Goal: Use online tool/utility: Utilize a website feature to perform a specific function

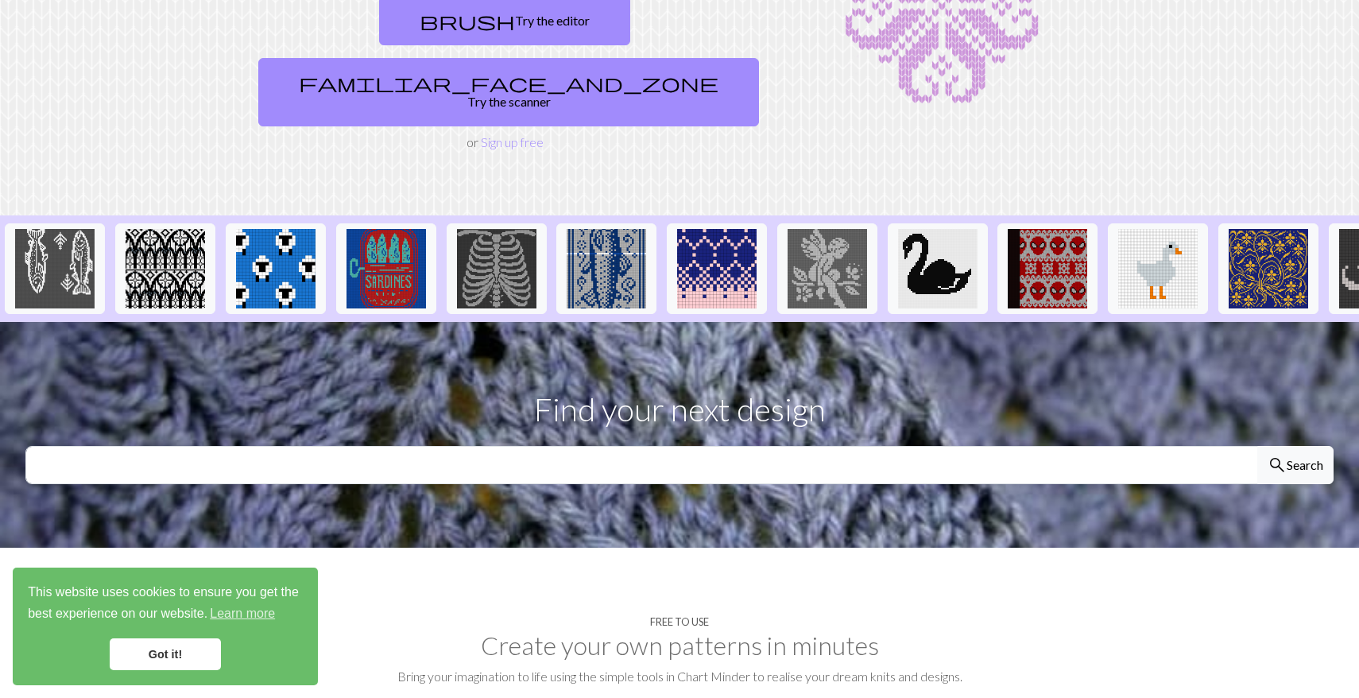
scroll to position [207, 0]
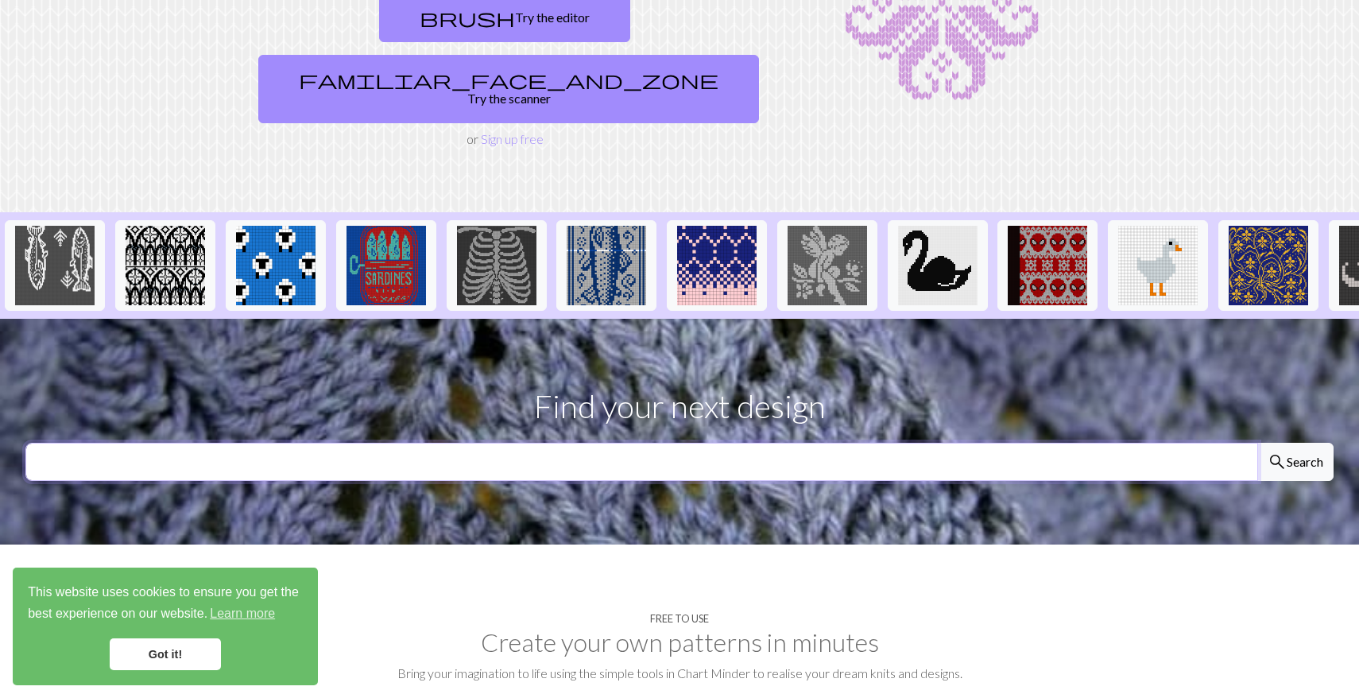
click at [877, 443] on input "text" at bounding box center [641, 462] width 1233 height 38
type input "lightning"
click at [1295, 443] on button "search Search" at bounding box center [1296, 462] width 76 height 38
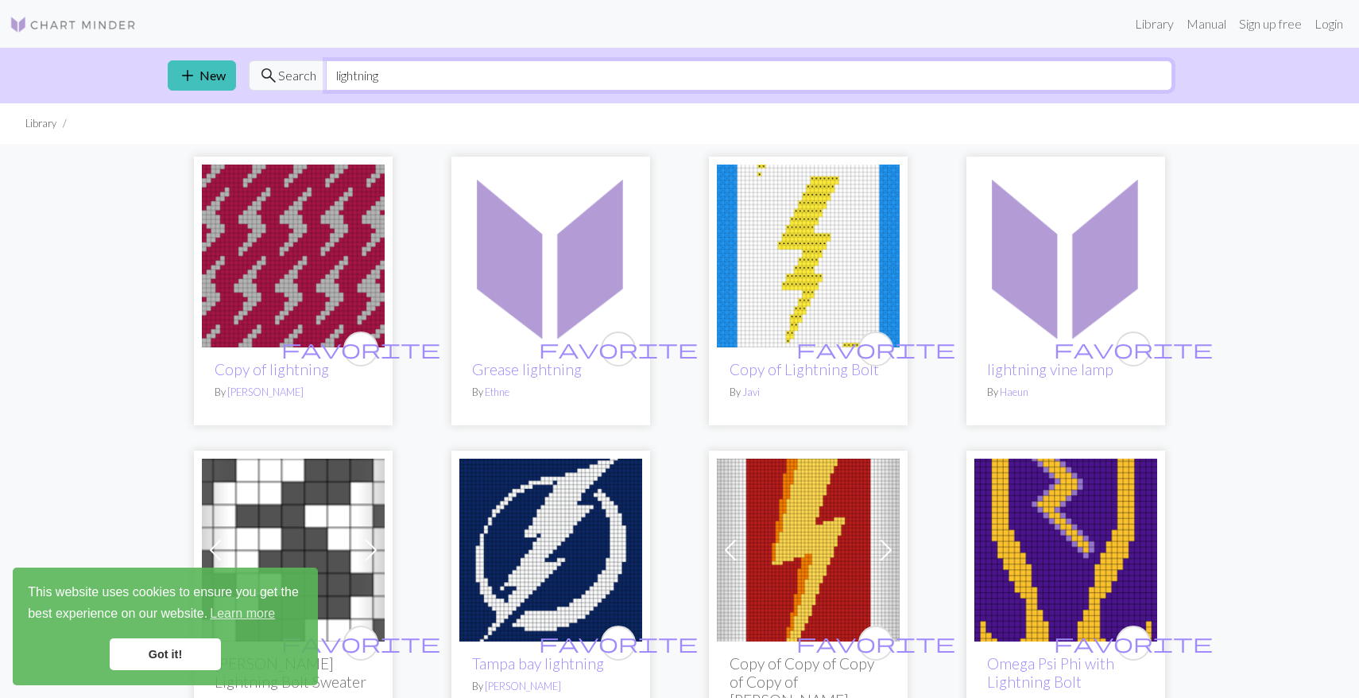
click at [425, 82] on input "lightning" at bounding box center [749, 75] width 847 height 30
type input "jem and the holograms"
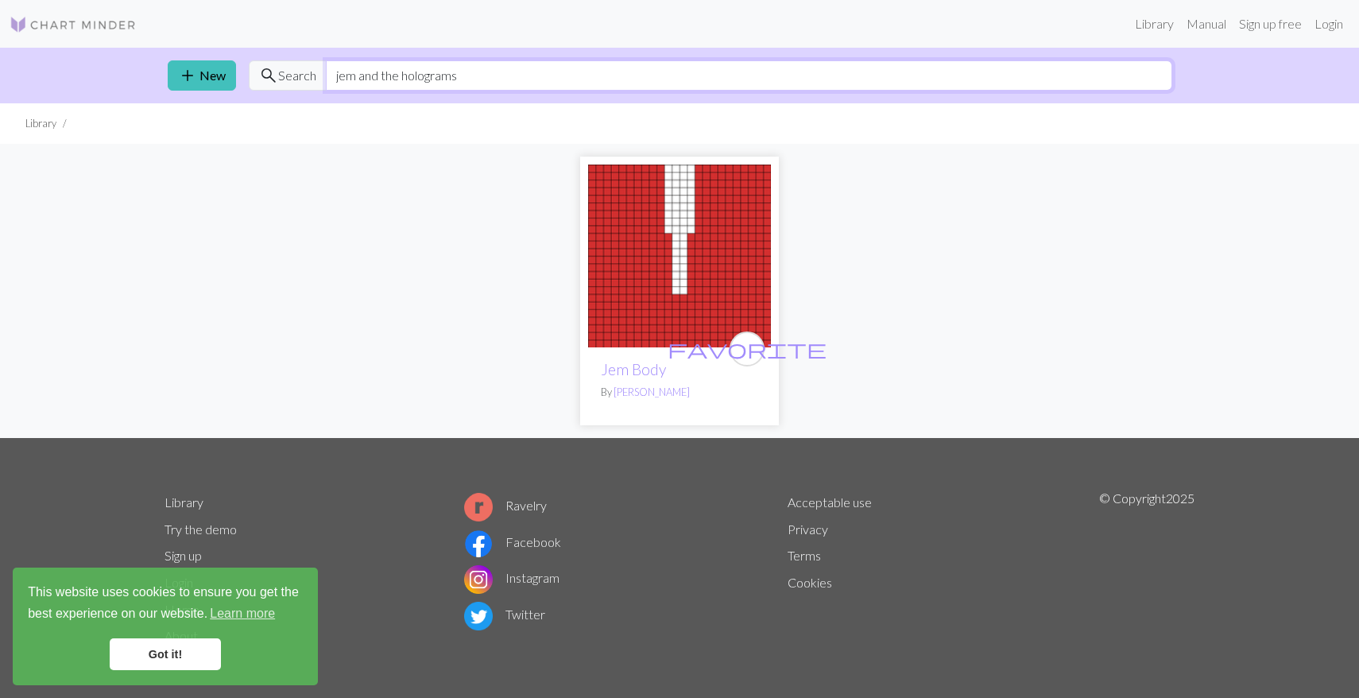
click at [481, 71] on input "jem and the holograms" at bounding box center [749, 75] width 847 height 30
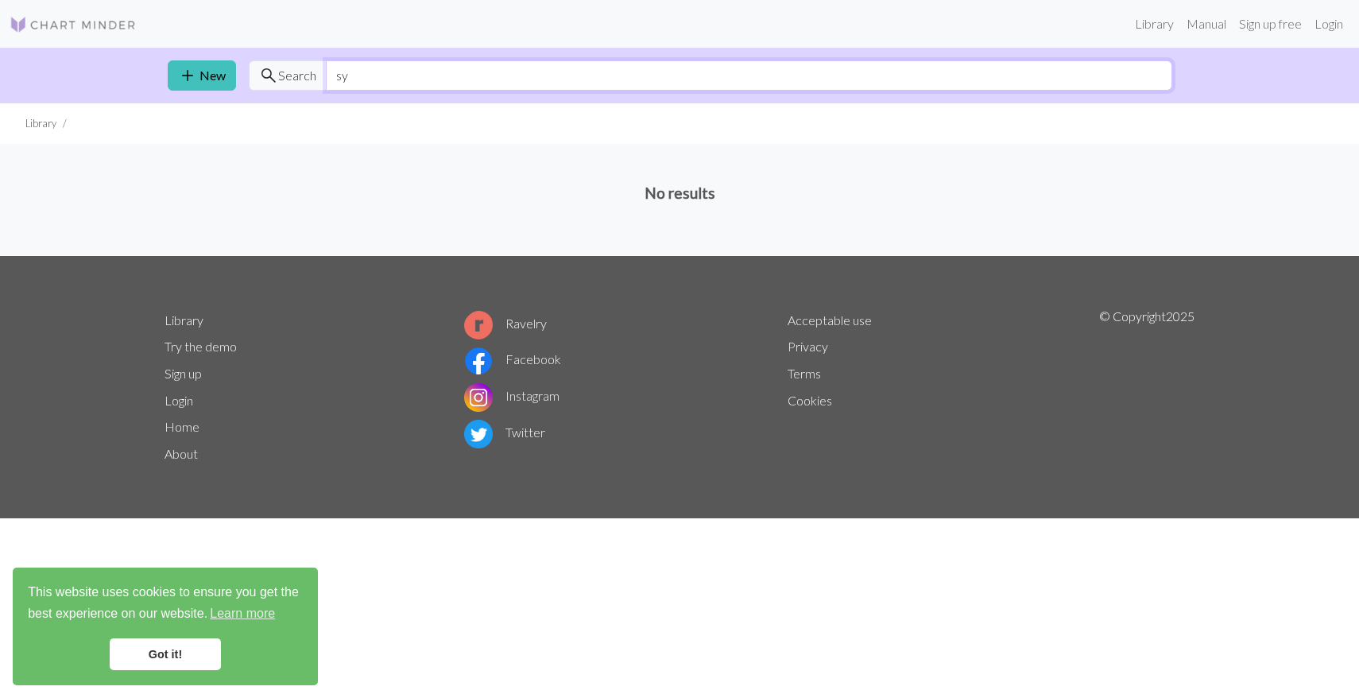
type input "s"
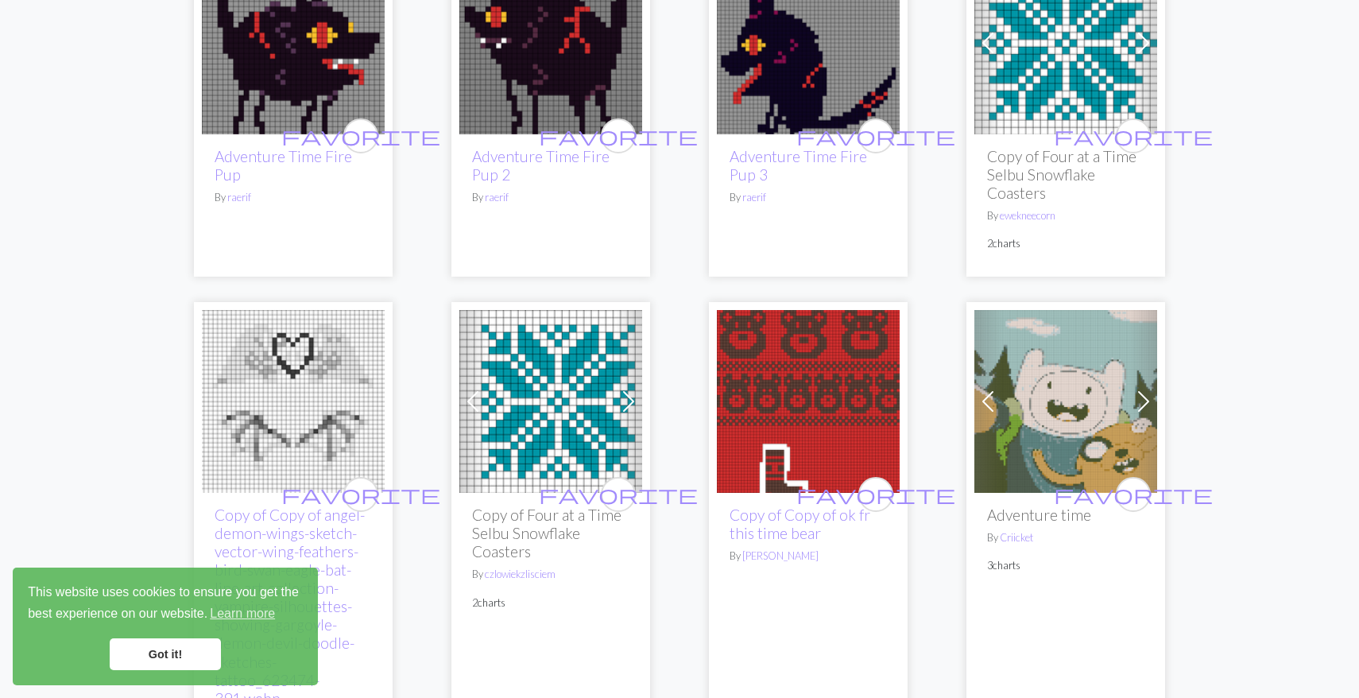
scroll to position [1704, 0]
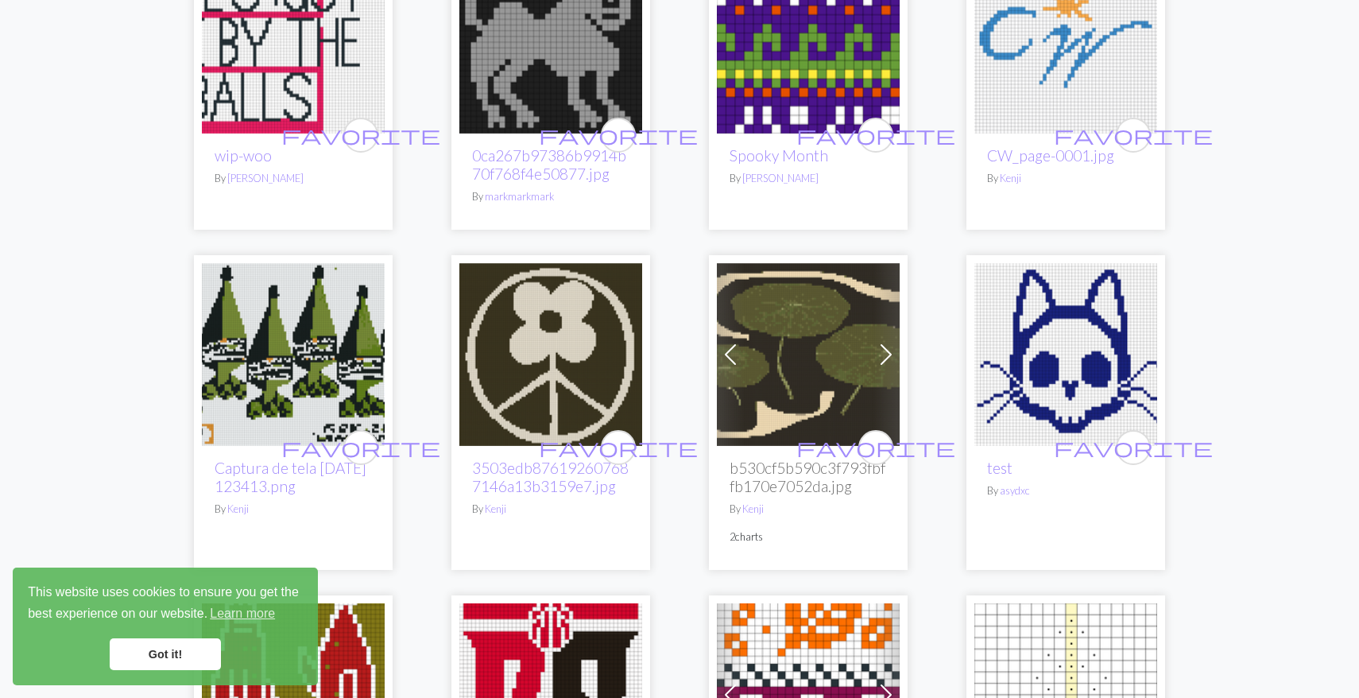
scroll to position [589, 0]
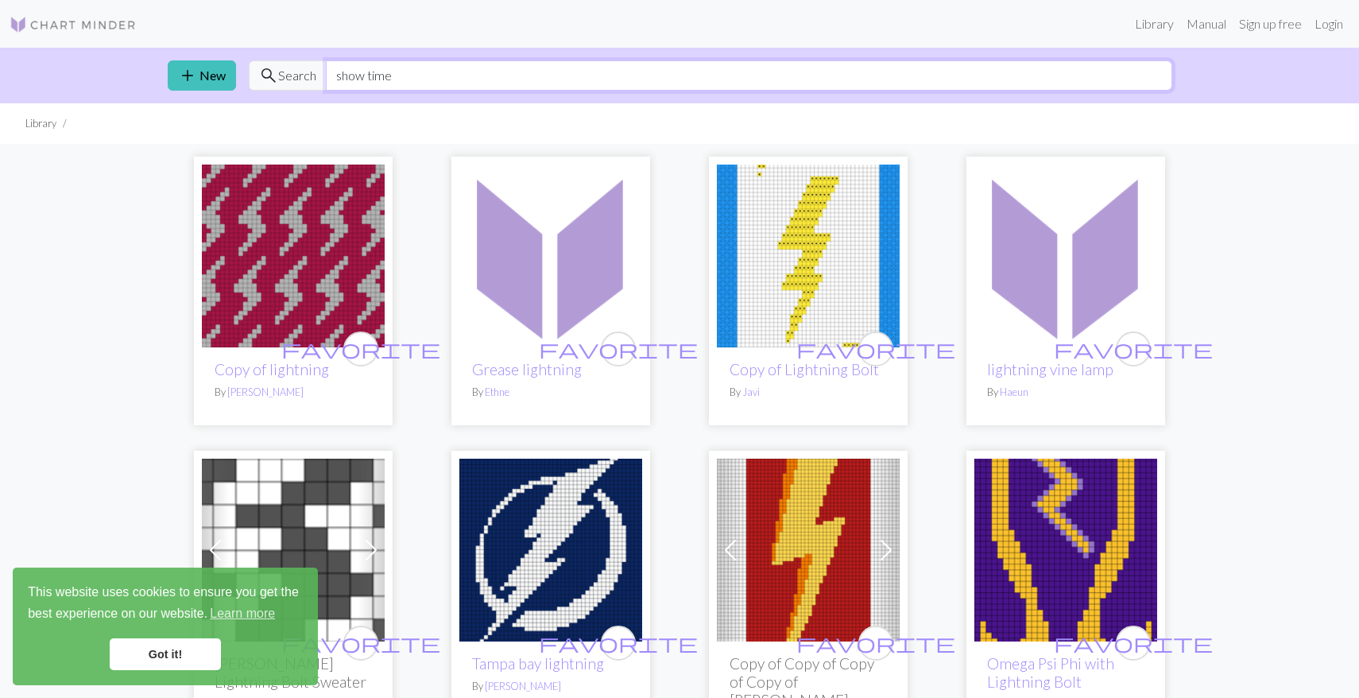
type input "show time"
click at [258, 274] on img at bounding box center [293, 256] width 183 height 183
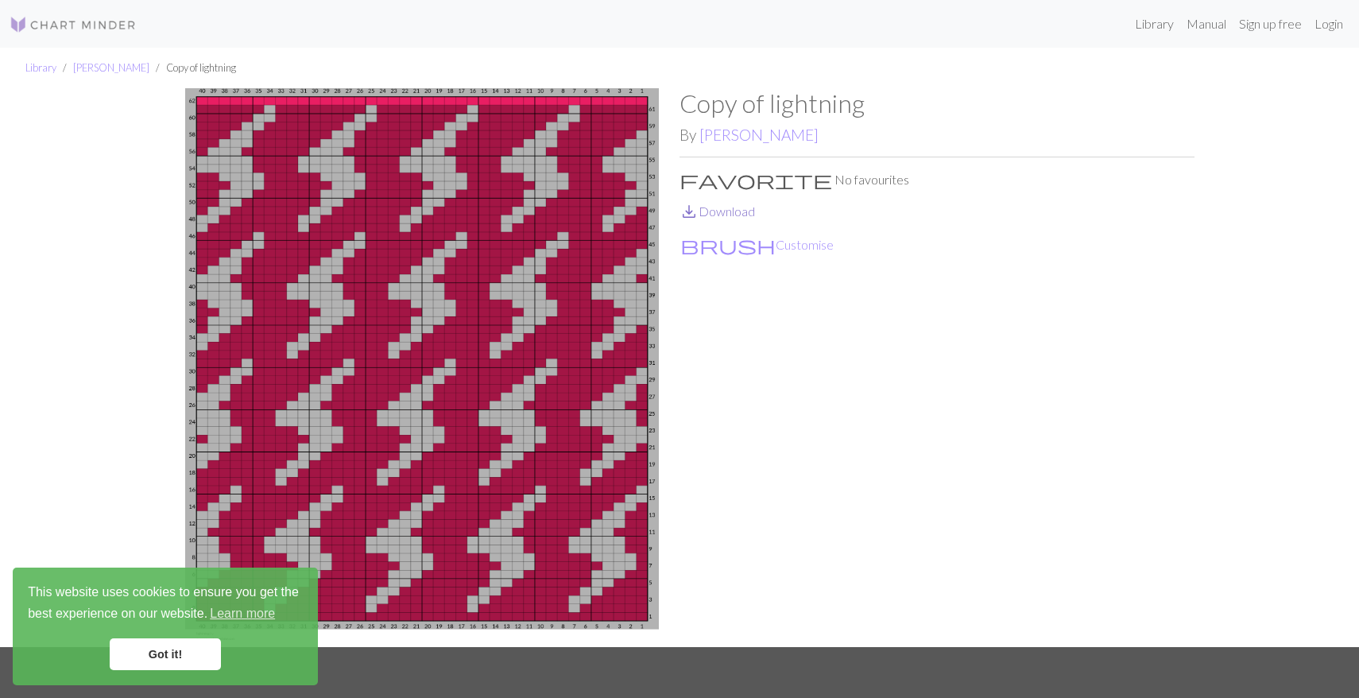
click at [715, 211] on link "save_alt Download" at bounding box center [718, 211] width 76 height 15
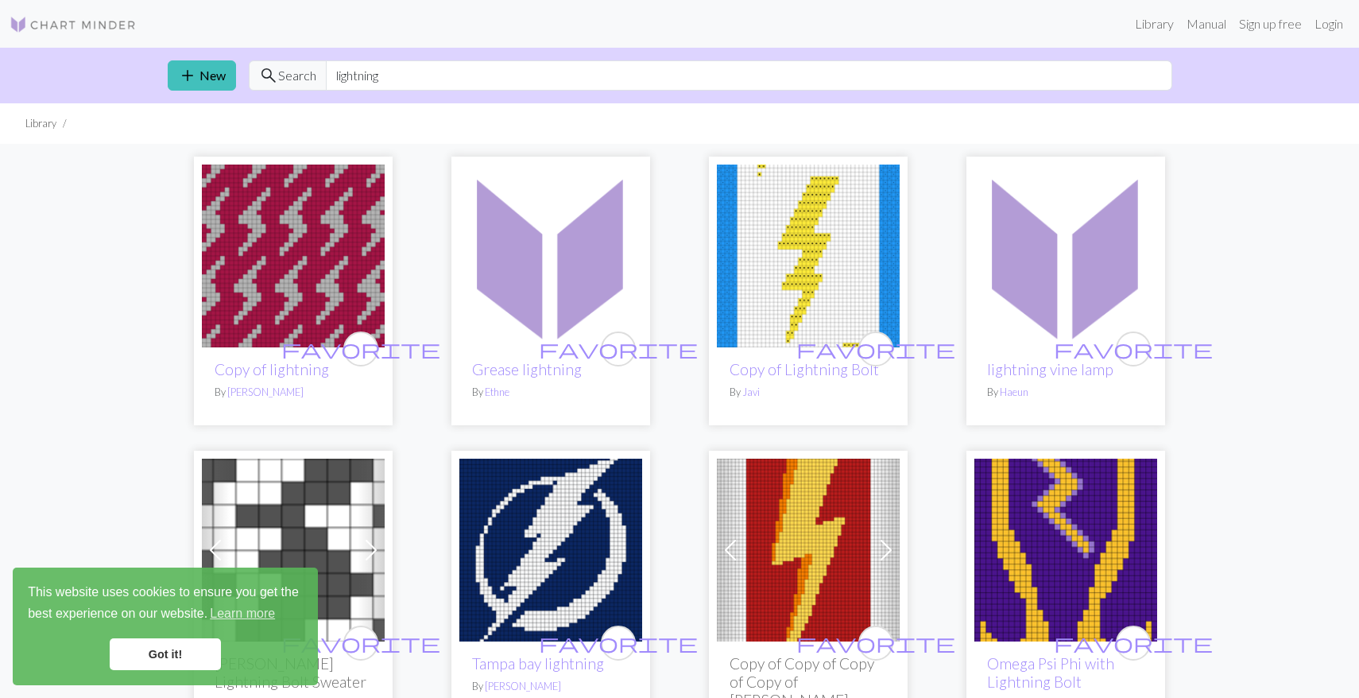
click at [307, 277] on img at bounding box center [293, 256] width 183 height 183
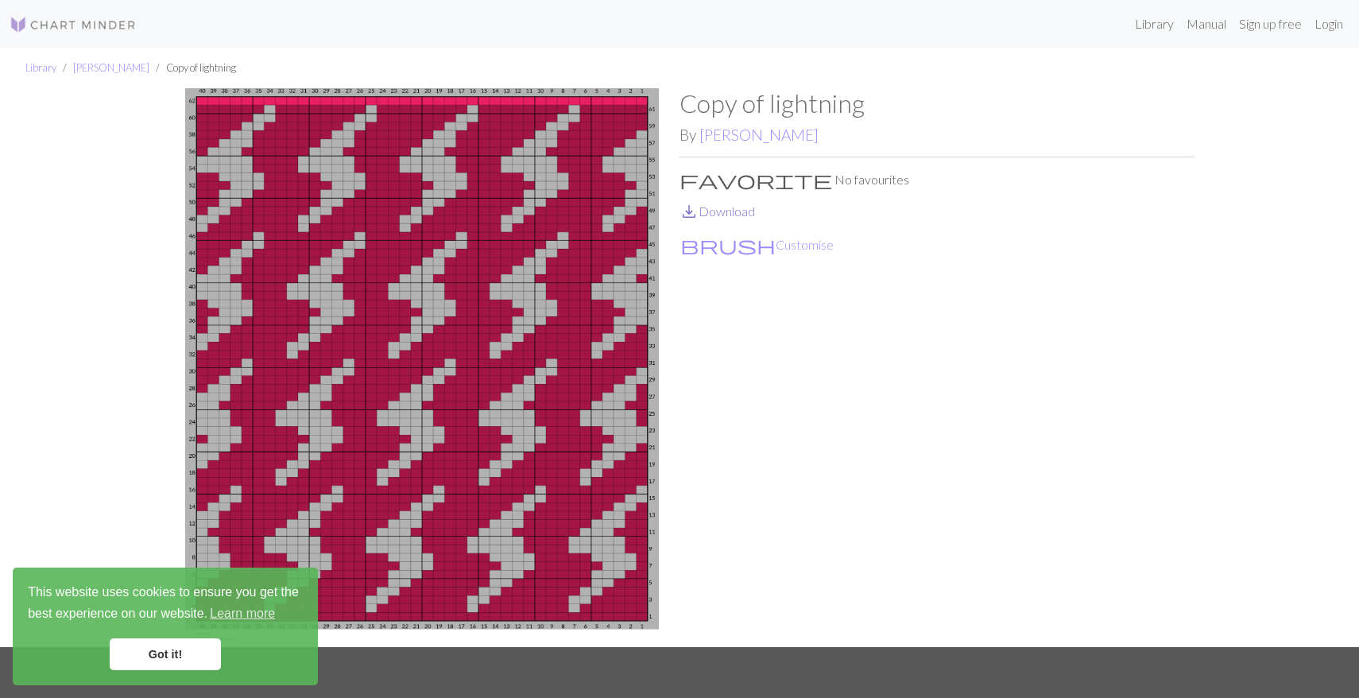
click at [738, 207] on link "save_alt Download" at bounding box center [718, 211] width 76 height 15
click at [135, 674] on div "This website uses cookies to ensure you get the best experience on our website.…" at bounding box center [165, 627] width 305 height 118
click at [146, 656] on link "Got it!" at bounding box center [165, 654] width 111 height 32
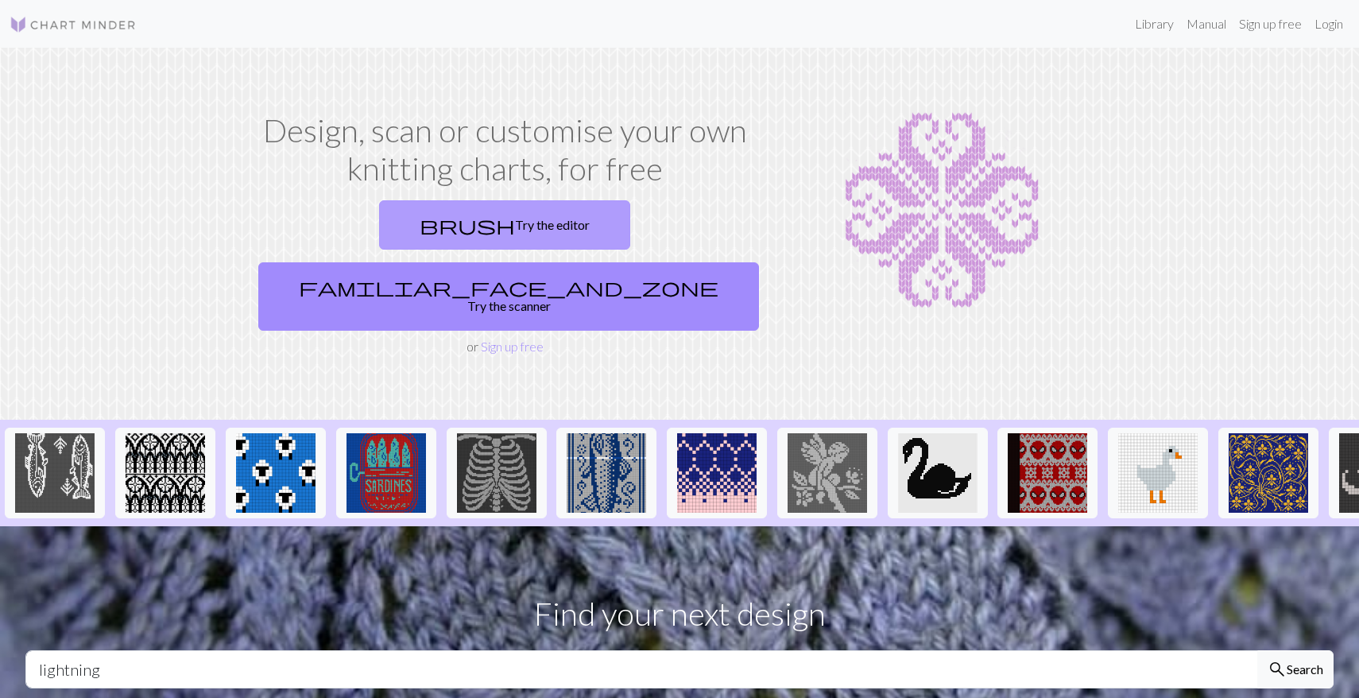
click at [413, 216] on link "brush Try the editor" at bounding box center [504, 224] width 251 height 49
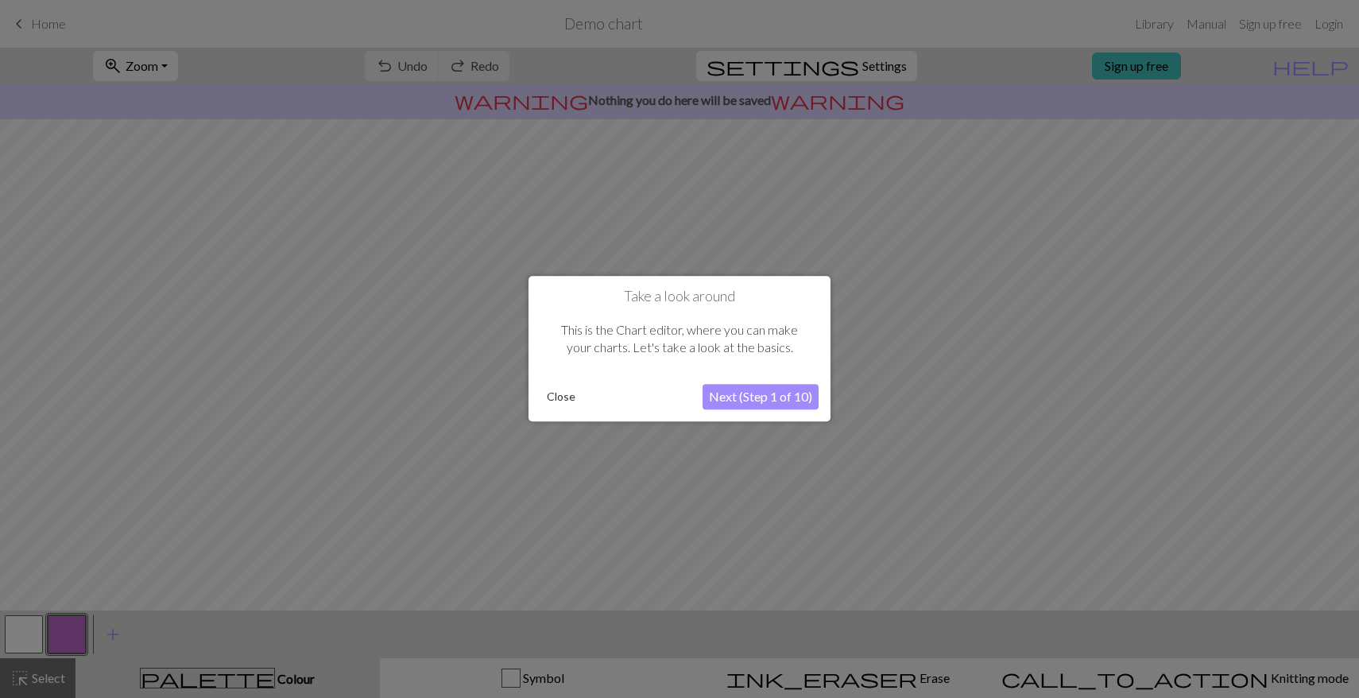
click at [754, 391] on button "Next (Step 1 of 10)" at bounding box center [761, 397] width 116 height 25
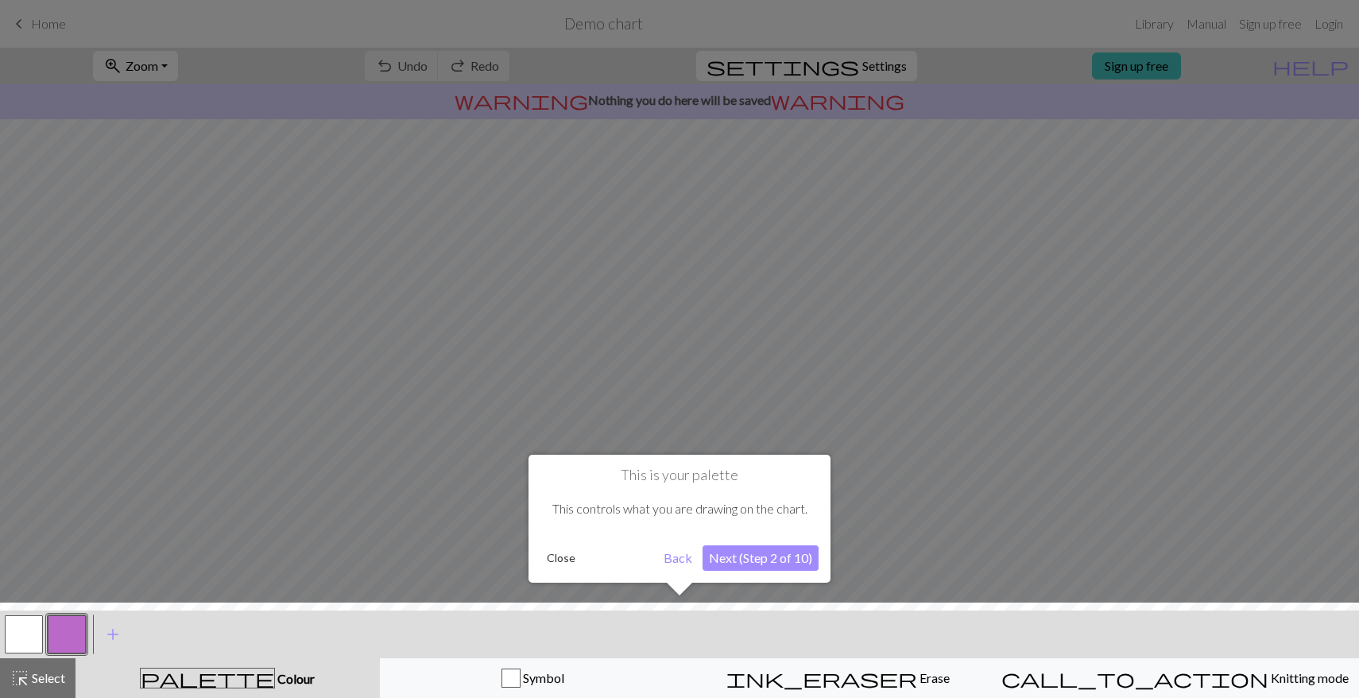
click at [788, 556] on button "Next (Step 2 of 10)" at bounding box center [761, 557] width 116 height 25
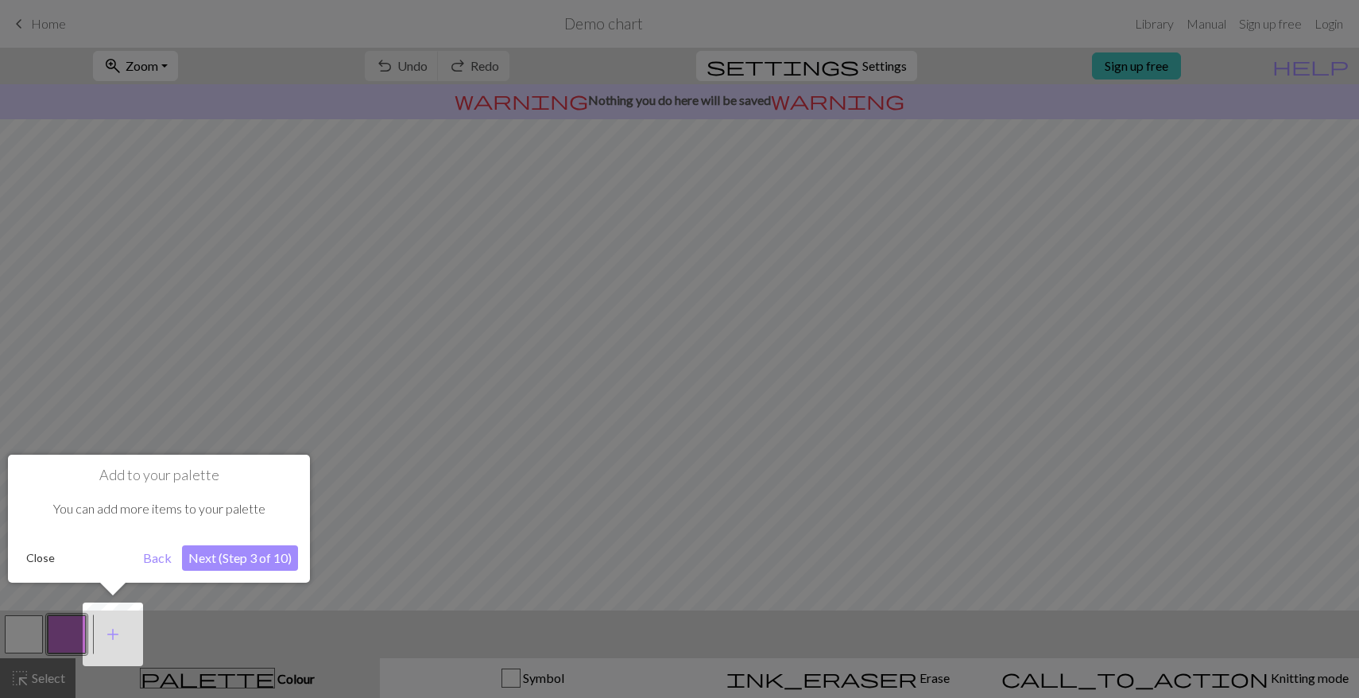
click at [221, 558] on button "Next (Step 3 of 10)" at bounding box center [240, 557] width 116 height 25
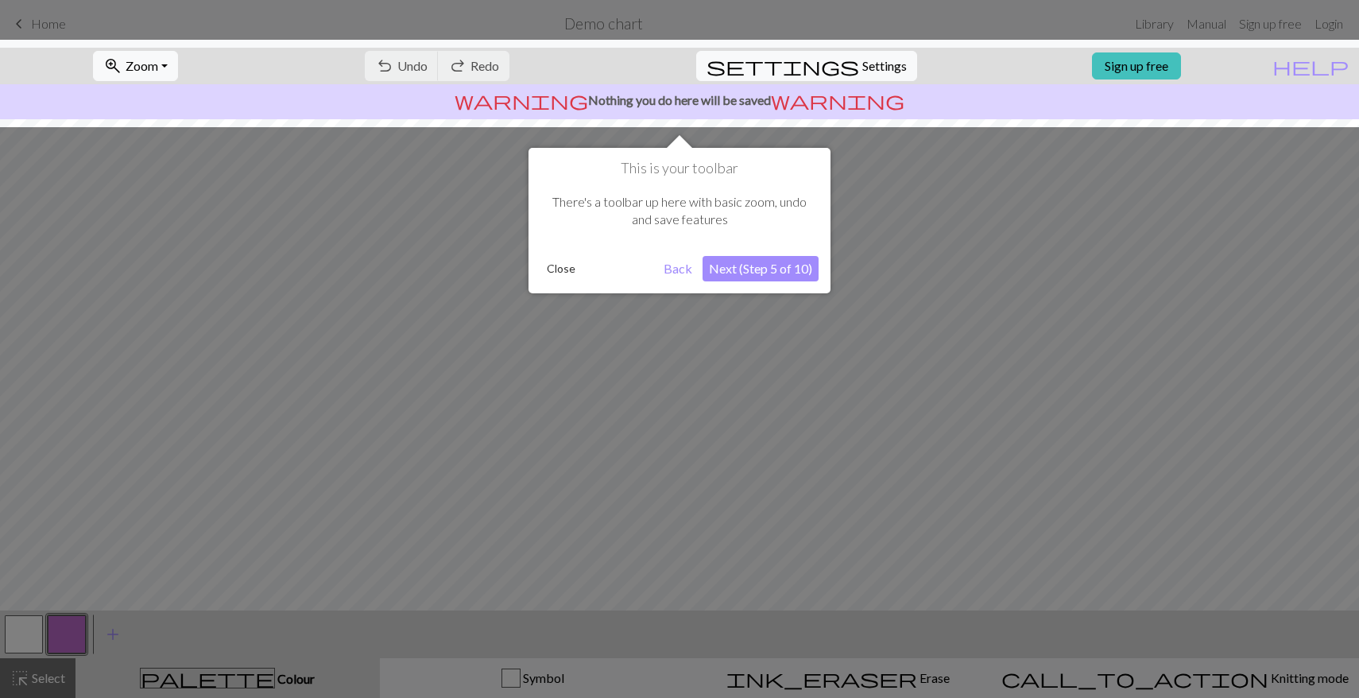
click at [777, 267] on button "Next (Step 5 of 10)" at bounding box center [761, 268] width 116 height 25
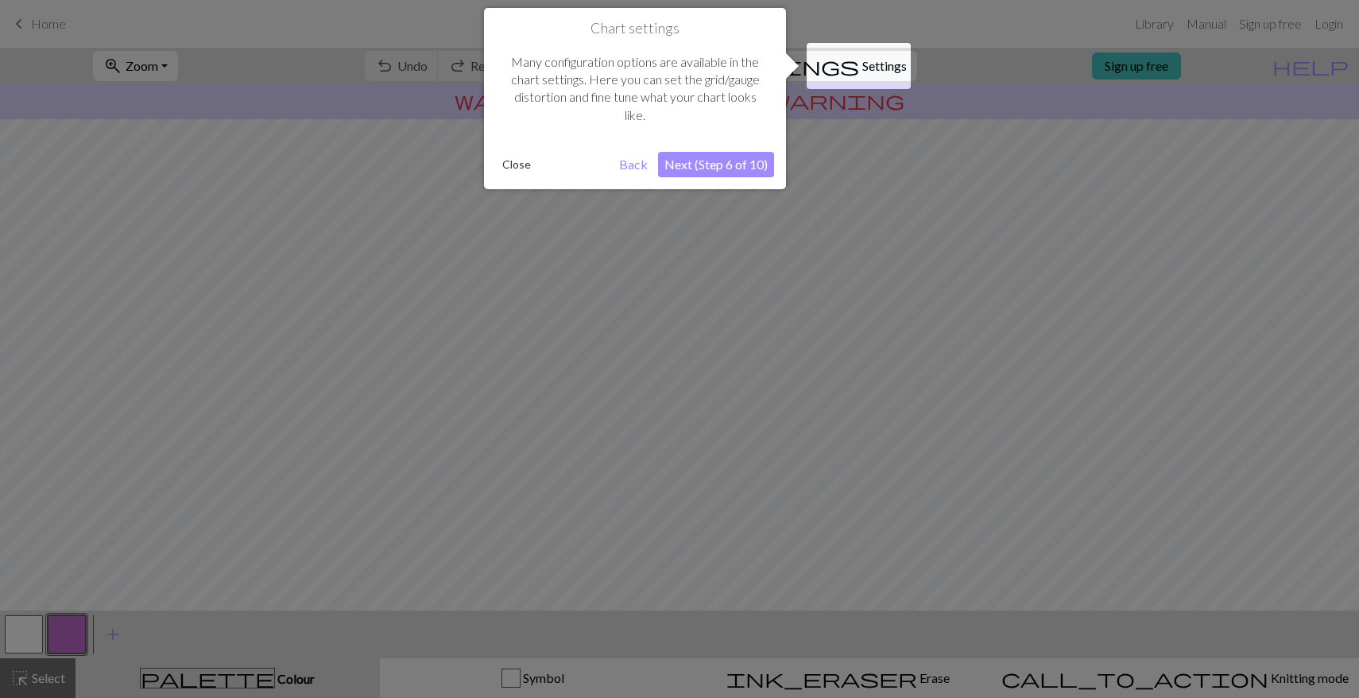
click at [727, 156] on button "Next (Step 6 of 10)" at bounding box center [716, 164] width 116 height 25
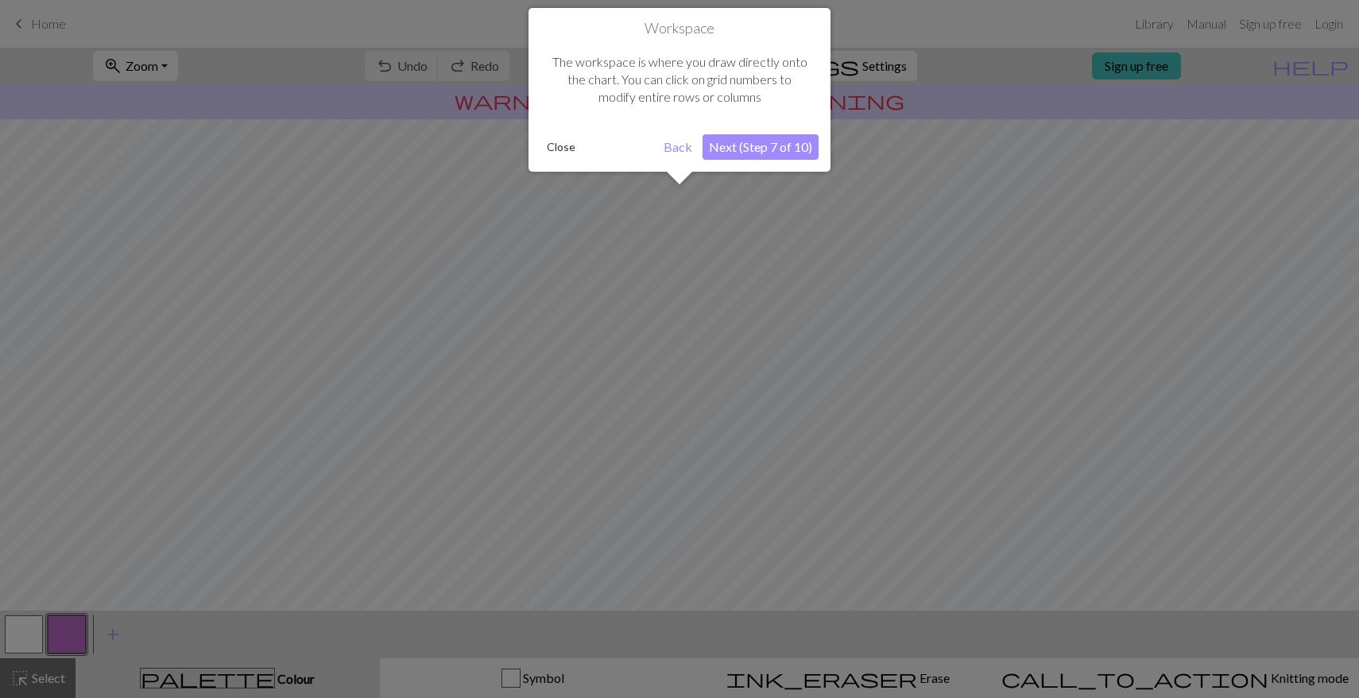
scroll to position [89, 0]
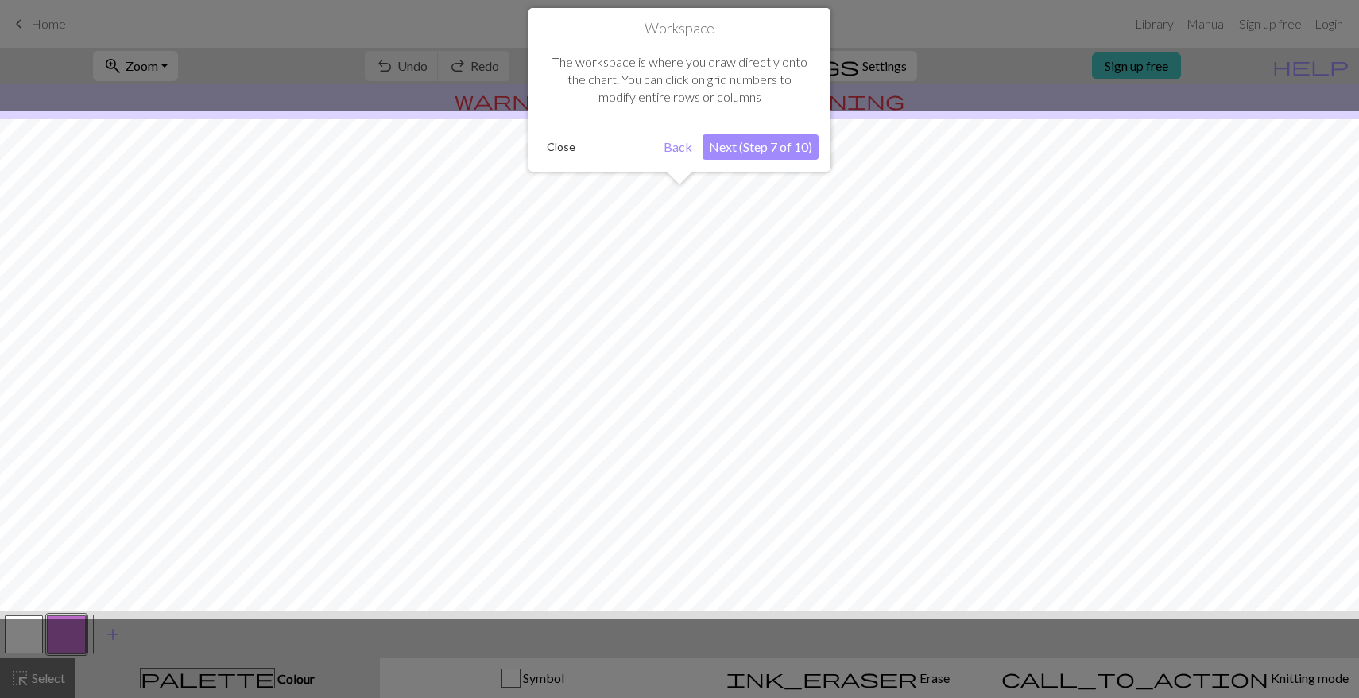
click at [749, 152] on button "Next (Step 7 of 10)" at bounding box center [761, 146] width 116 height 25
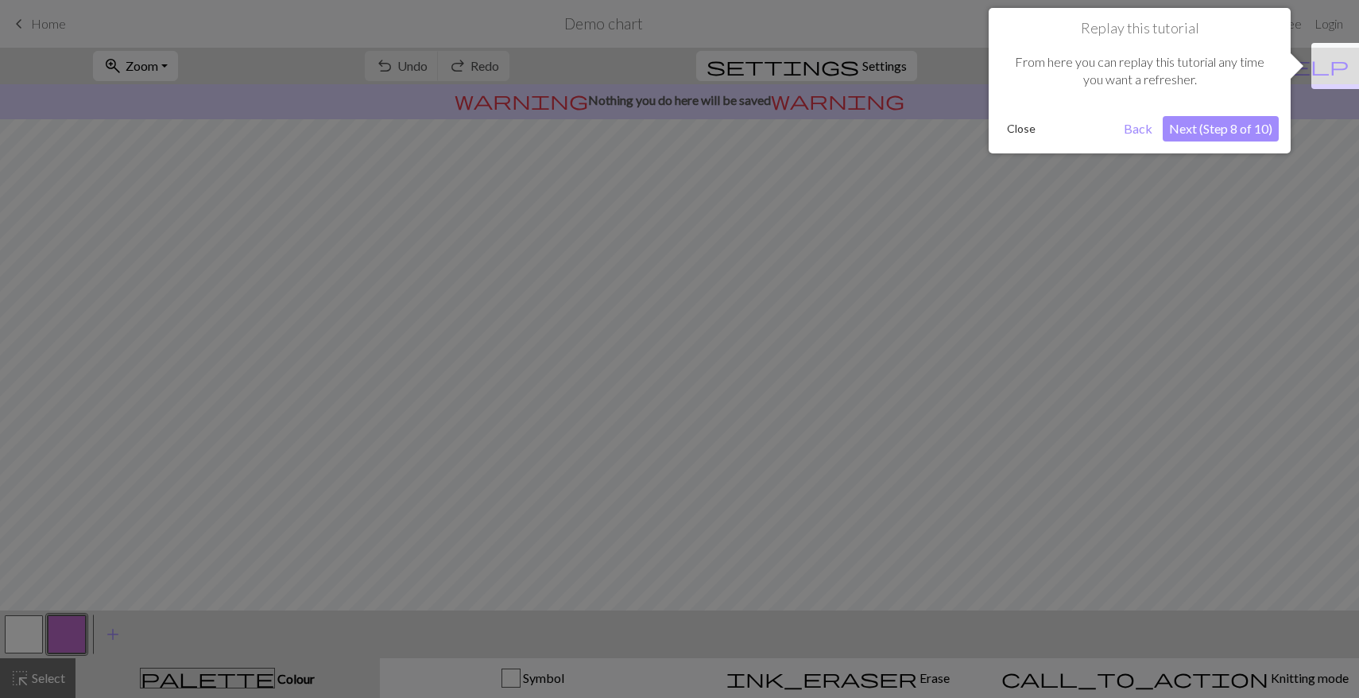
click at [1214, 126] on button "Next (Step 8 of 10)" at bounding box center [1221, 128] width 116 height 25
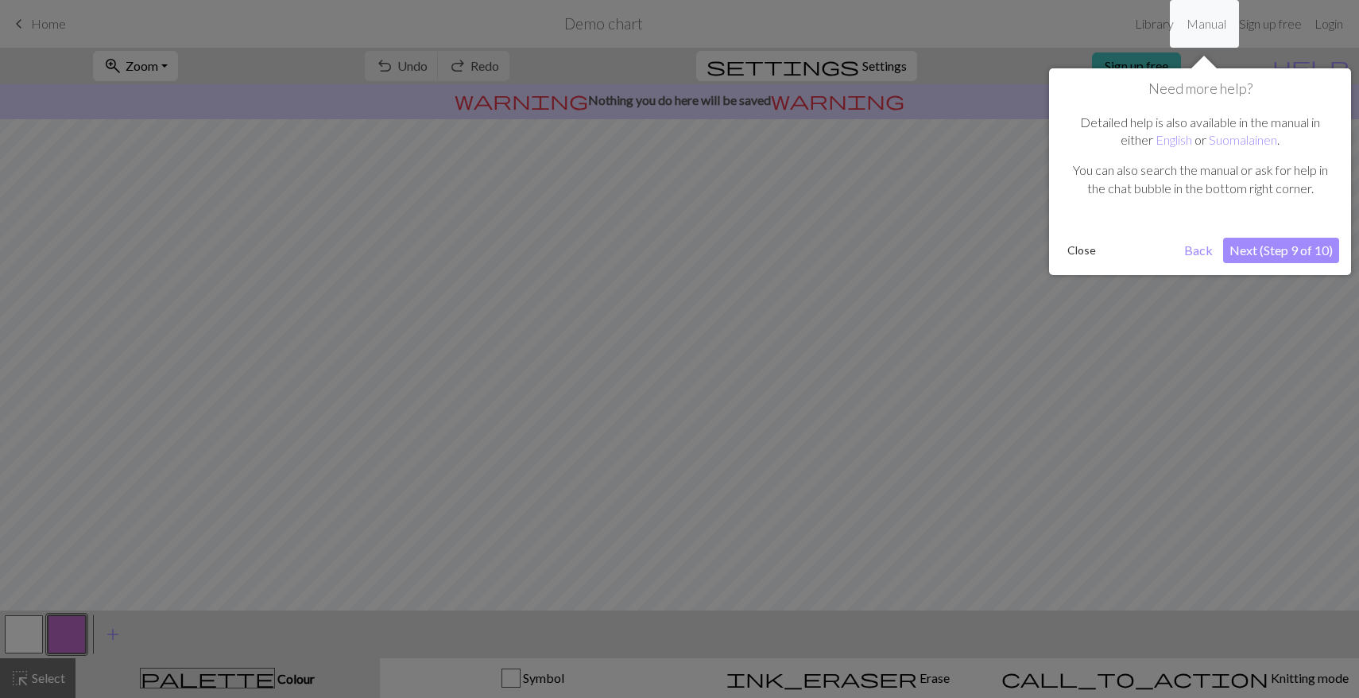
click at [1259, 254] on button "Next (Step 9 of 10)" at bounding box center [1281, 250] width 116 height 25
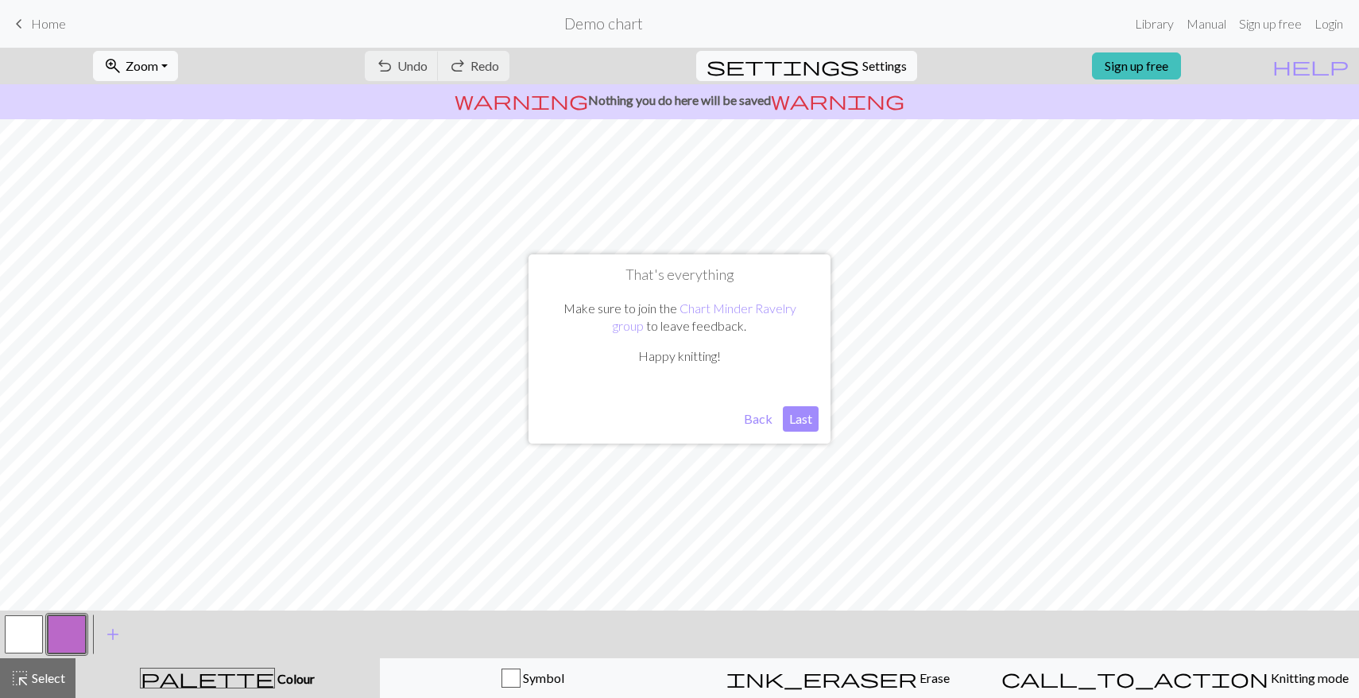
click at [811, 419] on button "Last" at bounding box center [801, 418] width 36 height 25
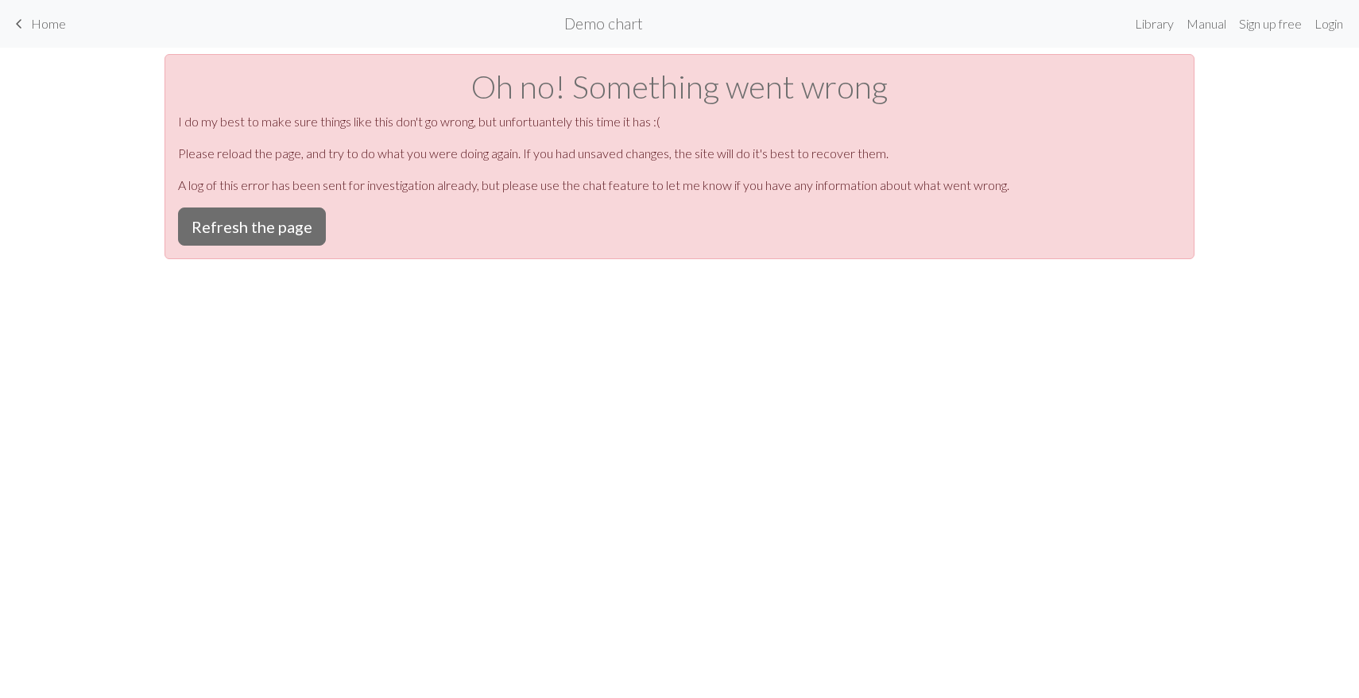
scroll to position [0, 0]
click at [285, 240] on button "Refresh the page" at bounding box center [252, 226] width 148 height 38
click at [252, 220] on button "Refresh the page" at bounding box center [252, 226] width 148 height 38
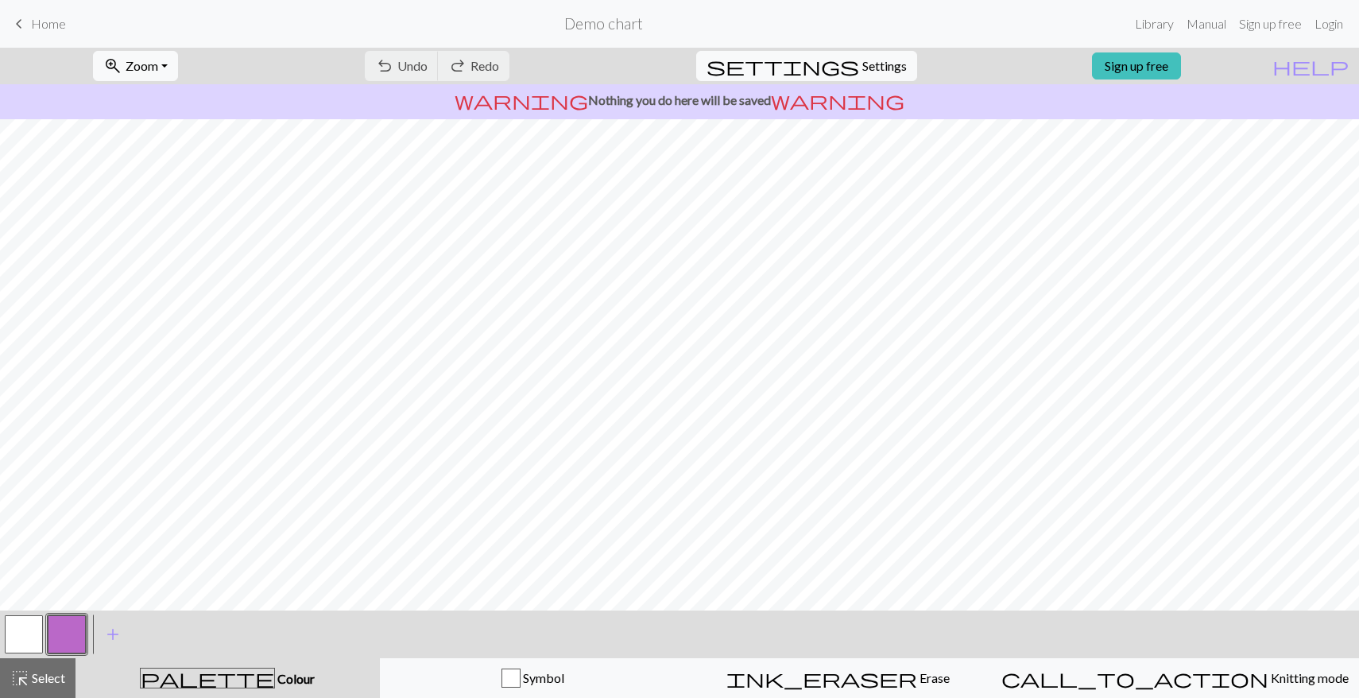
click at [617, 21] on h2 "Demo chart" at bounding box center [603, 23] width 79 height 18
click at [14, 17] on span "keyboard_arrow_left" at bounding box center [19, 24] width 19 height 22
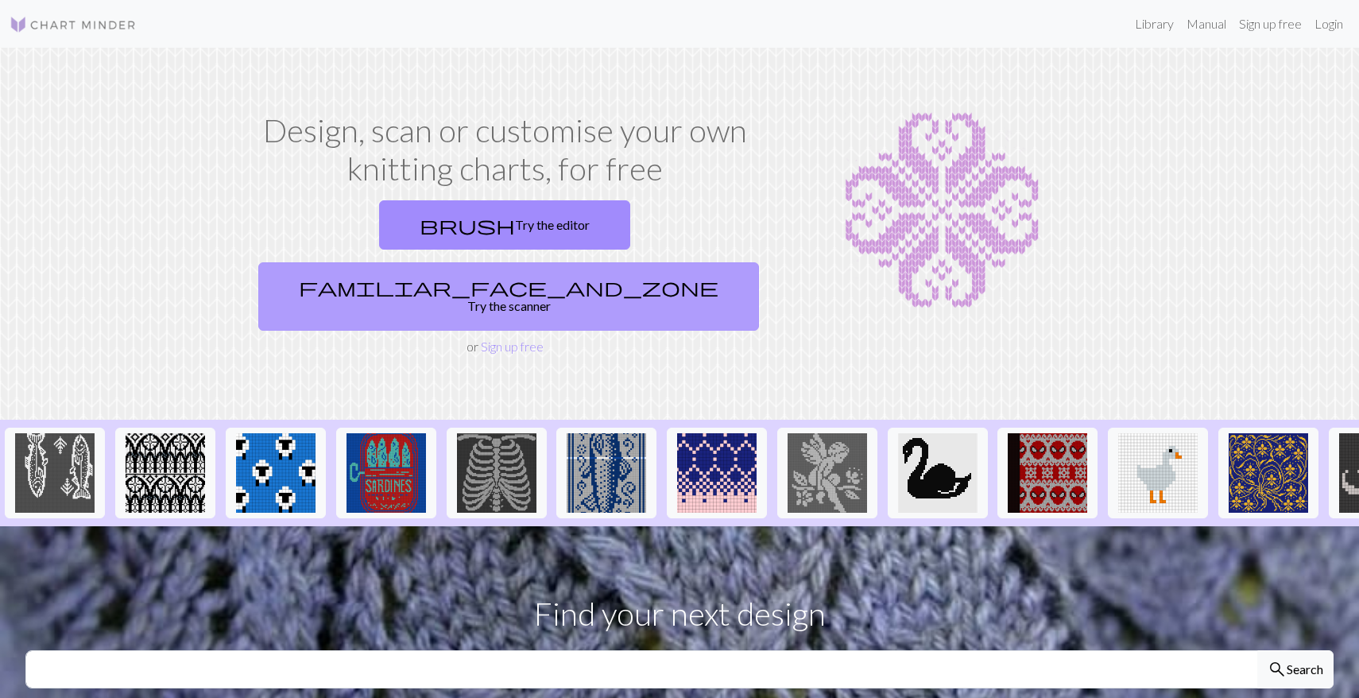
click at [648, 262] on link "familiar_face_and_zone Try the scanner" at bounding box center [508, 296] width 501 height 68
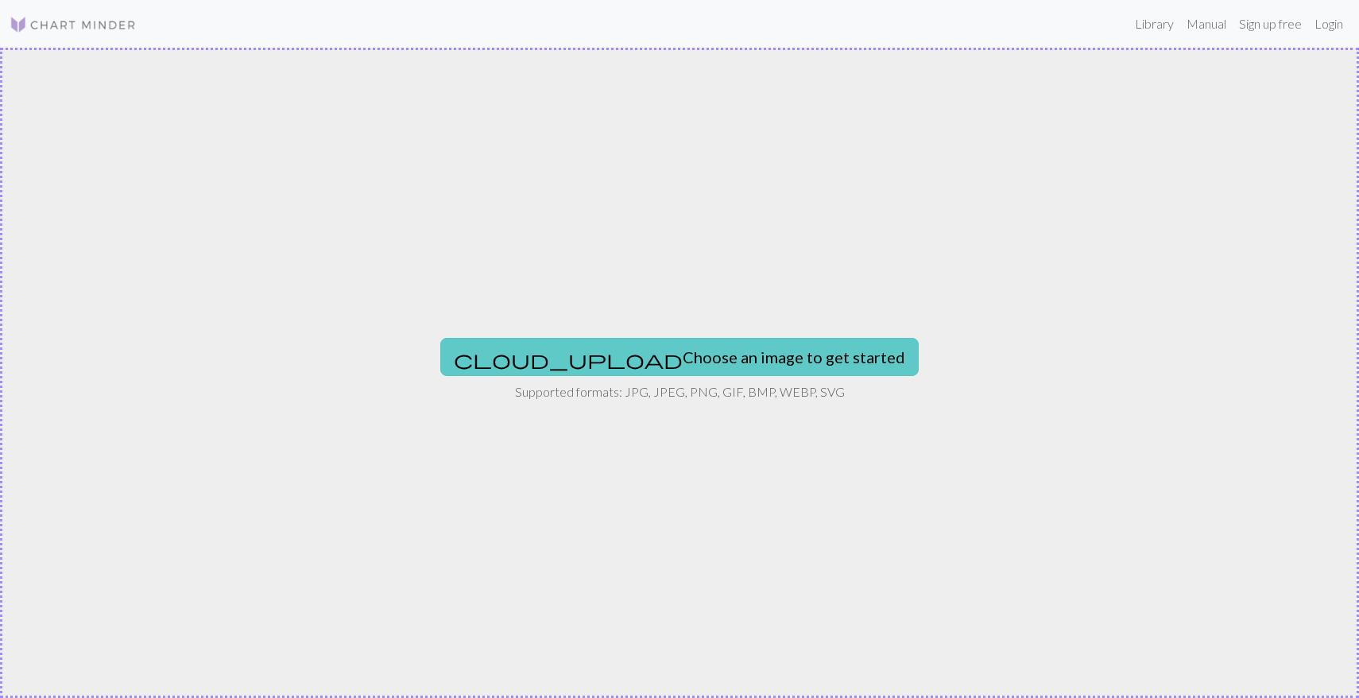
click at [680, 366] on button "cloud_upload Choose an image to get started" at bounding box center [679, 357] width 479 height 38
click at [702, 345] on button "cloud_upload Choose an image to get started" at bounding box center [679, 357] width 479 height 38
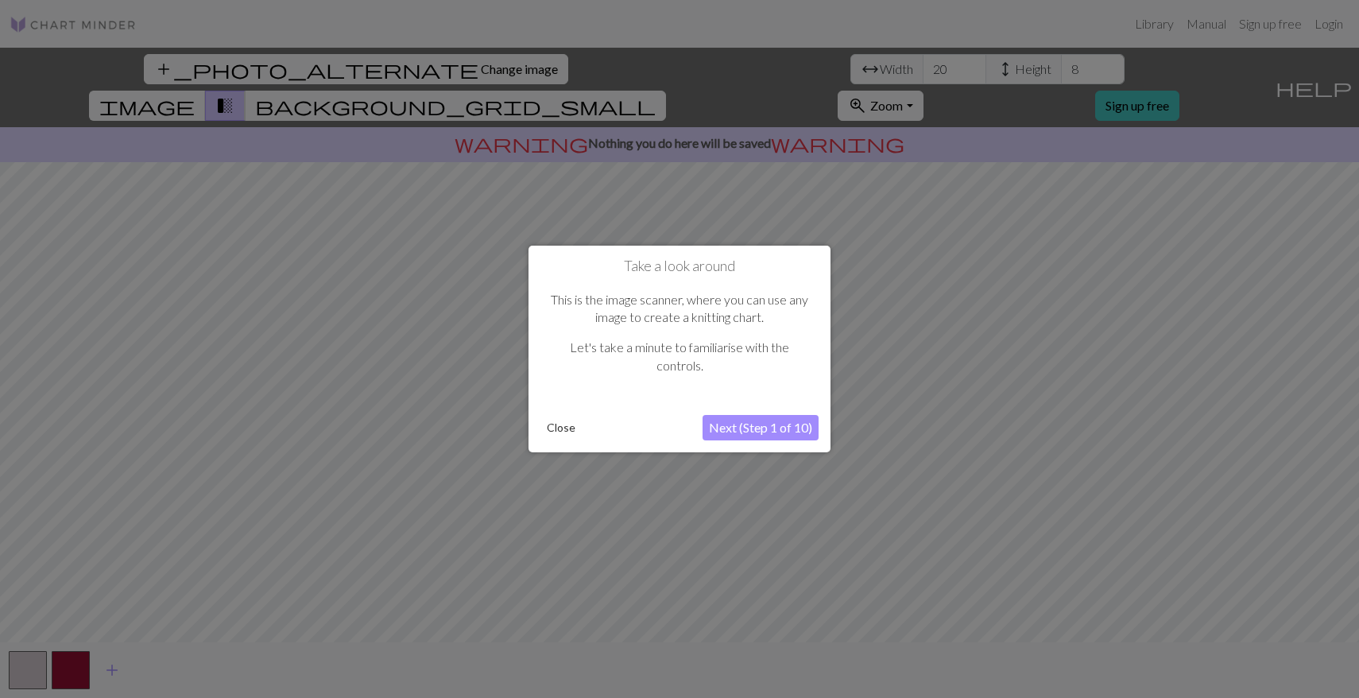
click at [727, 422] on button "Next (Step 1 of 10)" at bounding box center [761, 427] width 116 height 25
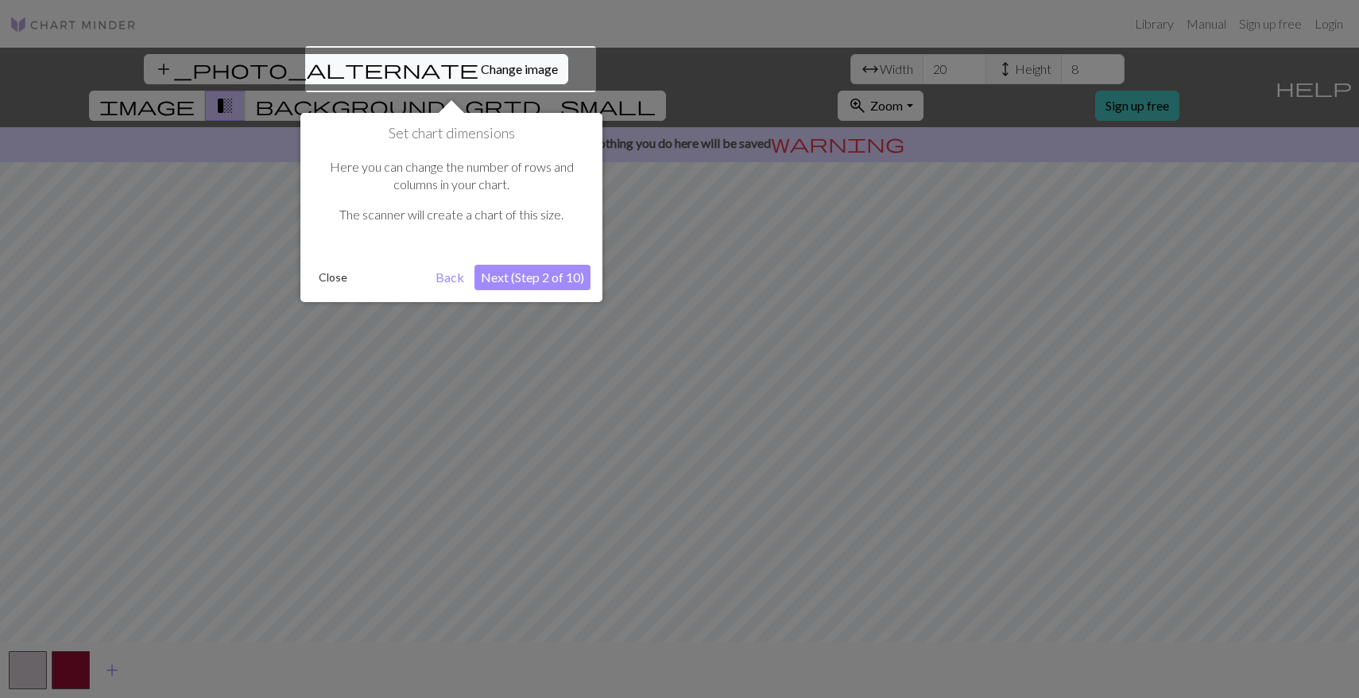
click at [574, 281] on button "Next (Step 2 of 10)" at bounding box center [533, 277] width 116 height 25
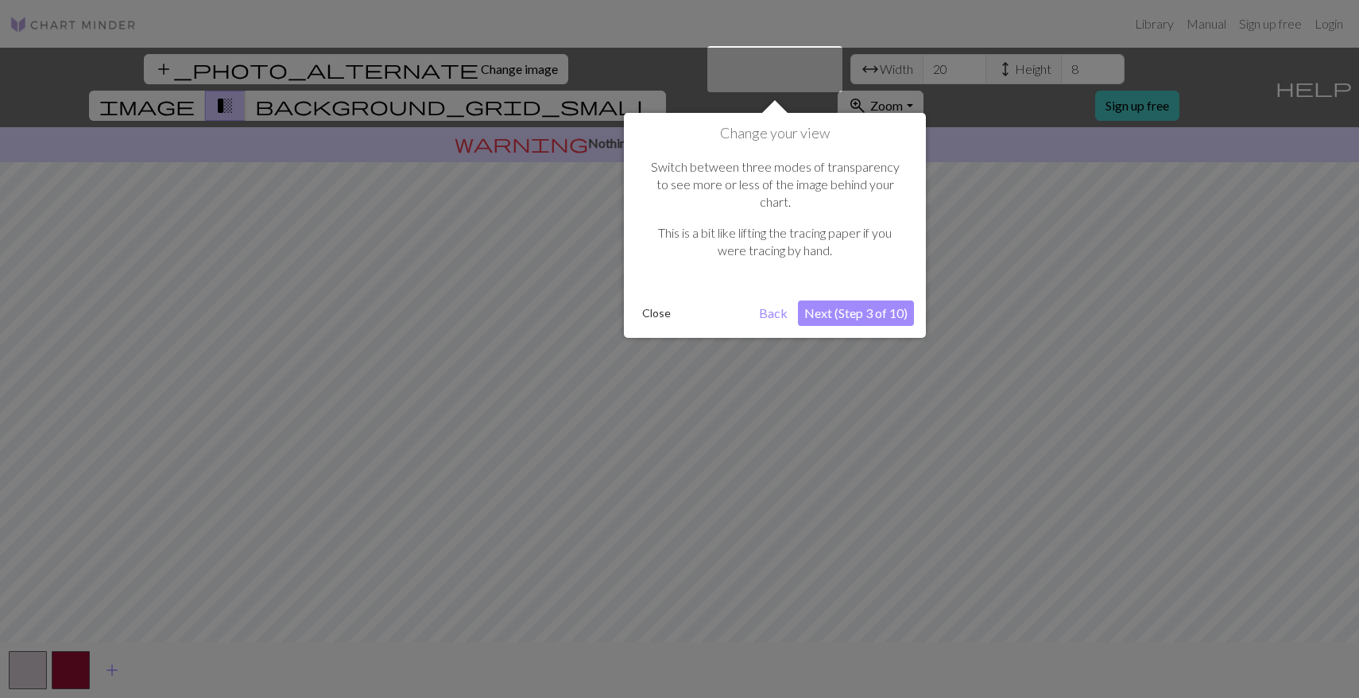
click at [894, 301] on button "Next (Step 3 of 10)" at bounding box center [856, 313] width 116 height 25
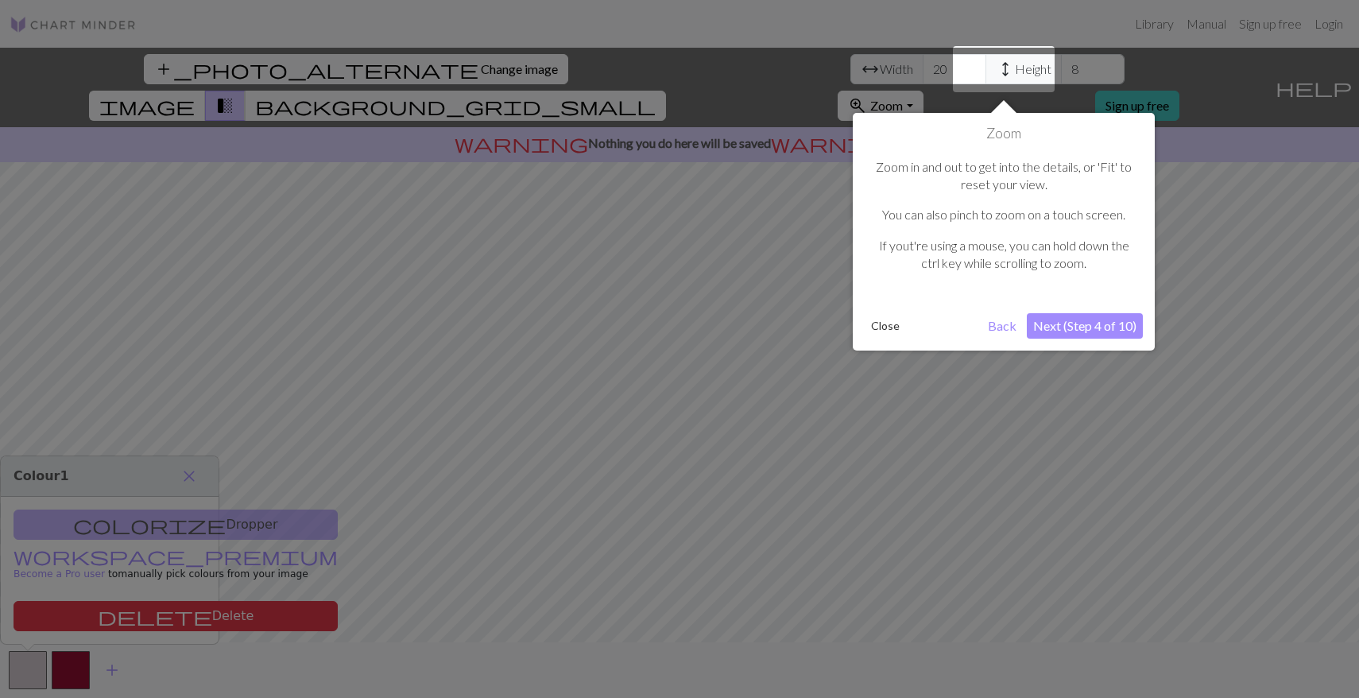
click at [887, 308] on div "Zoom Zoom in and out to get into the details, or 'Fit' to reset your view. You …" at bounding box center [1004, 232] width 302 height 238
click at [884, 315] on button "Close" at bounding box center [885, 326] width 41 height 24
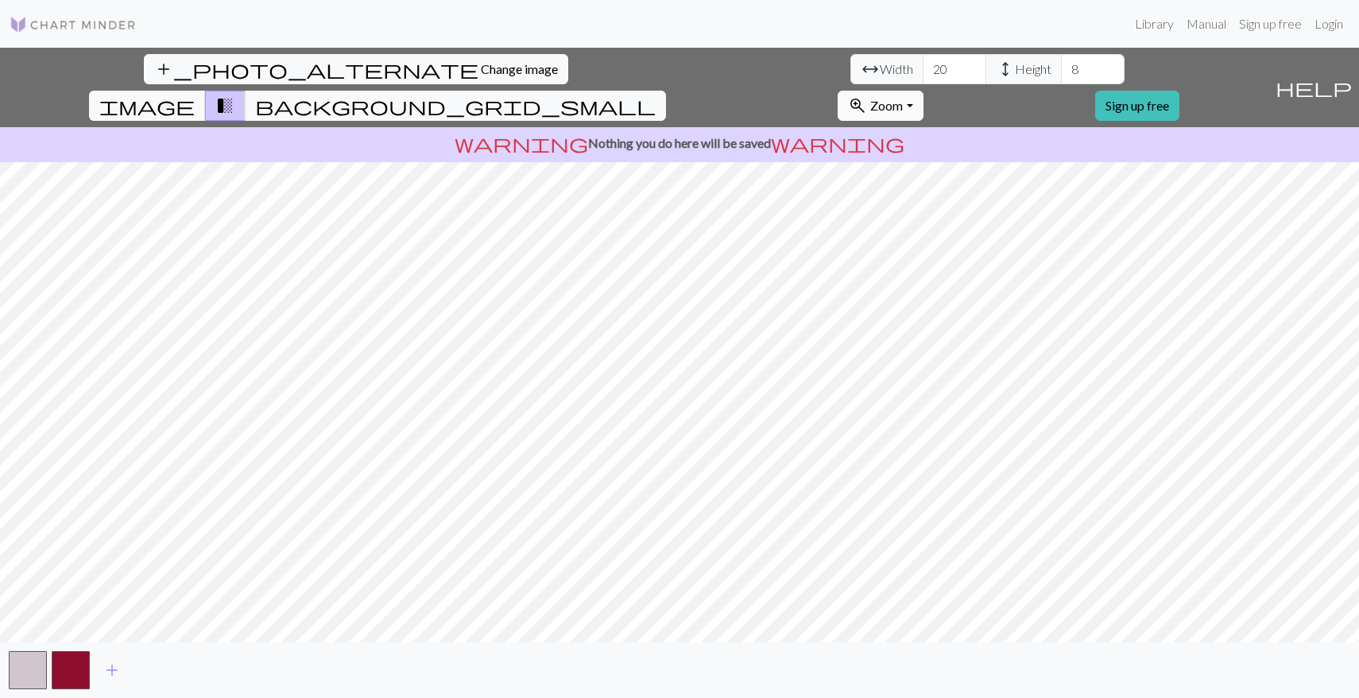
click at [923, 91] on button "zoom_in Zoom Zoom" at bounding box center [880, 106] width 85 height 30
click at [964, 218] on button "50%" at bounding box center [902, 230] width 126 height 25
click at [481, 68] on span "Change image" at bounding box center [519, 68] width 77 height 15
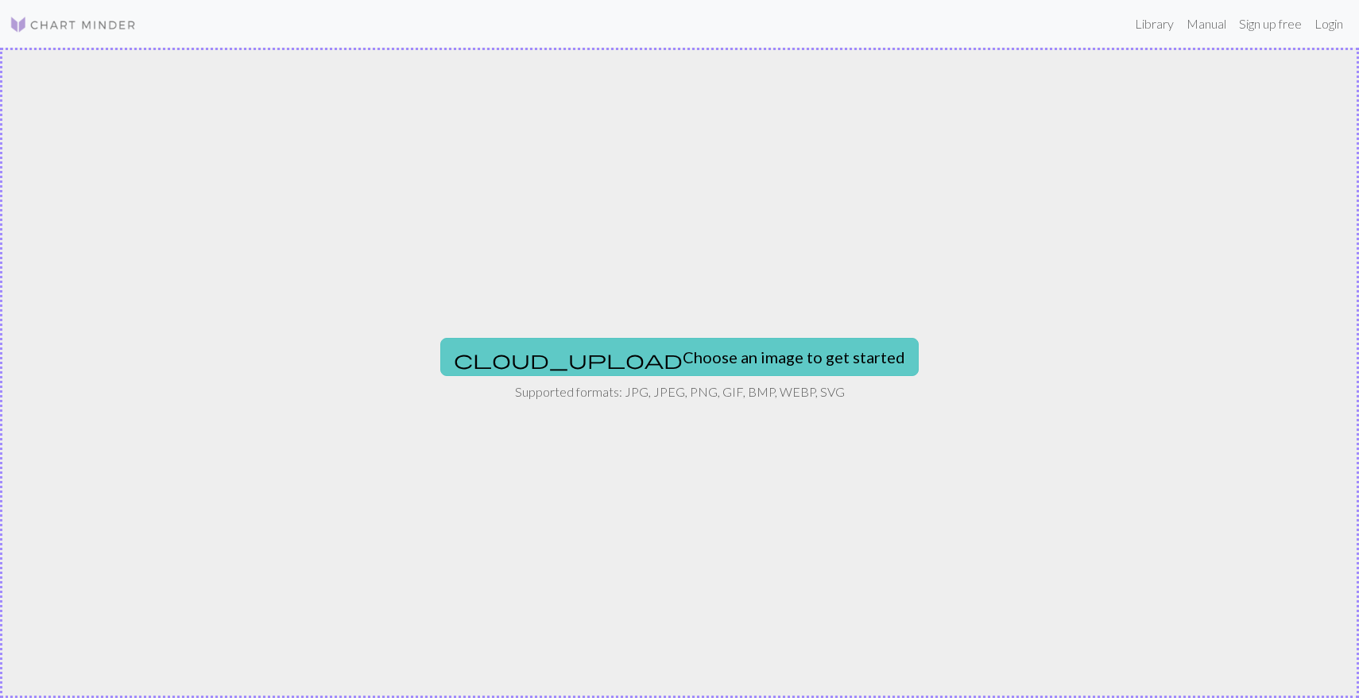
click at [759, 349] on button "cloud_upload Choose an image to get started" at bounding box center [679, 357] width 479 height 38
type input "C:\fakepath\Screenshot [DATE] 8.14.29 PM.png"
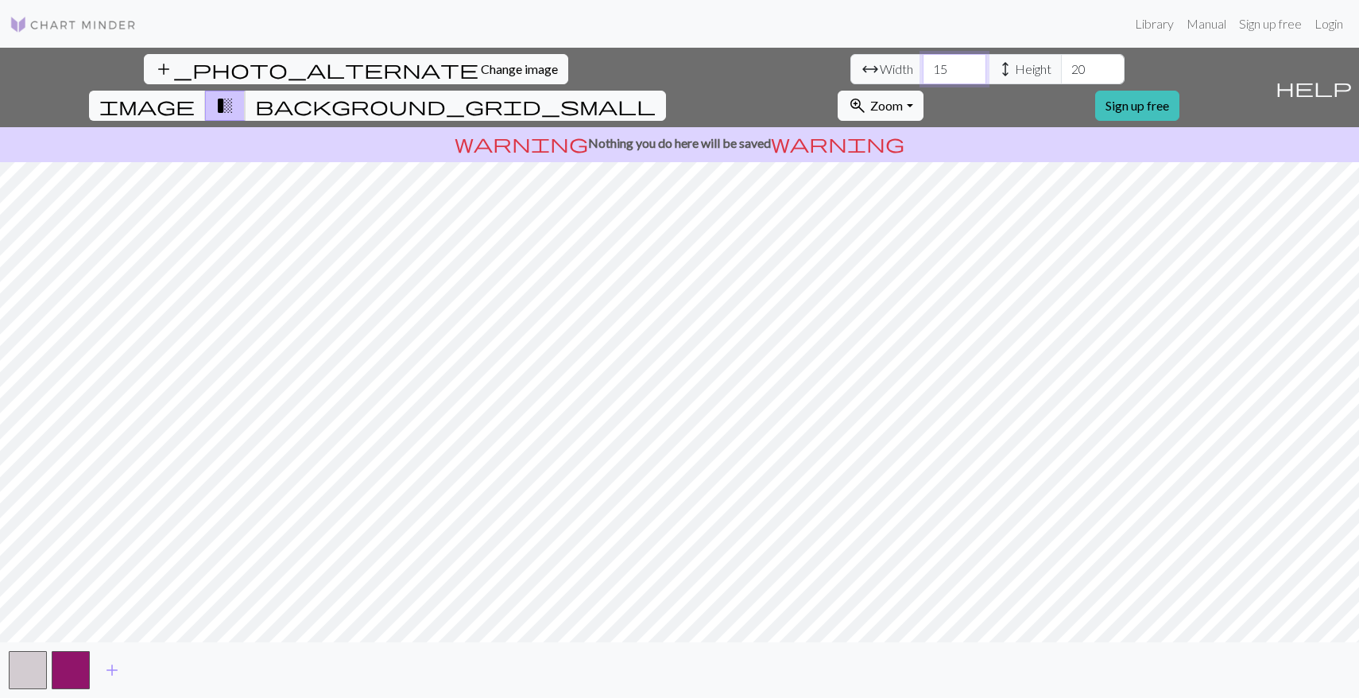
click at [923, 75] on input "15" at bounding box center [955, 69] width 64 height 30
click at [923, 75] on input "14" at bounding box center [955, 69] width 64 height 30
click at [923, 75] on input "13" at bounding box center [955, 69] width 64 height 30
click at [923, 75] on input "12" at bounding box center [955, 69] width 64 height 30
click at [923, 75] on input "11" at bounding box center [955, 69] width 64 height 30
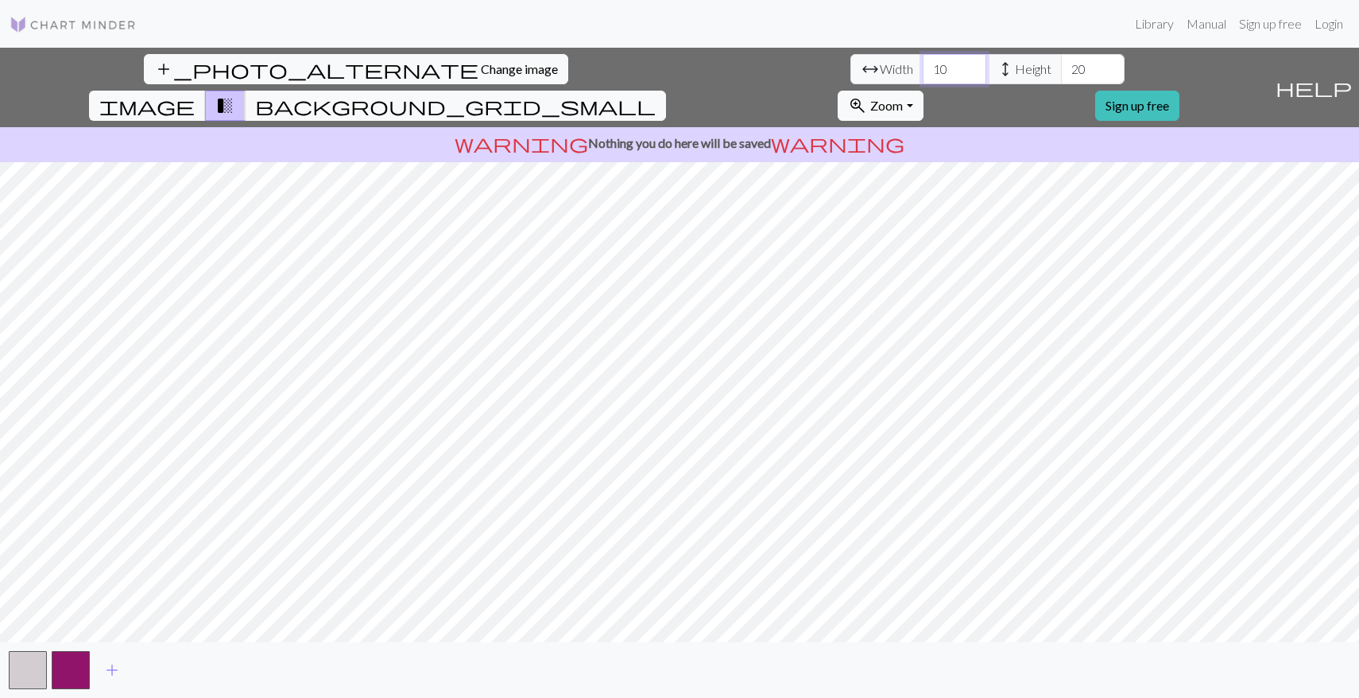
click at [923, 75] on input "10" at bounding box center [955, 69] width 64 height 30
click at [923, 75] on input "9" at bounding box center [955, 69] width 64 height 30
click at [923, 63] on input "10" at bounding box center [955, 69] width 64 height 30
click at [923, 63] on input "11" at bounding box center [955, 69] width 64 height 30
click at [923, 63] on input "12" at bounding box center [955, 69] width 64 height 30
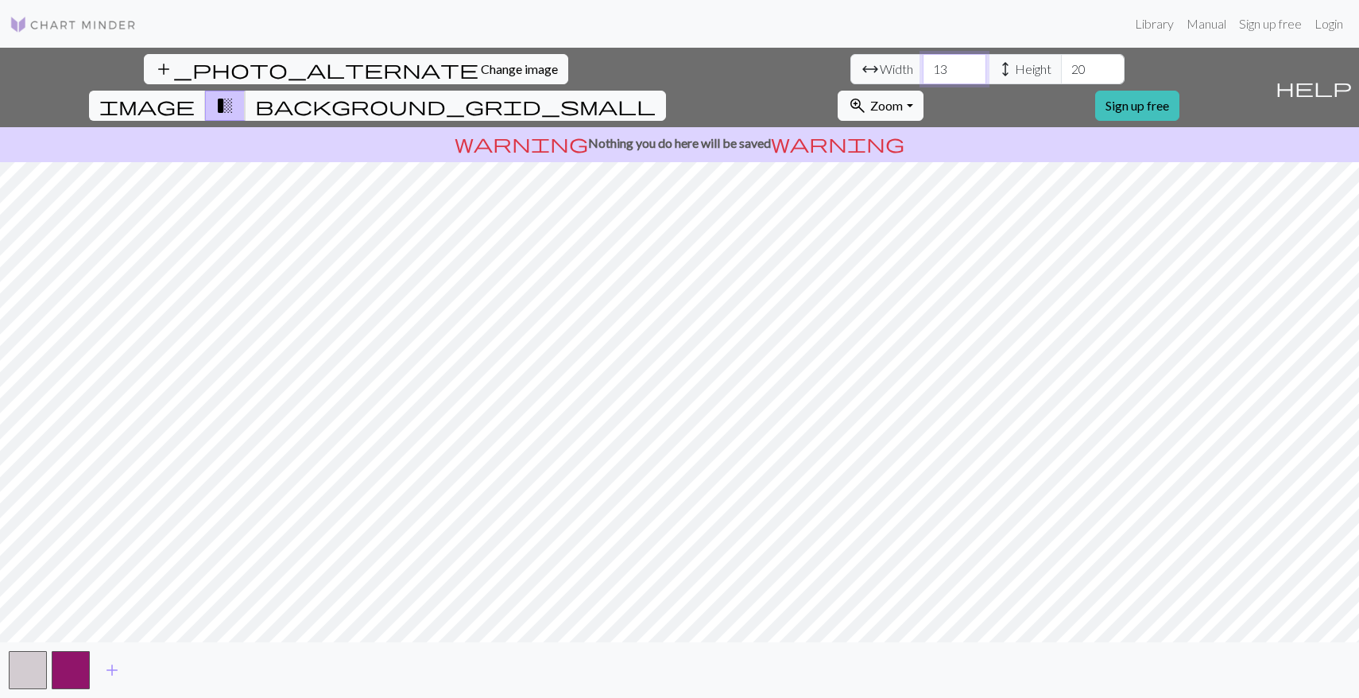
click at [923, 63] on input "13" at bounding box center [955, 69] width 64 height 30
click at [923, 63] on input "14" at bounding box center [955, 69] width 64 height 30
click at [923, 63] on input "15" at bounding box center [955, 69] width 64 height 30
type input "16"
click at [923, 63] on input "16" at bounding box center [955, 69] width 64 height 30
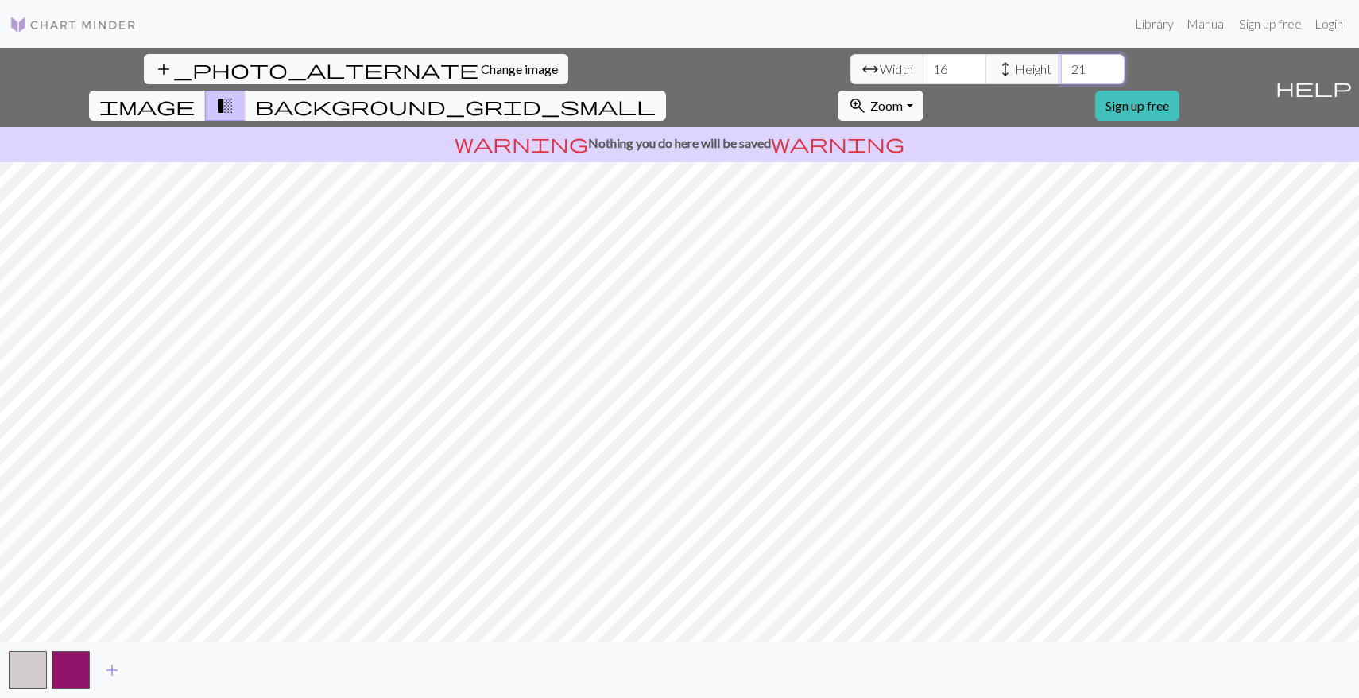
click at [1061, 64] on input "21" at bounding box center [1093, 69] width 64 height 30
click at [1061, 64] on input "22" at bounding box center [1093, 69] width 64 height 30
click at [1061, 64] on input "23" at bounding box center [1093, 69] width 64 height 30
click at [1061, 64] on input "24" at bounding box center [1093, 69] width 64 height 30
click at [1061, 64] on input "25" at bounding box center [1093, 69] width 64 height 30
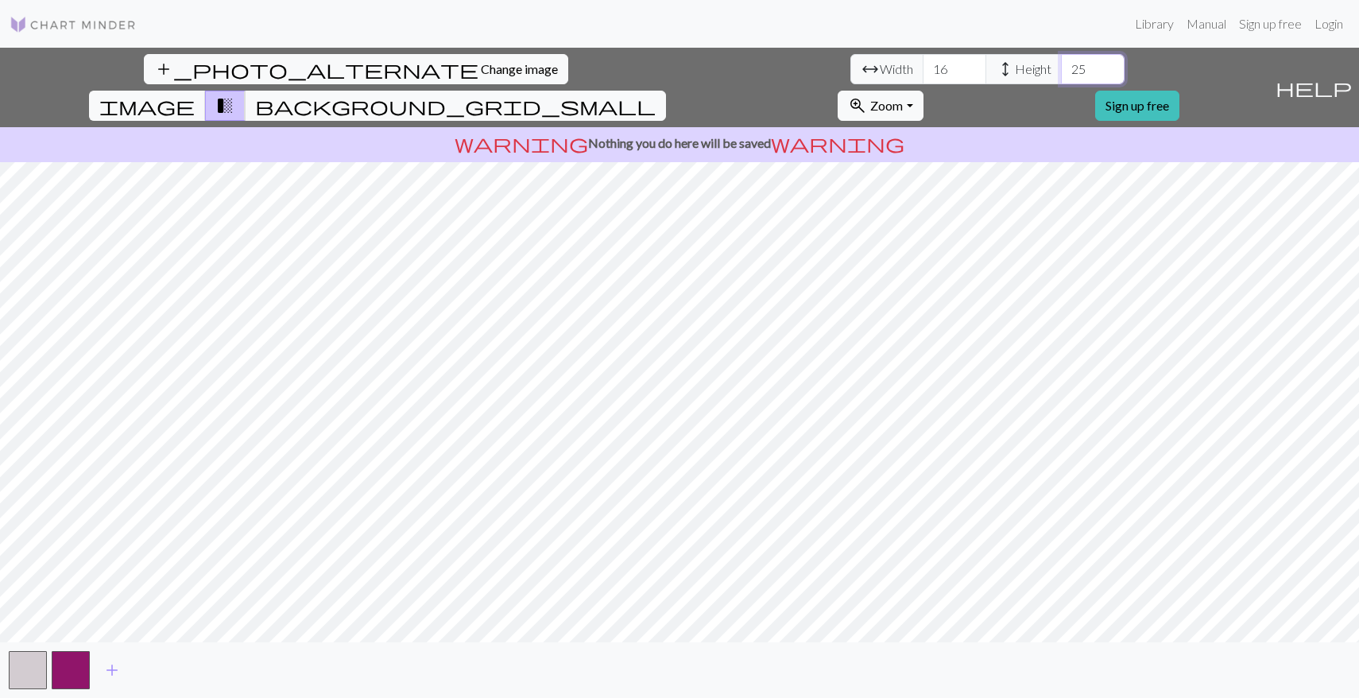
type input "26"
click at [1061, 64] on input "26" at bounding box center [1093, 69] width 64 height 30
click at [923, 62] on input "17" at bounding box center [955, 69] width 64 height 30
click at [923, 62] on input "18" at bounding box center [955, 69] width 64 height 30
click at [923, 62] on input "19" at bounding box center [955, 69] width 64 height 30
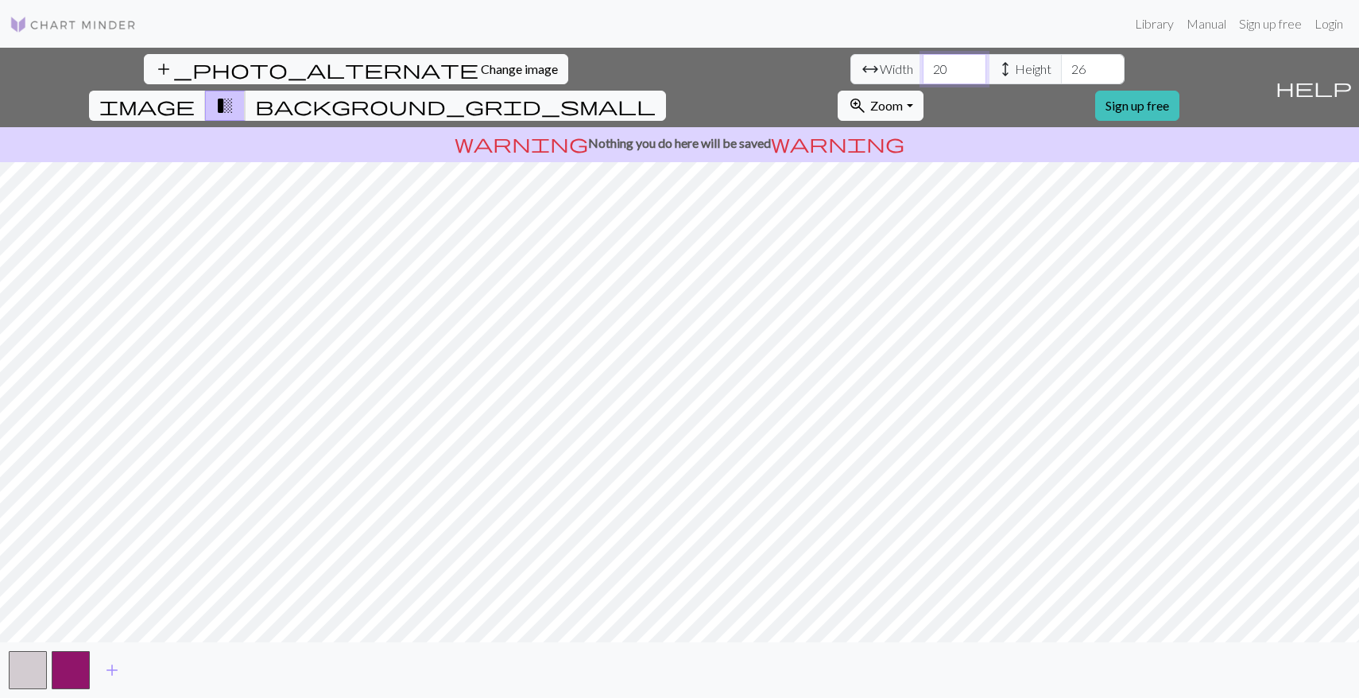
click at [923, 62] on input "20" at bounding box center [955, 69] width 64 height 30
click at [923, 62] on input "21" at bounding box center [955, 69] width 64 height 30
click at [923, 62] on input "22" at bounding box center [955, 69] width 64 height 30
type input "23"
click at [923, 62] on input "23" at bounding box center [955, 69] width 64 height 30
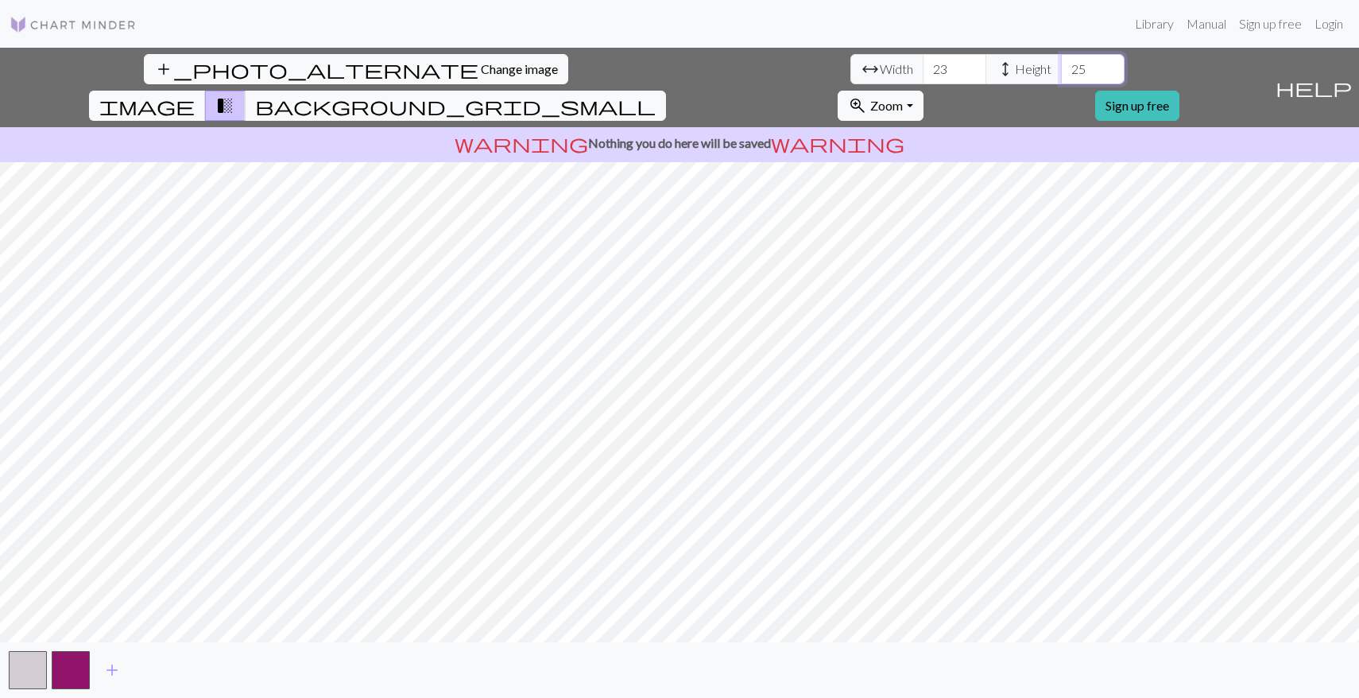
click at [1061, 76] on input "25" at bounding box center [1093, 69] width 64 height 30
click at [1061, 76] on input "24" at bounding box center [1093, 69] width 64 height 30
click at [1061, 76] on input "23" at bounding box center [1093, 69] width 64 height 30
click at [1061, 76] on input "22" at bounding box center [1093, 69] width 64 height 30
click at [1061, 76] on input "21" at bounding box center [1093, 69] width 64 height 30
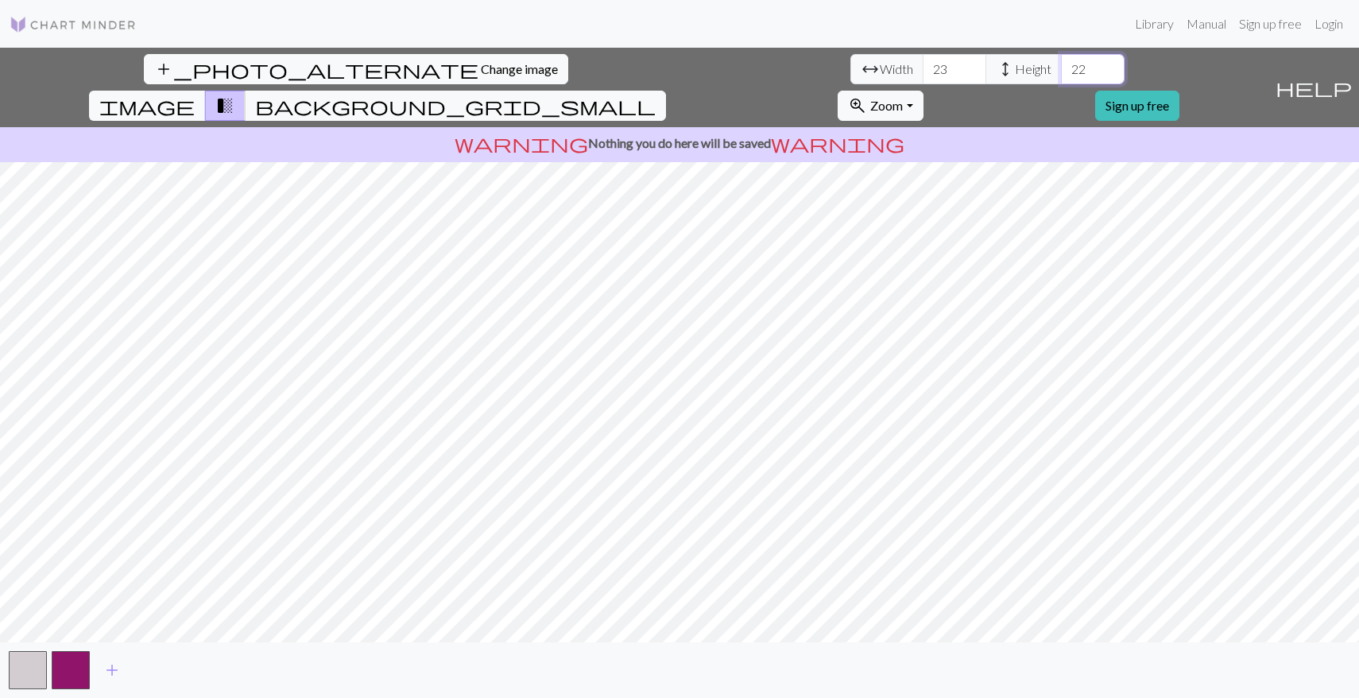
click at [1061, 67] on input "22" at bounding box center [1093, 69] width 64 height 30
click at [1061, 67] on input "23" at bounding box center [1093, 69] width 64 height 30
click at [1061, 67] on input "24" at bounding box center [1093, 69] width 64 height 30
click at [1061, 67] on input "25" at bounding box center [1093, 69] width 64 height 30
click at [1061, 67] on input "26" at bounding box center [1093, 69] width 64 height 30
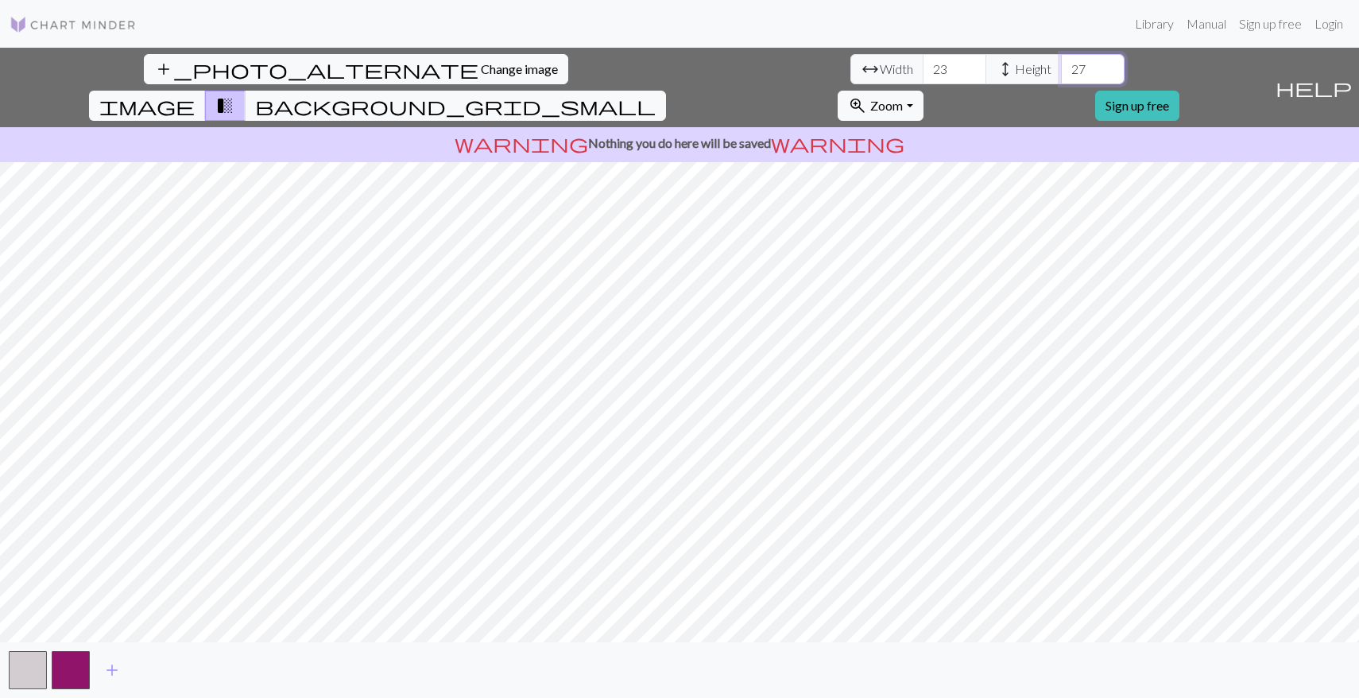
click at [1061, 67] on input "27" at bounding box center [1093, 69] width 64 height 30
click at [1061, 67] on input "28" at bounding box center [1093, 69] width 64 height 30
click at [1061, 67] on input "29" at bounding box center [1093, 69] width 64 height 30
click at [1061, 67] on input "30" at bounding box center [1093, 69] width 64 height 30
click at [1061, 67] on input "31" at bounding box center [1093, 69] width 64 height 30
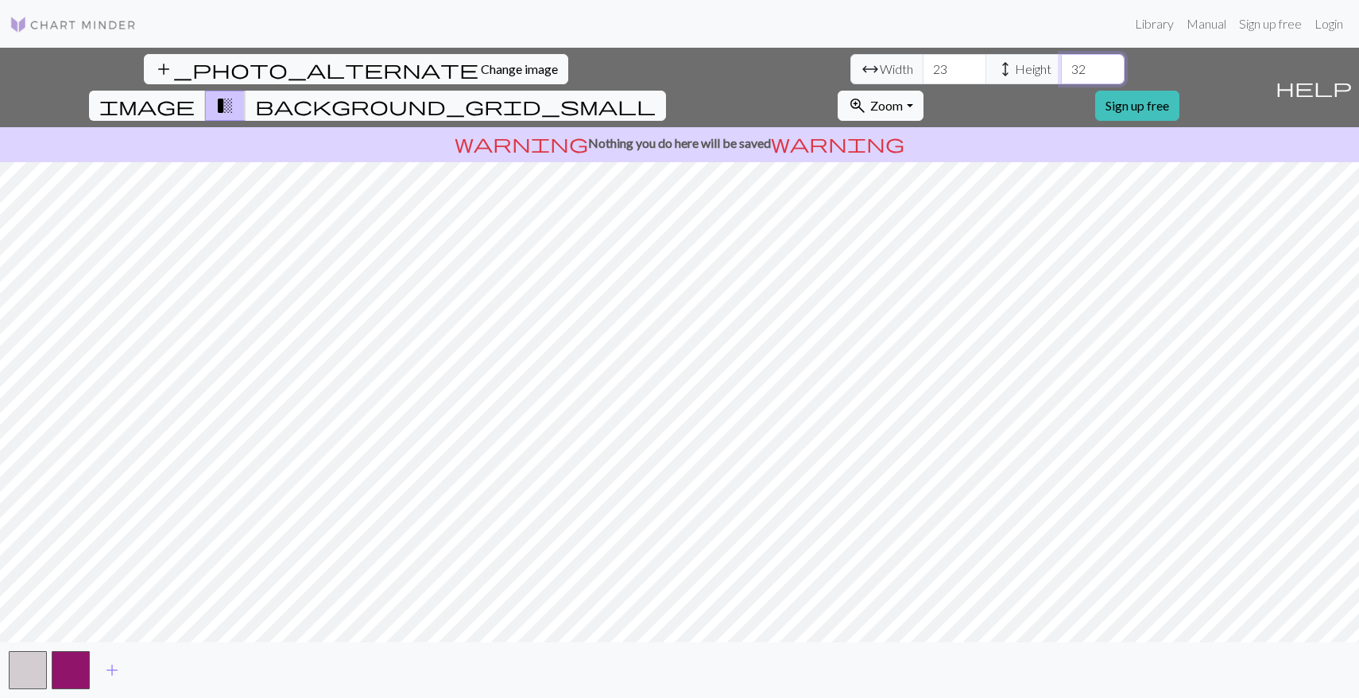
click at [1061, 67] on input "32" at bounding box center [1093, 69] width 64 height 30
click at [1061, 67] on input "33" at bounding box center [1093, 69] width 64 height 30
click at [1061, 67] on input "34" at bounding box center [1093, 69] width 64 height 30
type input "35"
click at [1061, 67] on input "35" at bounding box center [1093, 69] width 64 height 30
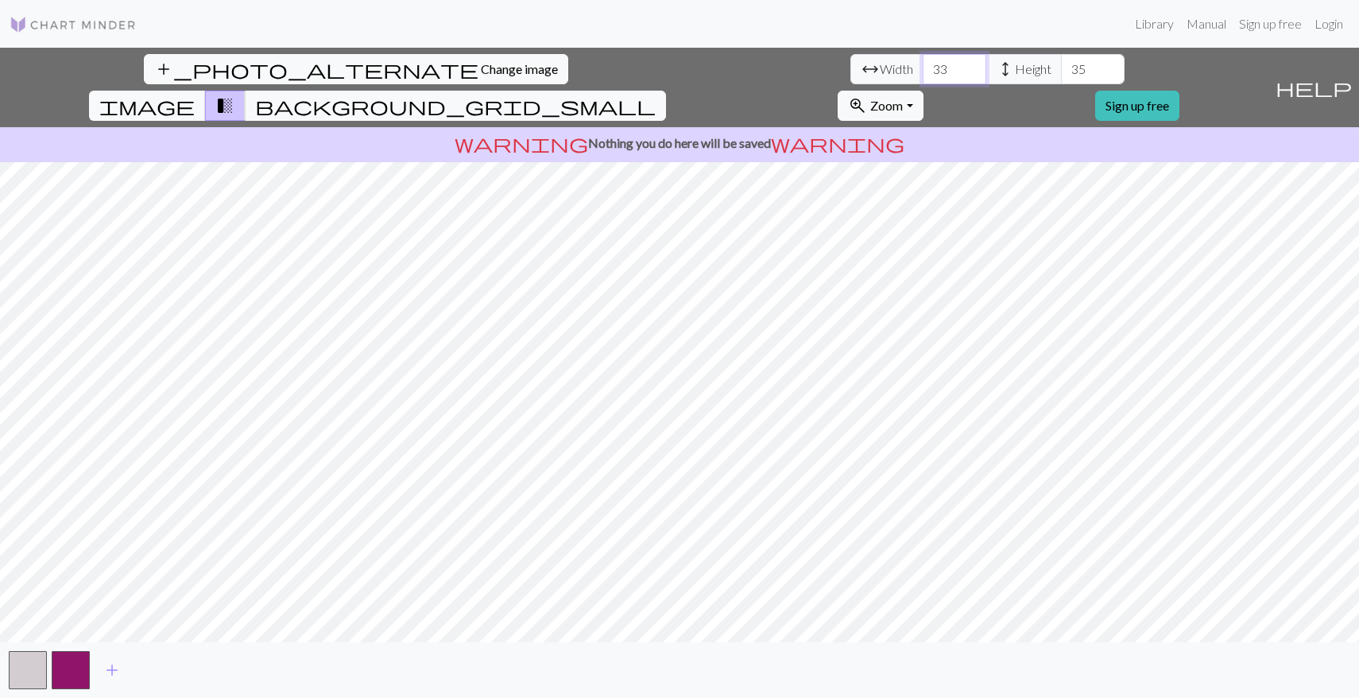
click at [923, 65] on input "33" at bounding box center [955, 69] width 64 height 30
type input "52"
click at [923, 65] on input "52" at bounding box center [955, 69] width 64 height 30
click at [1061, 68] on input "36" at bounding box center [1093, 69] width 64 height 30
click at [1061, 68] on input "37" at bounding box center [1093, 69] width 64 height 30
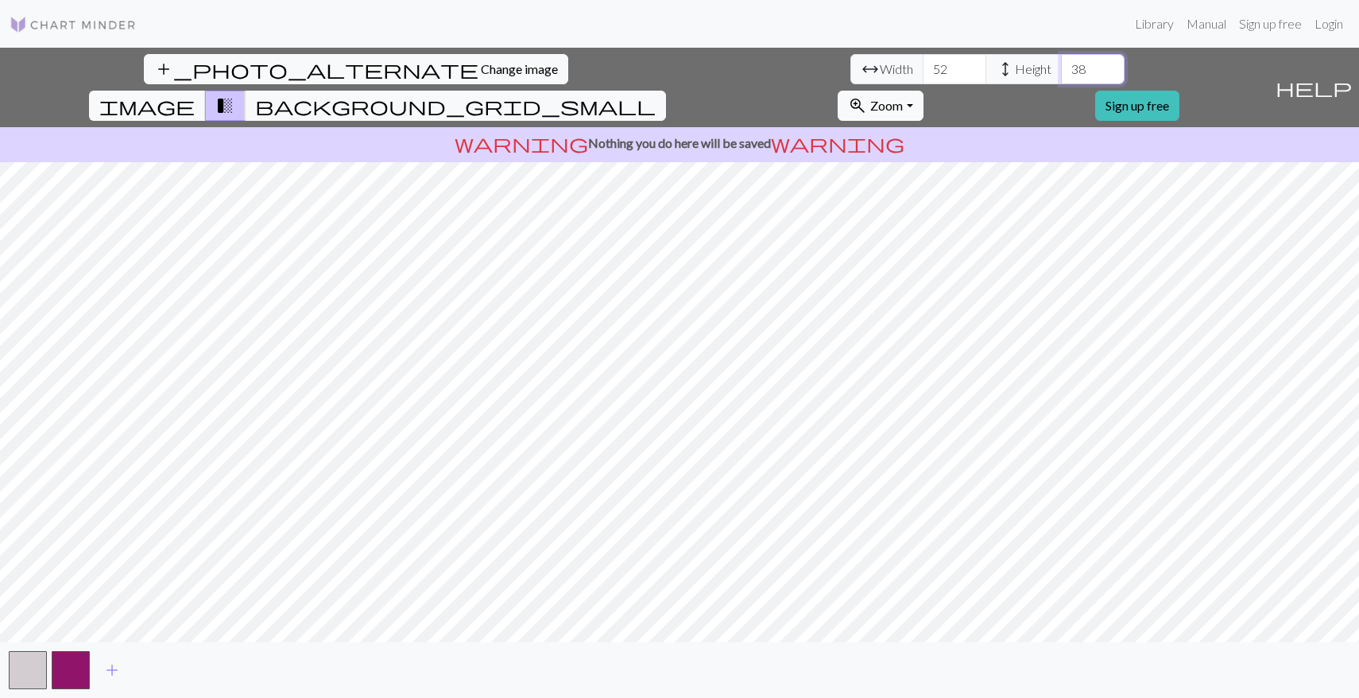
click at [1061, 68] on input "38" at bounding box center [1093, 69] width 64 height 30
click at [1061, 68] on input "39" at bounding box center [1093, 69] width 64 height 30
type input "40"
click at [1061, 68] on input "40" at bounding box center [1093, 69] width 64 height 30
click at [923, 64] on input "53" at bounding box center [955, 69] width 64 height 30
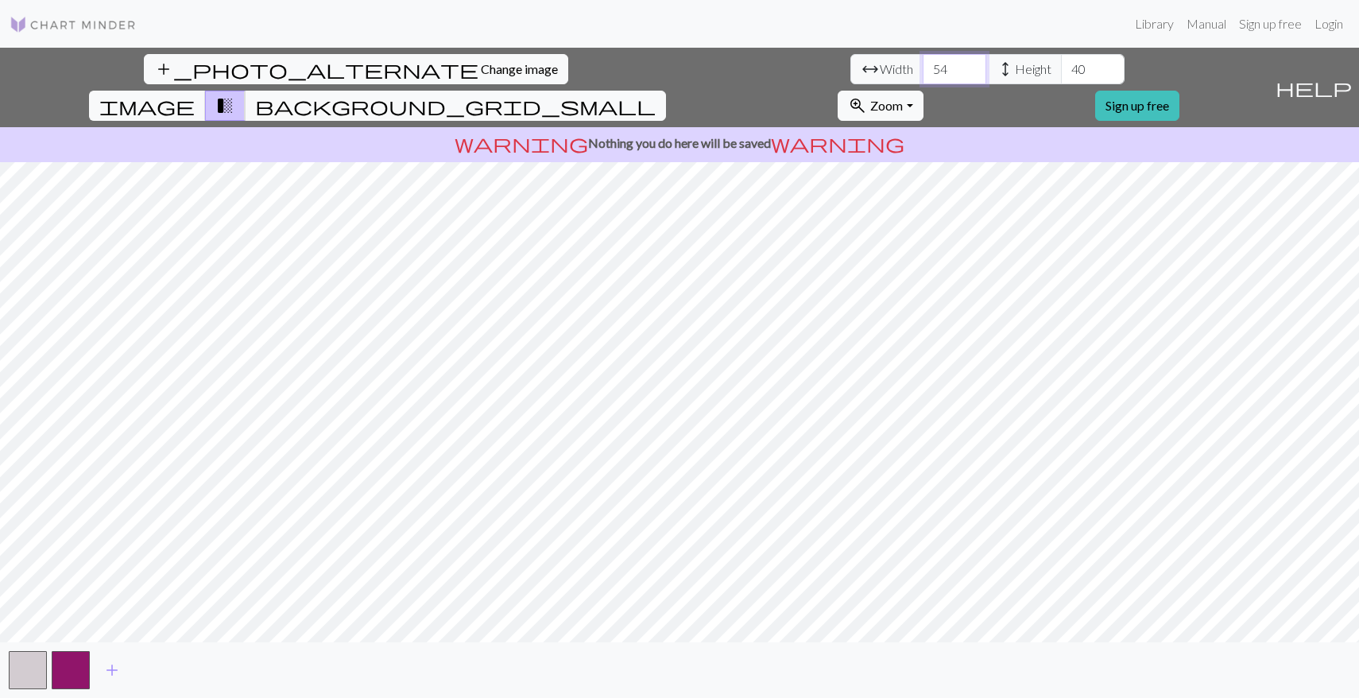
click at [923, 64] on input "54" at bounding box center [955, 69] width 64 height 30
click at [923, 64] on input "55" at bounding box center [955, 69] width 64 height 30
click at [923, 64] on input "56" at bounding box center [955, 69] width 64 height 30
click at [923, 64] on input "57" at bounding box center [955, 69] width 64 height 30
click at [923, 64] on input "58" at bounding box center [955, 69] width 64 height 30
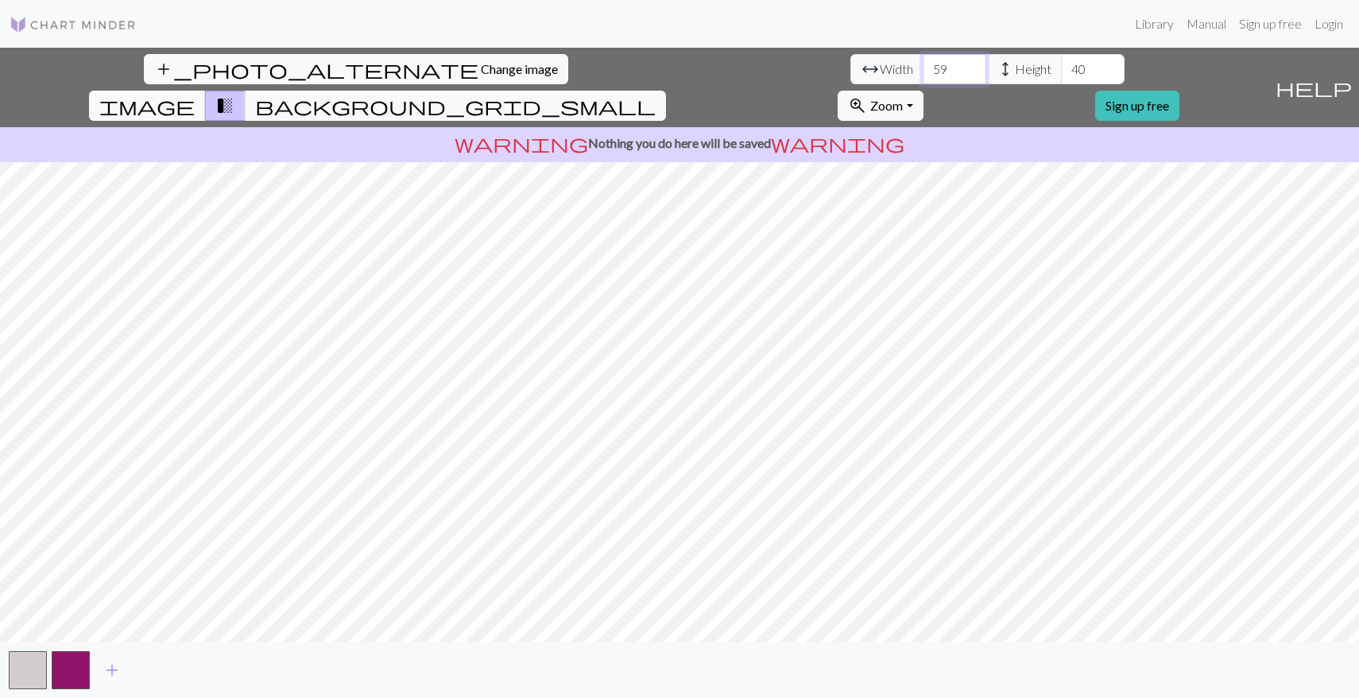
click at [923, 64] on input "59" at bounding box center [955, 69] width 64 height 30
click at [923, 64] on input "60" at bounding box center [955, 69] width 64 height 30
click at [923, 64] on input "61" at bounding box center [955, 69] width 64 height 30
click at [923, 64] on input "62" at bounding box center [955, 69] width 64 height 30
type input "71"
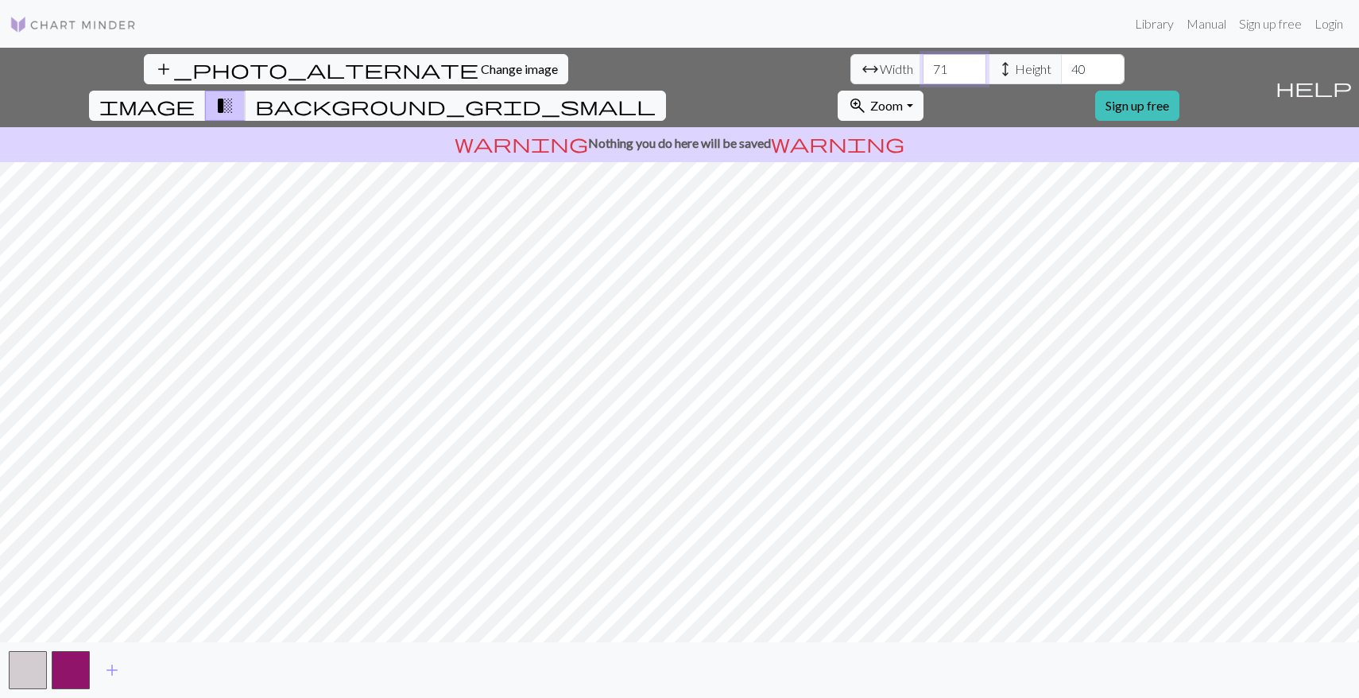
click at [923, 64] on input "71" at bounding box center [955, 69] width 64 height 30
click at [1061, 77] on input "39" at bounding box center [1093, 69] width 64 height 30
type input "26"
click at [1061, 77] on input "26" at bounding box center [1093, 69] width 64 height 30
click at [923, 72] on input "55" at bounding box center [955, 69] width 64 height 30
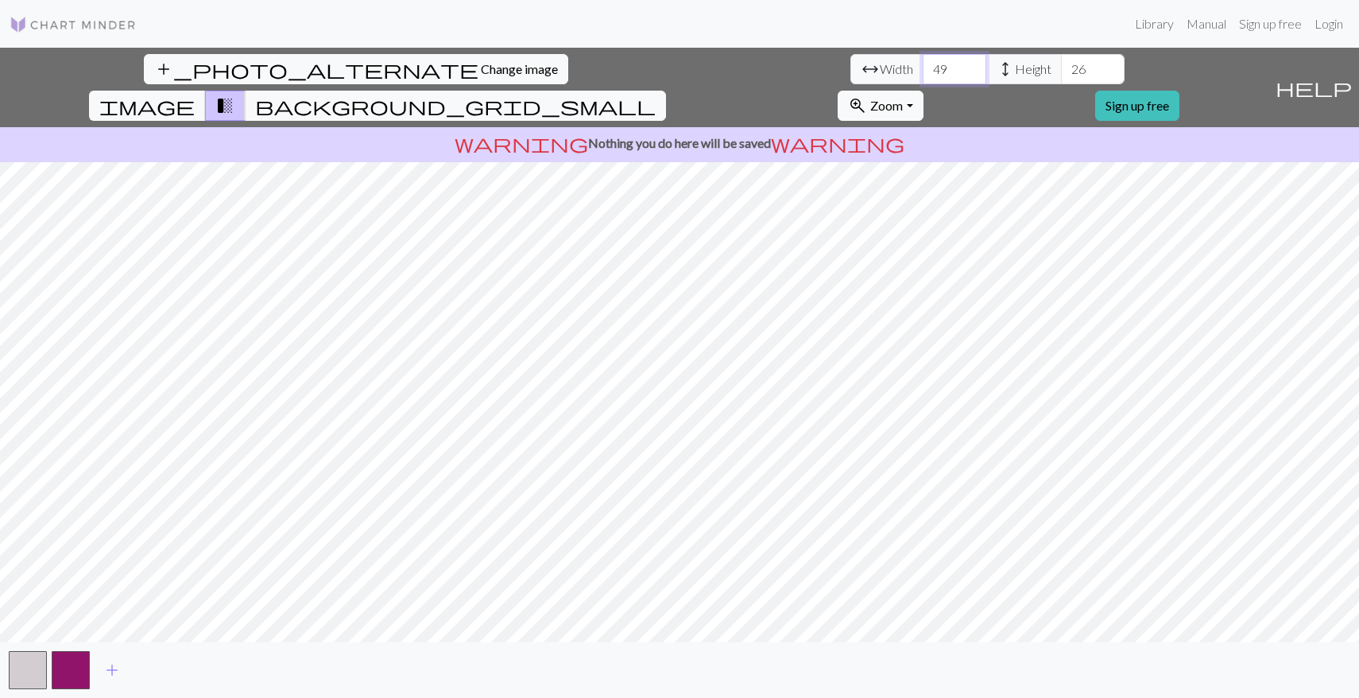
click at [923, 72] on input "49" at bounding box center [955, 69] width 64 height 30
click at [29, 662] on button "button" at bounding box center [28, 670] width 38 height 38
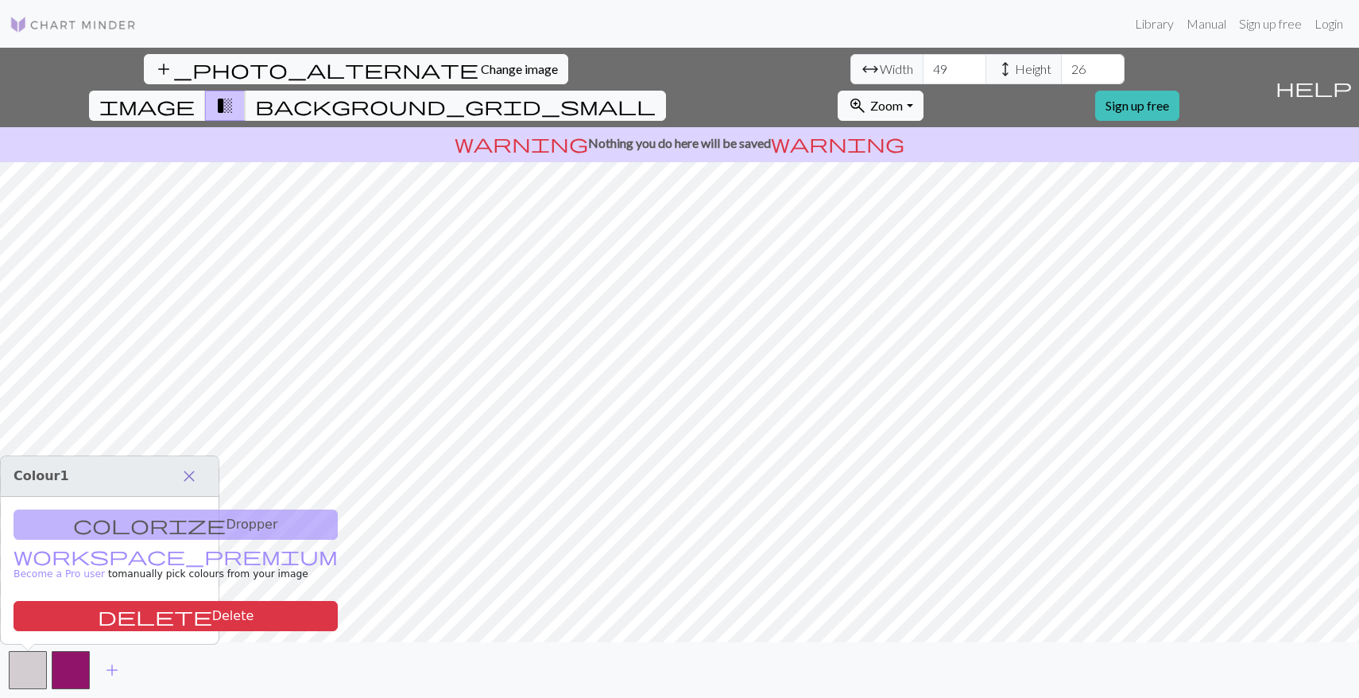
click at [188, 475] on span "close" at bounding box center [189, 476] width 19 height 22
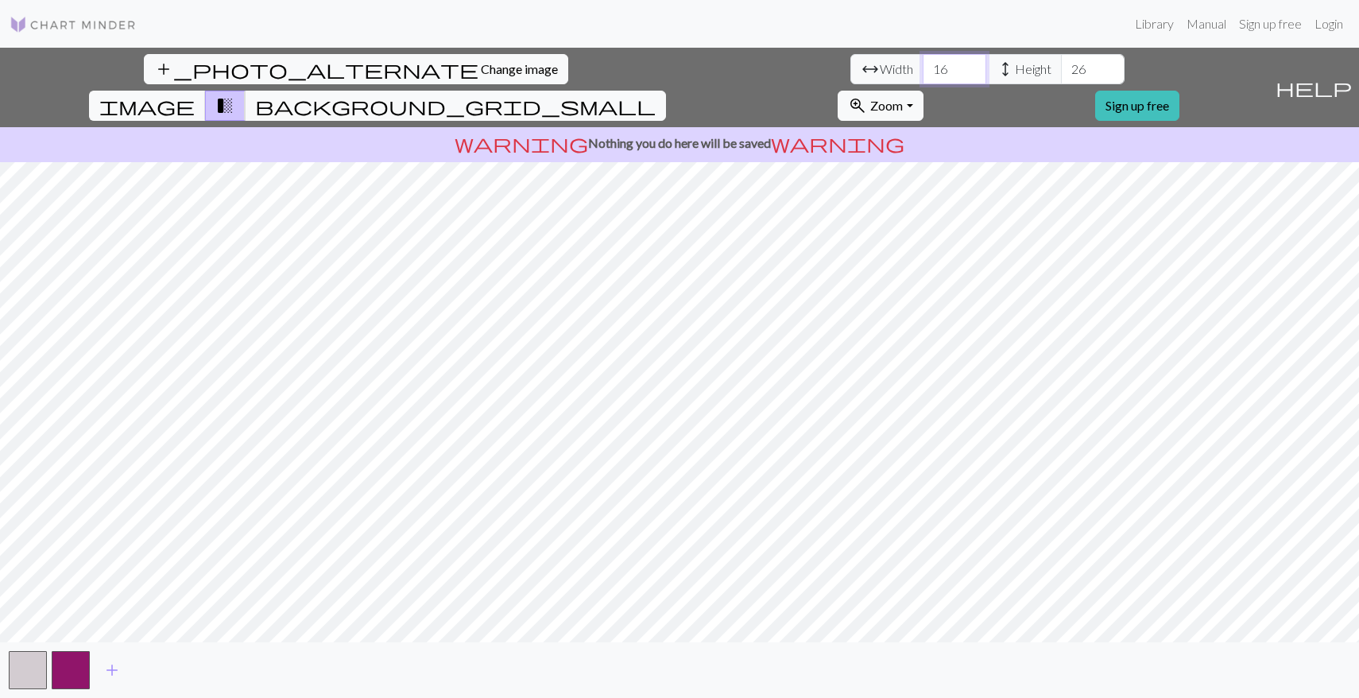
click at [923, 76] on input "16" at bounding box center [955, 69] width 64 height 30
type input "29"
click at [923, 63] on input "29" at bounding box center [955, 69] width 64 height 30
click at [206, 91] on button "image" at bounding box center [147, 106] width 117 height 30
click at [235, 95] on span "transition_fade" at bounding box center [224, 106] width 19 height 22
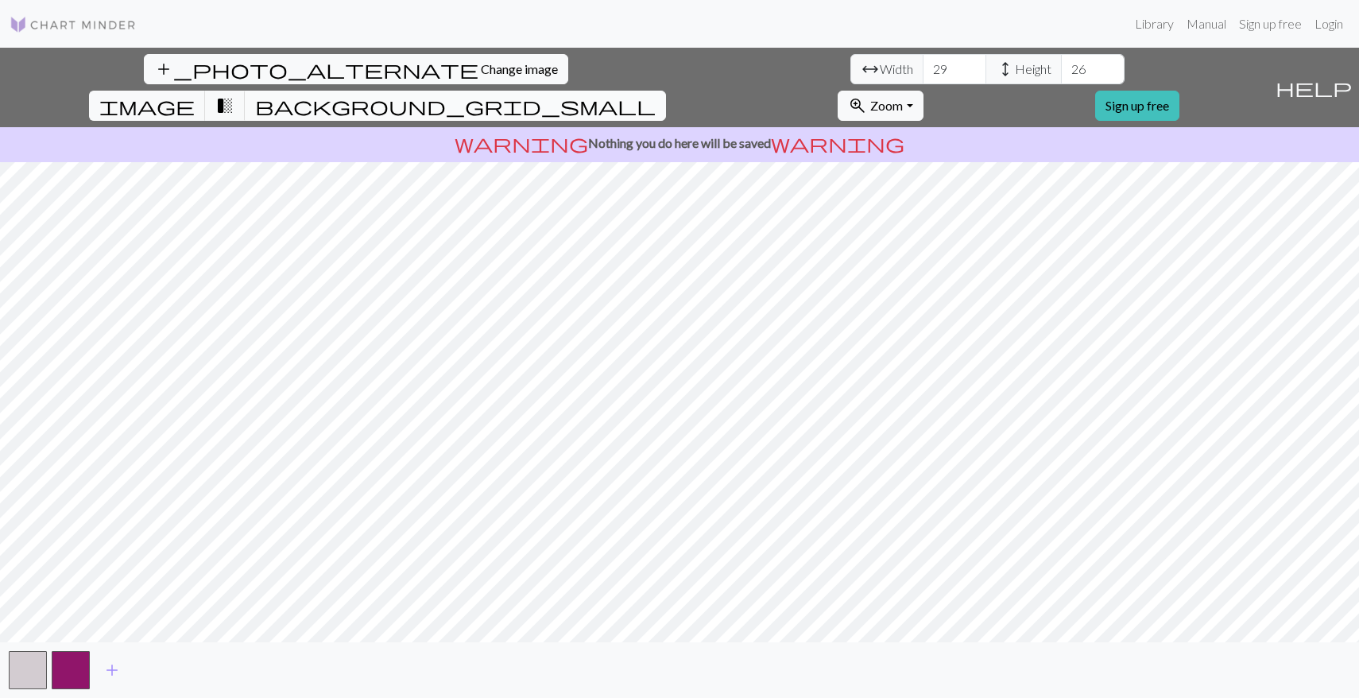
click at [666, 91] on button "background_grid_small" at bounding box center [455, 106] width 421 height 30
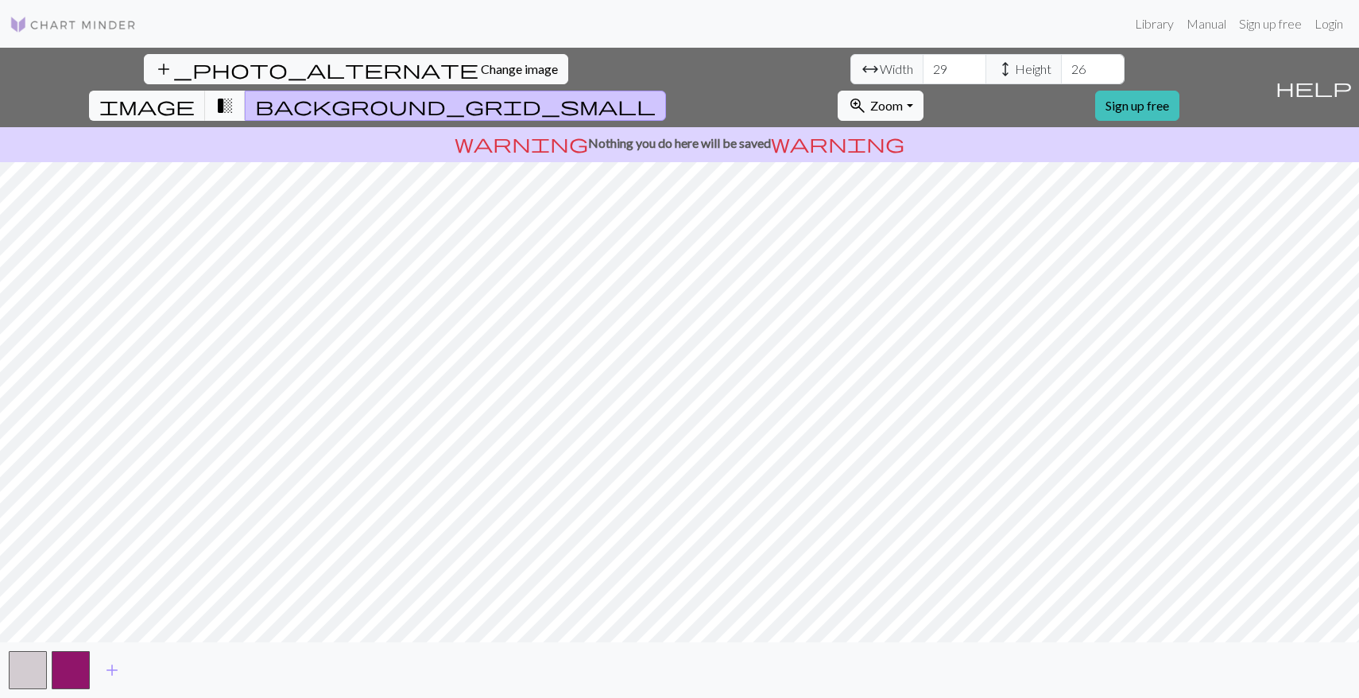
click at [235, 95] on span "transition_fade" at bounding box center [224, 106] width 19 height 22
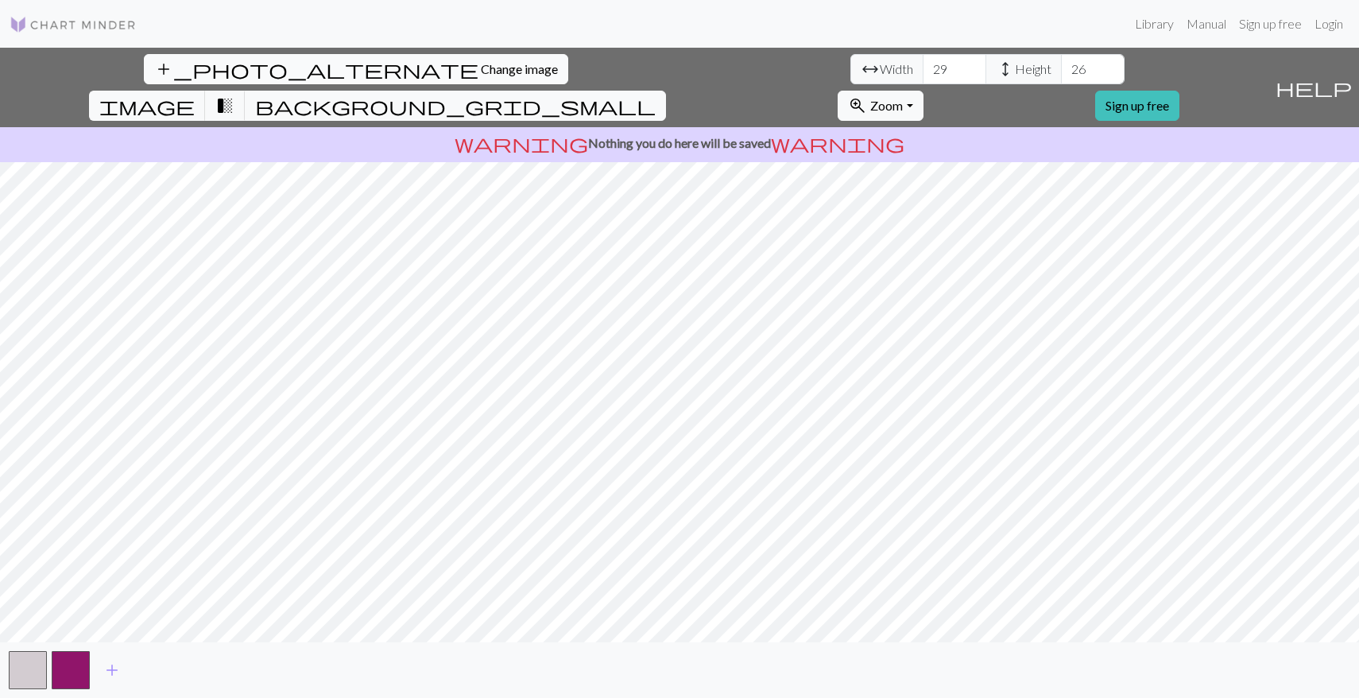
click at [481, 65] on span "Change image" at bounding box center [519, 68] width 77 height 15
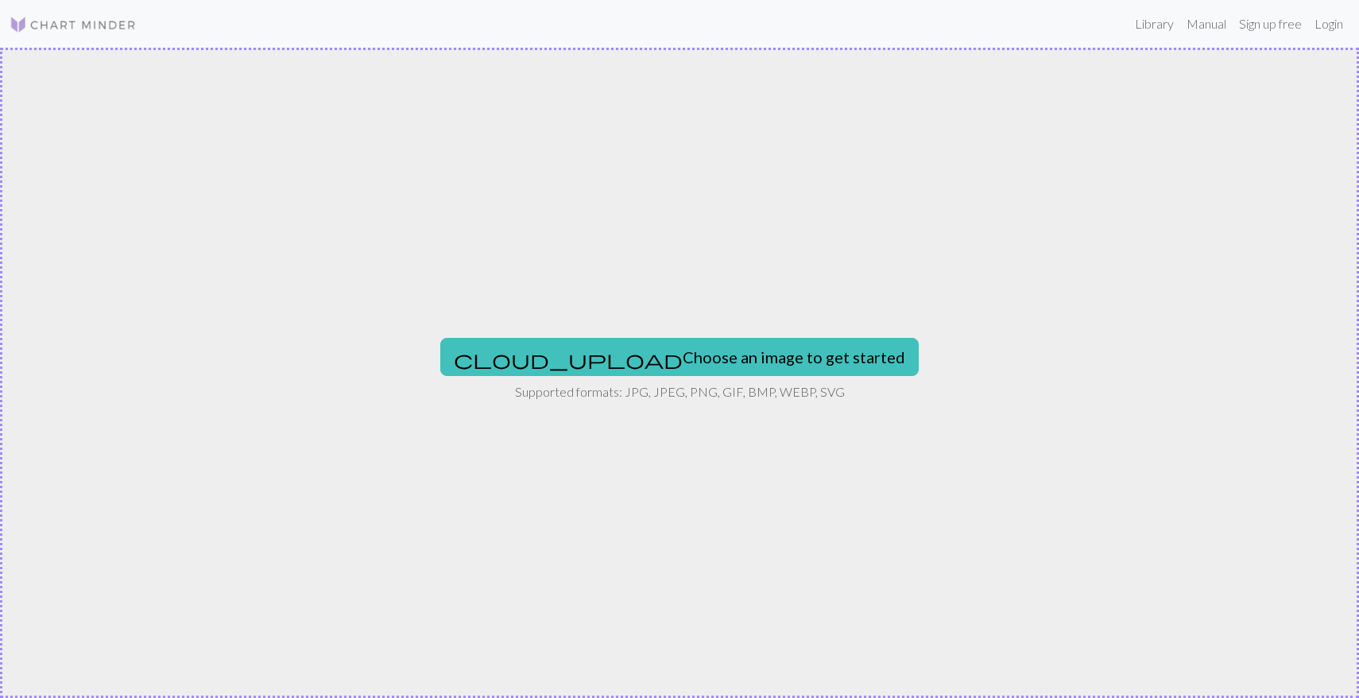
click at [705, 377] on div "cloud_upload Choose an image to get started Supported formats: JPG, JPEG, PNG, …" at bounding box center [679, 373] width 1359 height 650
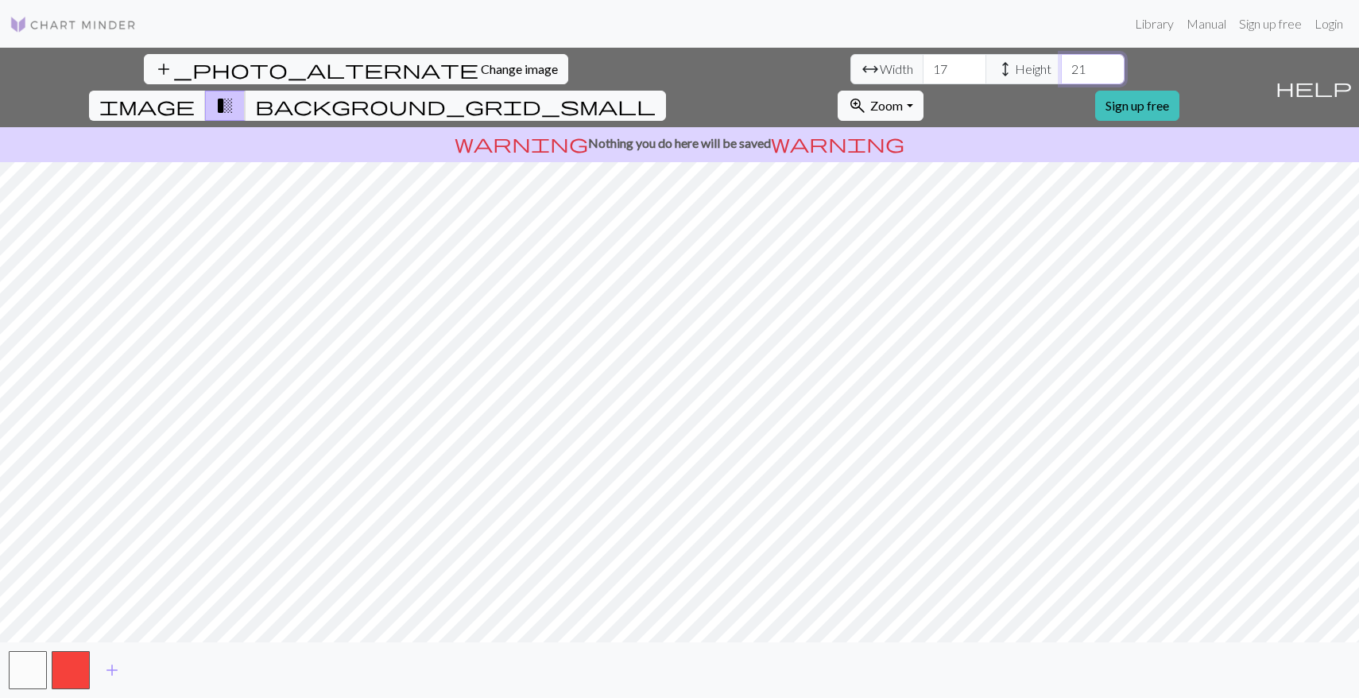
click at [1061, 61] on input "21" at bounding box center [1093, 69] width 64 height 30
click at [1061, 61] on input "22" at bounding box center [1093, 69] width 64 height 30
click at [1061, 61] on input "23" at bounding box center [1093, 69] width 64 height 30
click at [1061, 61] on input "24" at bounding box center [1093, 69] width 64 height 30
click at [1061, 61] on input "25" at bounding box center [1093, 69] width 64 height 30
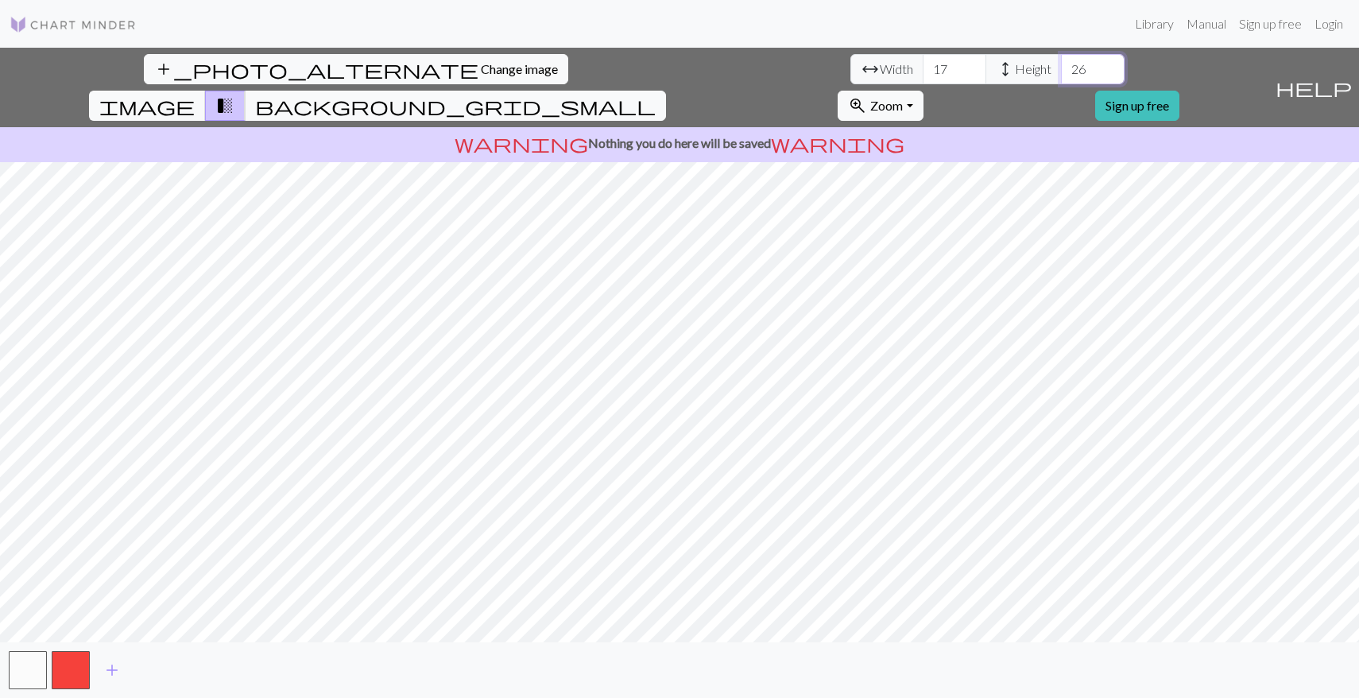
click at [1061, 61] on input "26" at bounding box center [1093, 69] width 64 height 30
click at [1061, 61] on input "27" at bounding box center [1093, 69] width 64 height 30
click at [1061, 61] on input "28" at bounding box center [1093, 69] width 64 height 30
click at [1061, 61] on input "29" at bounding box center [1093, 69] width 64 height 30
click at [1061, 61] on input "30" at bounding box center [1093, 69] width 64 height 30
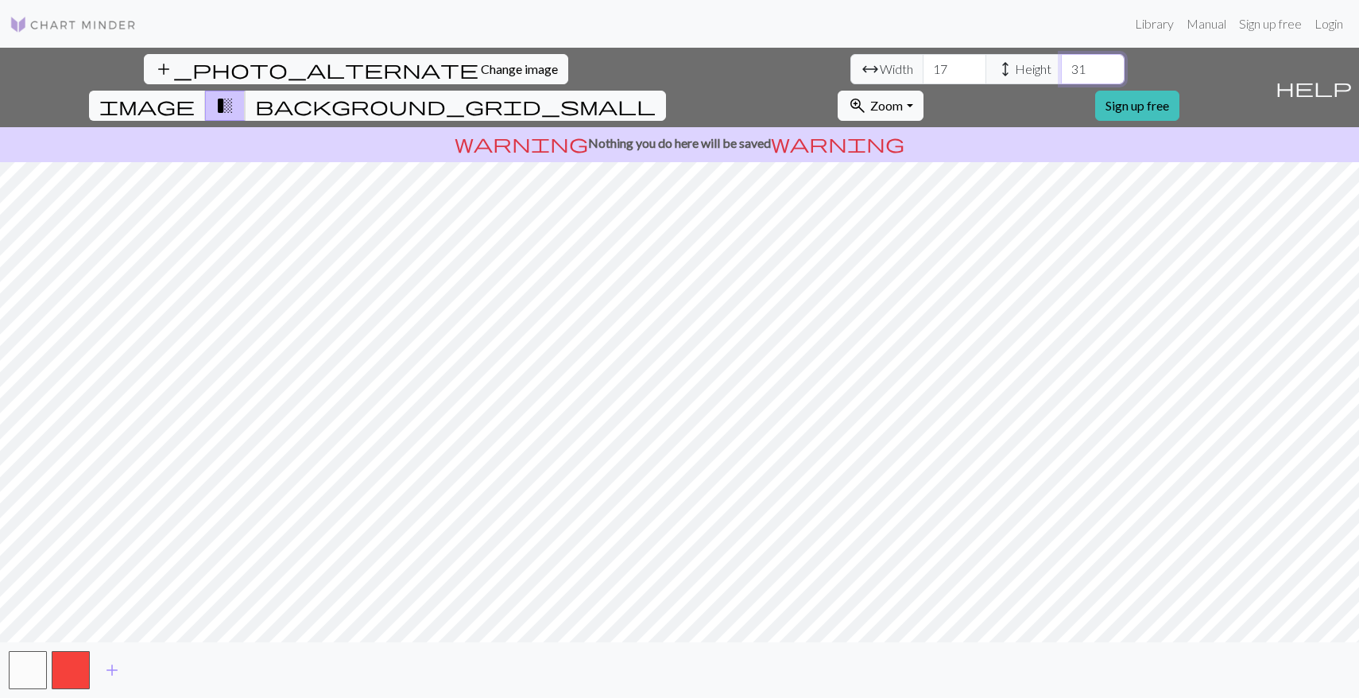
click at [1061, 61] on input "31" at bounding box center [1093, 69] width 64 height 30
click at [1061, 61] on input "32" at bounding box center [1093, 69] width 64 height 30
type input "33"
click at [1061, 61] on input "33" at bounding box center [1093, 69] width 64 height 30
click at [923, 63] on input "18" at bounding box center [955, 69] width 64 height 30
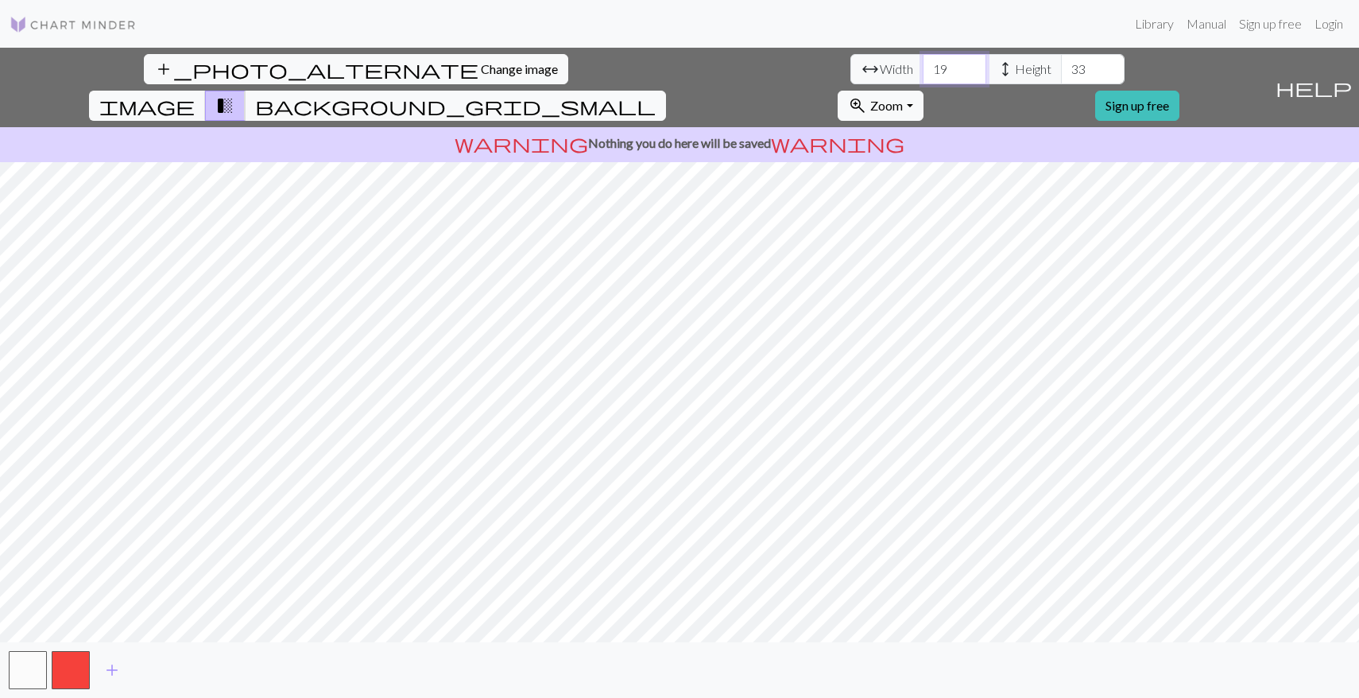
click at [923, 63] on input "19" at bounding box center [955, 69] width 64 height 30
click at [923, 63] on input "20" at bounding box center [955, 69] width 64 height 30
click at [923, 63] on input "21" at bounding box center [955, 69] width 64 height 30
click at [923, 63] on input "22" at bounding box center [955, 69] width 64 height 30
click at [923, 63] on input "23" at bounding box center [955, 69] width 64 height 30
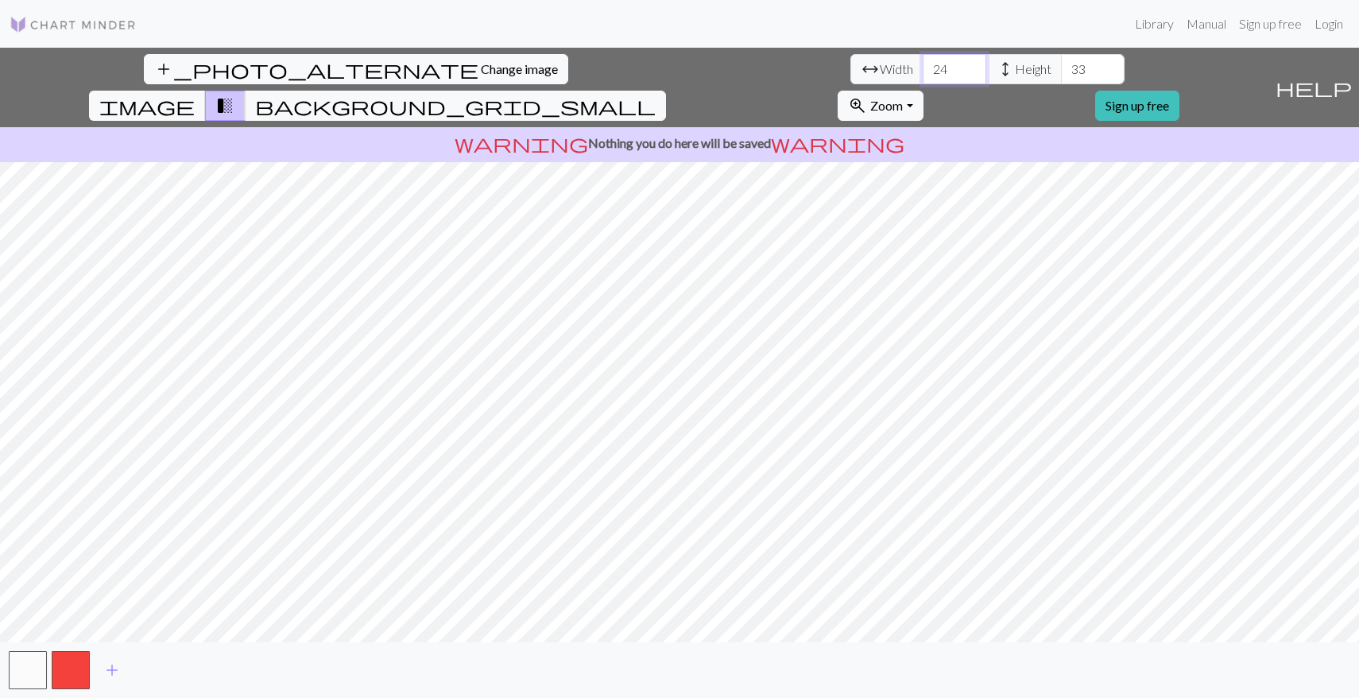
click at [923, 63] on input "24" at bounding box center [955, 69] width 64 height 30
click at [923, 63] on input "25" at bounding box center [955, 69] width 64 height 30
click at [923, 63] on input "26" at bounding box center [955, 69] width 64 height 30
click at [923, 63] on input "27" at bounding box center [955, 69] width 64 height 30
type input "28"
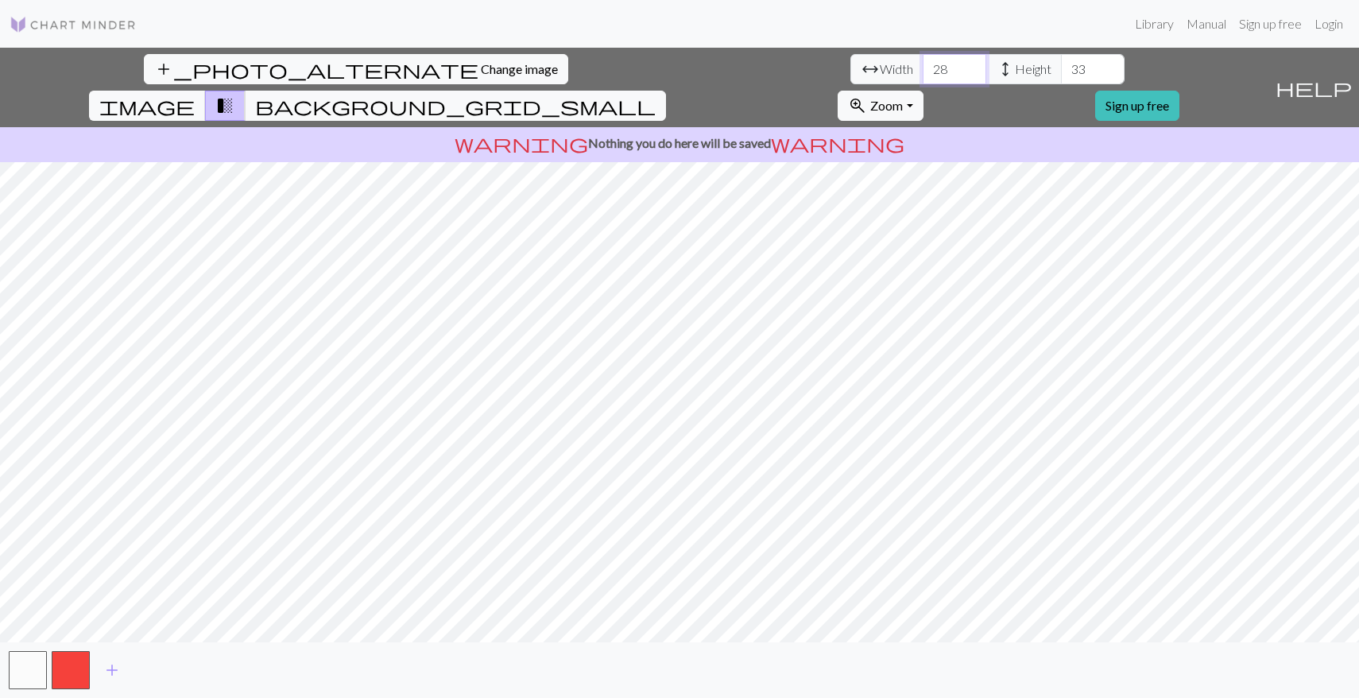
click at [923, 63] on input "28" at bounding box center [955, 69] width 64 height 30
type input "34"
click at [1061, 64] on input "34" at bounding box center [1093, 69] width 64 height 30
type input "29"
click at [923, 64] on input "29" at bounding box center [955, 69] width 64 height 30
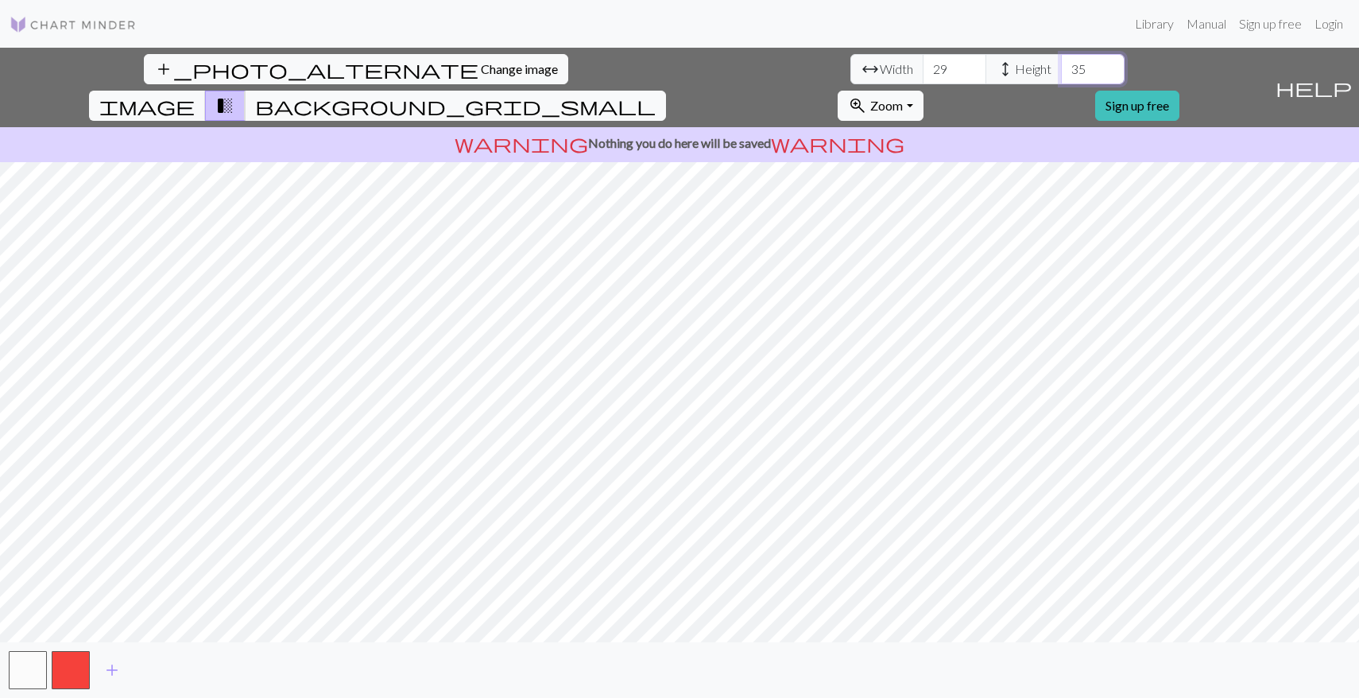
click at [1061, 68] on input "35" at bounding box center [1093, 69] width 64 height 30
click at [1061, 76] on input "34" at bounding box center [1093, 69] width 64 height 30
type input "33"
click at [1061, 76] on input "33" at bounding box center [1093, 69] width 64 height 30
click at [923, 73] on input "28" at bounding box center [955, 69] width 64 height 30
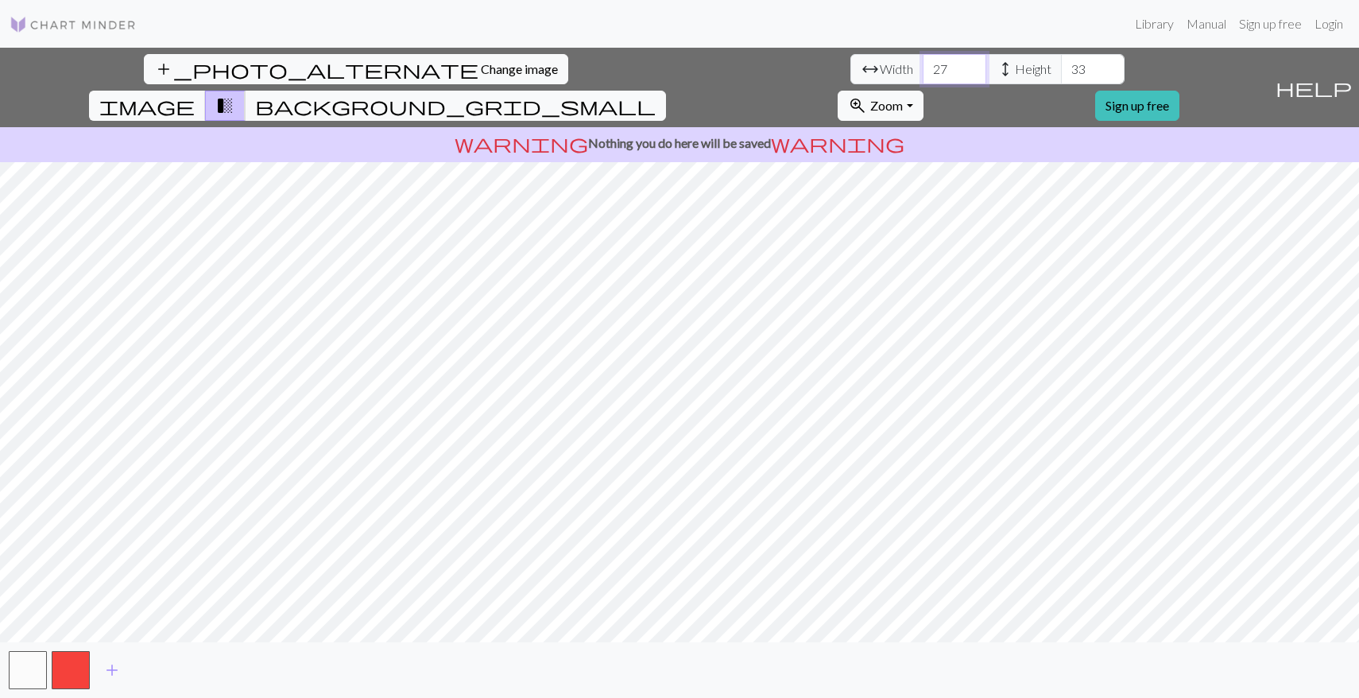
click at [923, 73] on input "27" at bounding box center [955, 69] width 64 height 30
click at [923, 72] on input "26" at bounding box center [955, 69] width 64 height 30
click at [923, 72] on input "25" at bounding box center [955, 69] width 64 height 30
click at [923, 72] on input "24" at bounding box center [955, 69] width 64 height 30
click at [923, 72] on input "23" at bounding box center [955, 69] width 64 height 30
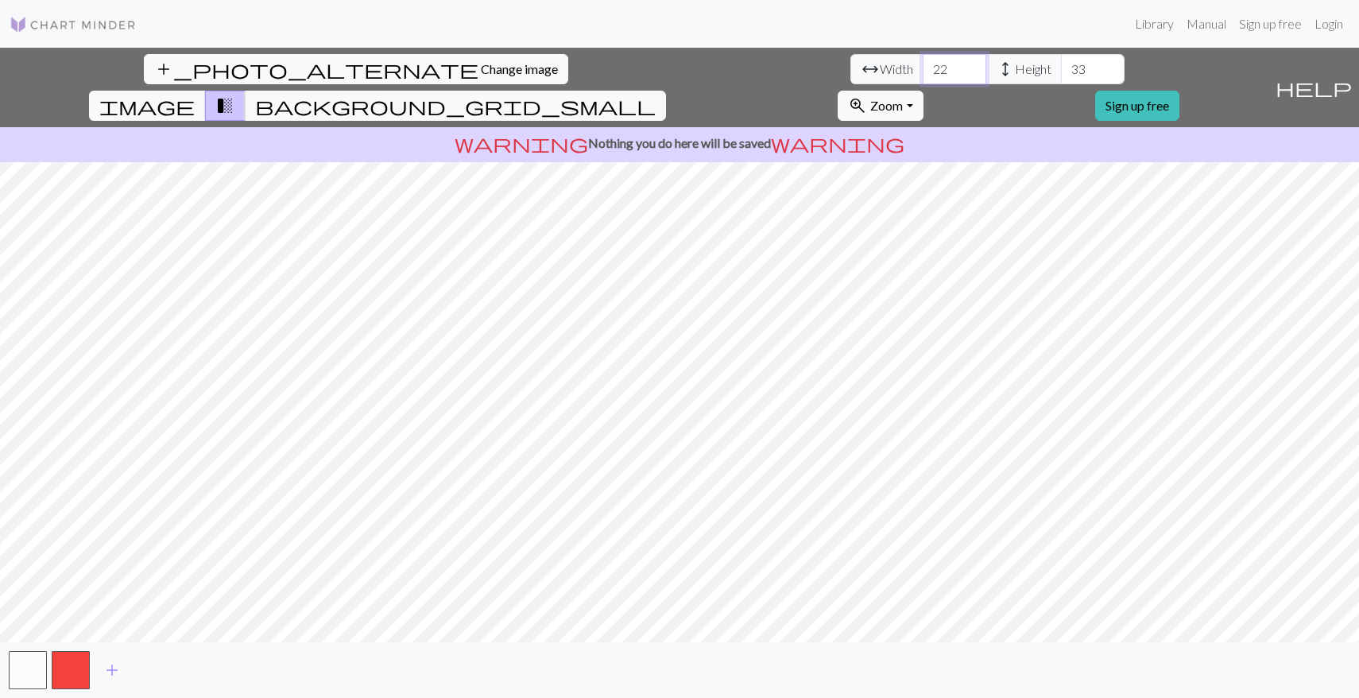
click at [923, 72] on input "22" at bounding box center [955, 69] width 64 height 30
click at [923, 72] on input "21" at bounding box center [955, 69] width 64 height 30
click at [923, 72] on input "20" at bounding box center [955, 69] width 64 height 30
click at [923, 72] on input "19" at bounding box center [955, 69] width 64 height 30
click at [923, 72] on input "18" at bounding box center [955, 69] width 64 height 30
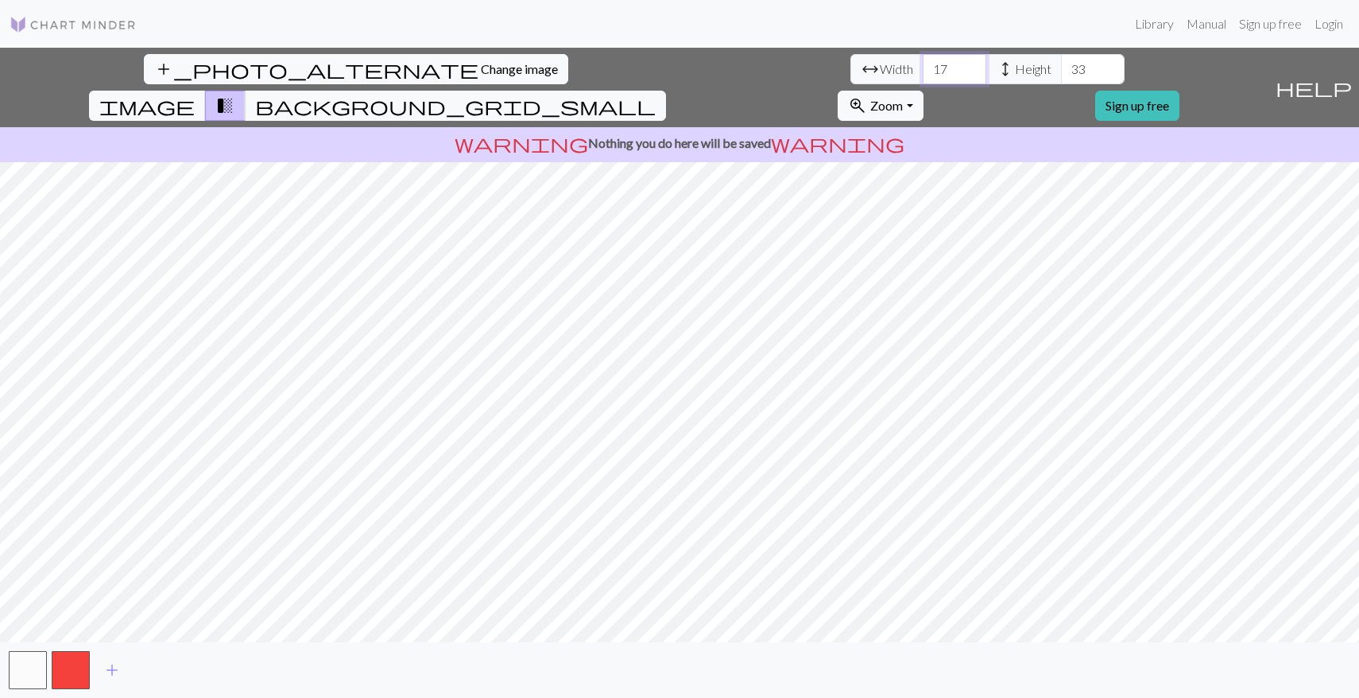
click at [923, 72] on input "17" at bounding box center [955, 69] width 64 height 30
type input "16"
click at [923, 72] on input "16" at bounding box center [955, 69] width 64 height 30
click at [481, 68] on span "Change image" at bounding box center [519, 68] width 77 height 15
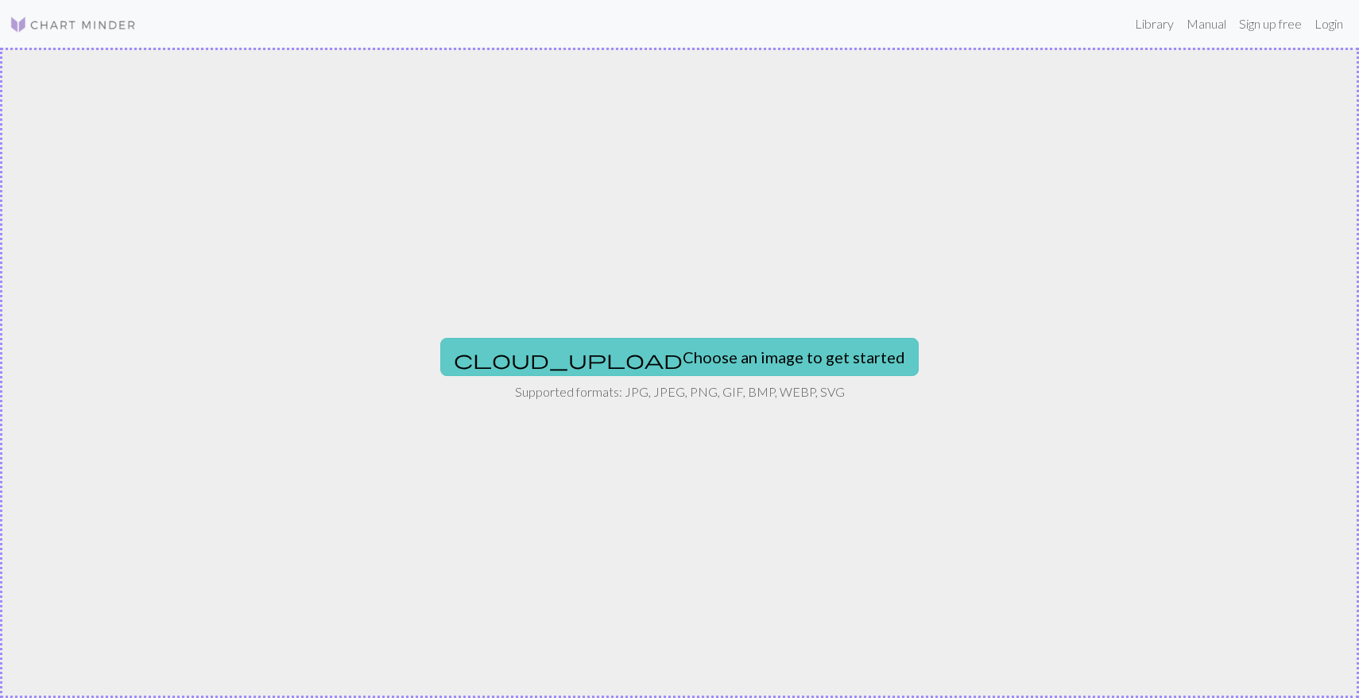
click at [664, 361] on button "cloud_upload Choose an image to get started" at bounding box center [679, 357] width 479 height 38
type input "C:\fakepath\Screenshot [DATE] 8.19.15 PM.png"
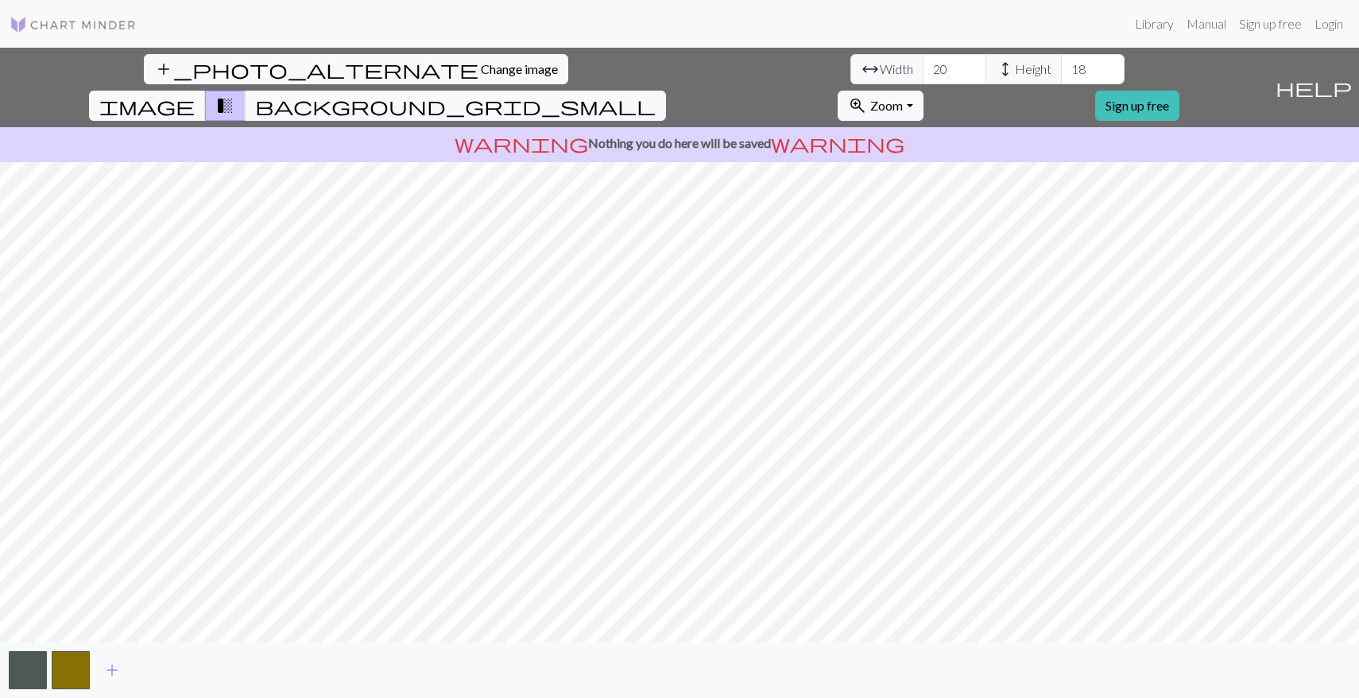
click at [677, 650] on div "add_photo_alternate Change image arrow_range Width 20 height Height 18 image tr…" at bounding box center [679, 373] width 1359 height 650
click at [923, 65] on input "21" at bounding box center [955, 69] width 64 height 30
click at [923, 65] on input "22" at bounding box center [955, 69] width 64 height 30
click at [923, 65] on input "23" at bounding box center [955, 69] width 64 height 30
click at [923, 65] on input "24" at bounding box center [955, 69] width 64 height 30
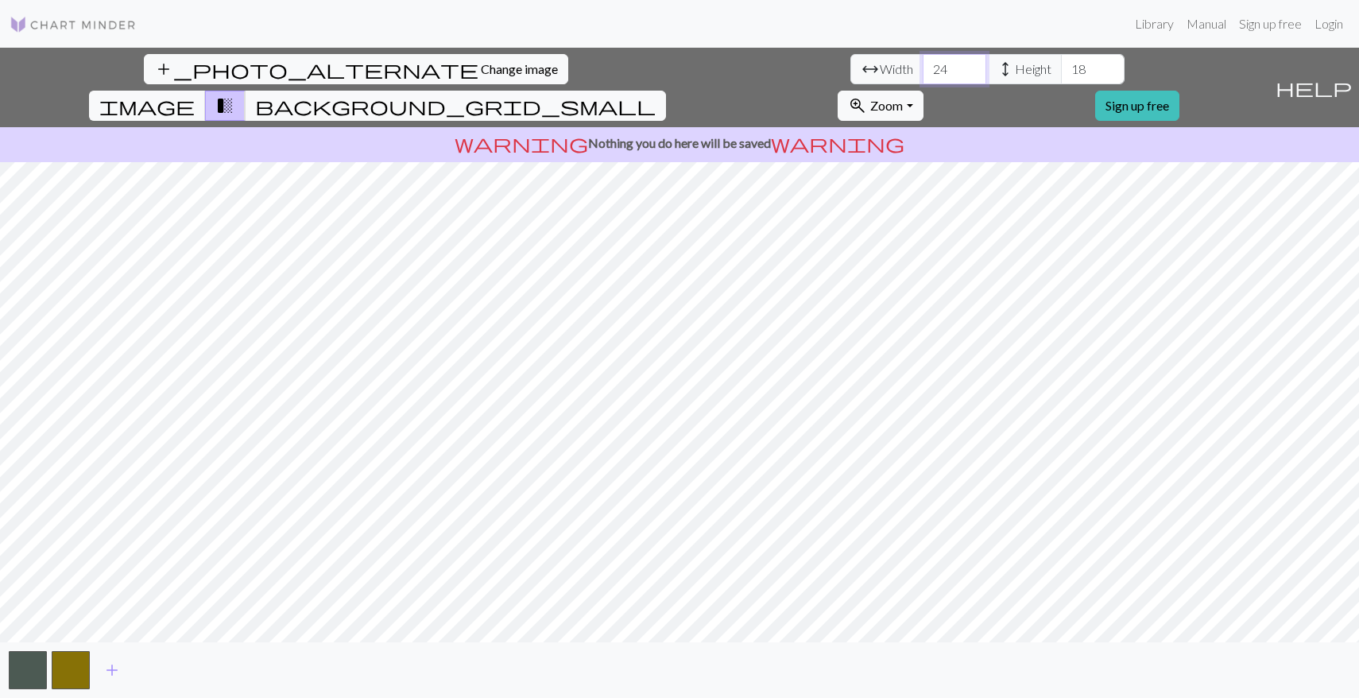
type input "25"
click at [923, 65] on input "25" at bounding box center [955, 69] width 64 height 30
click at [1061, 64] on input "19" at bounding box center [1093, 69] width 64 height 30
click at [1061, 64] on input "20" at bounding box center [1093, 69] width 64 height 30
click at [1061, 64] on input "21" at bounding box center [1093, 69] width 64 height 30
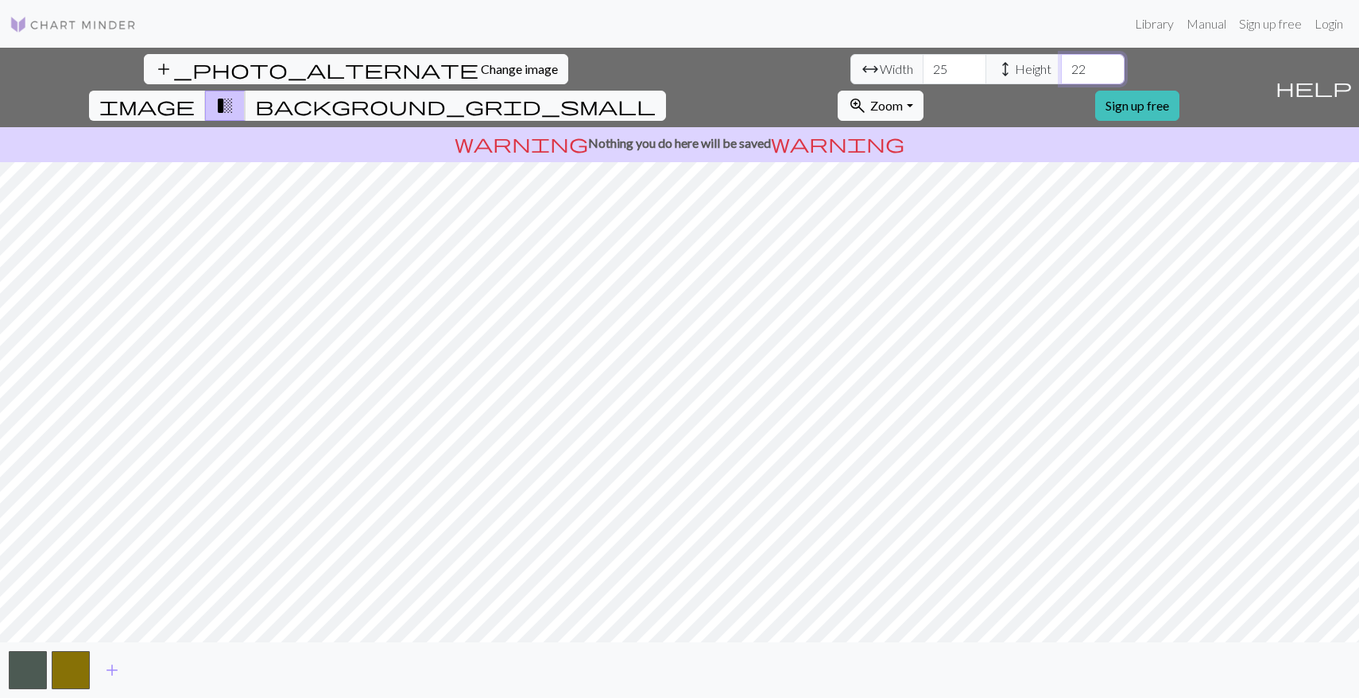
click at [1061, 64] on input "22" at bounding box center [1093, 69] width 64 height 30
click at [1061, 64] on input "23" at bounding box center [1093, 69] width 64 height 30
type input "24"
click at [1061, 64] on input "24" at bounding box center [1093, 69] width 64 height 30
click at [923, 64] on input "26" at bounding box center [955, 69] width 64 height 30
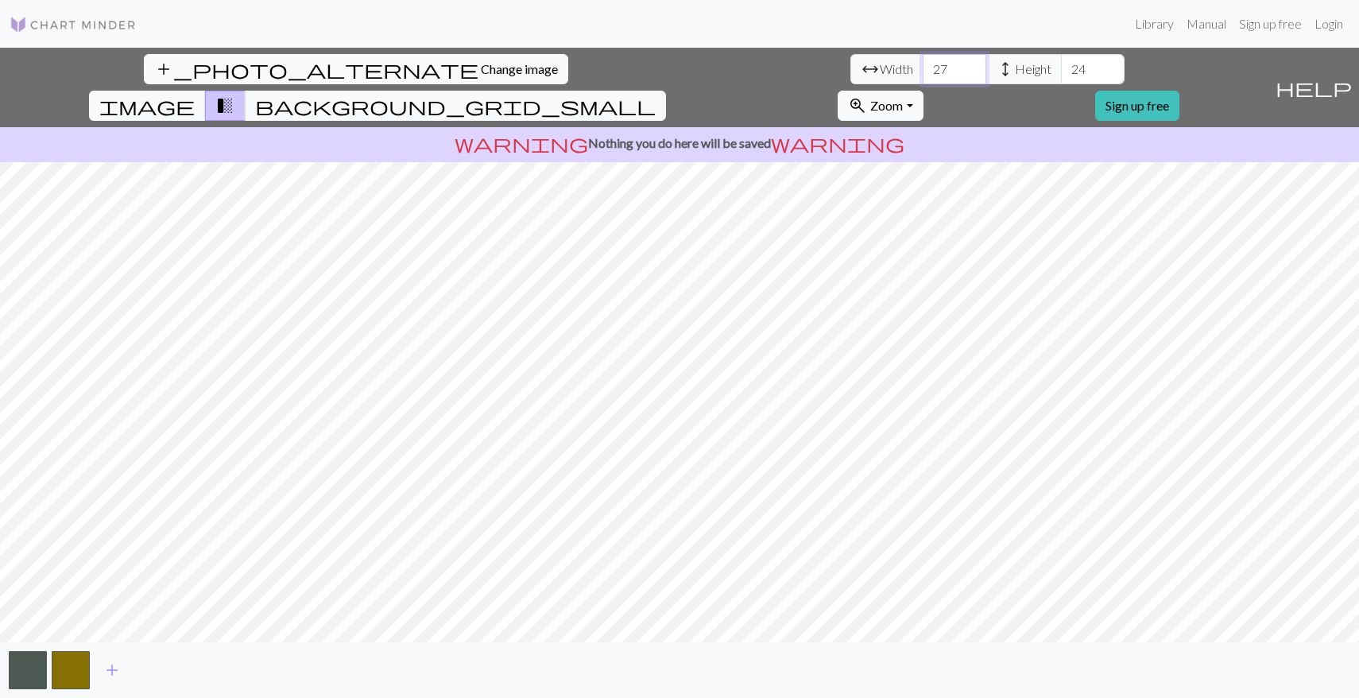
click at [923, 64] on input "27" at bounding box center [955, 69] width 64 height 30
click at [923, 64] on input "28" at bounding box center [955, 69] width 64 height 30
click at [923, 64] on input "29" at bounding box center [955, 69] width 64 height 30
type input "30"
click at [923, 64] on input "30" at bounding box center [955, 69] width 64 height 30
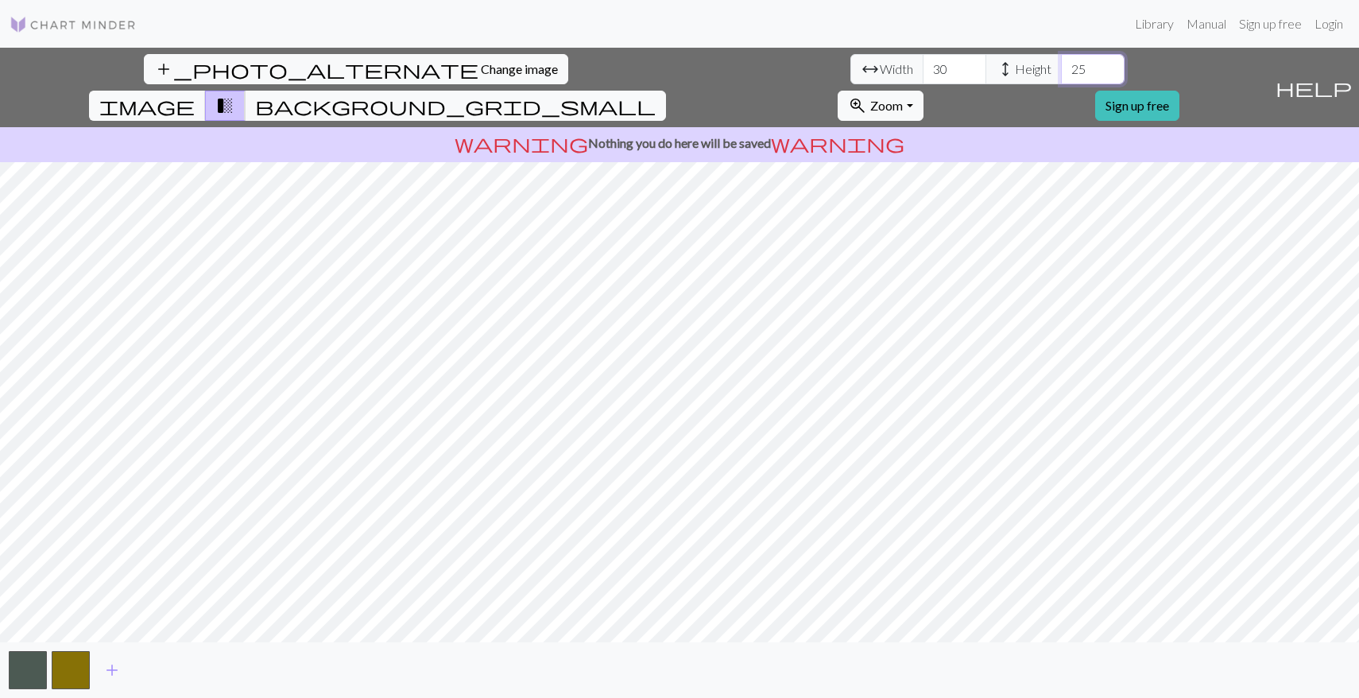
click at [1061, 65] on input "25" at bounding box center [1093, 69] width 64 height 30
click at [1061, 65] on input "26" at bounding box center [1093, 69] width 64 height 30
click at [1061, 65] on input "27" at bounding box center [1093, 69] width 64 height 30
click at [1061, 65] on input "28" at bounding box center [1093, 69] width 64 height 30
click at [1061, 65] on input "29" at bounding box center [1093, 69] width 64 height 30
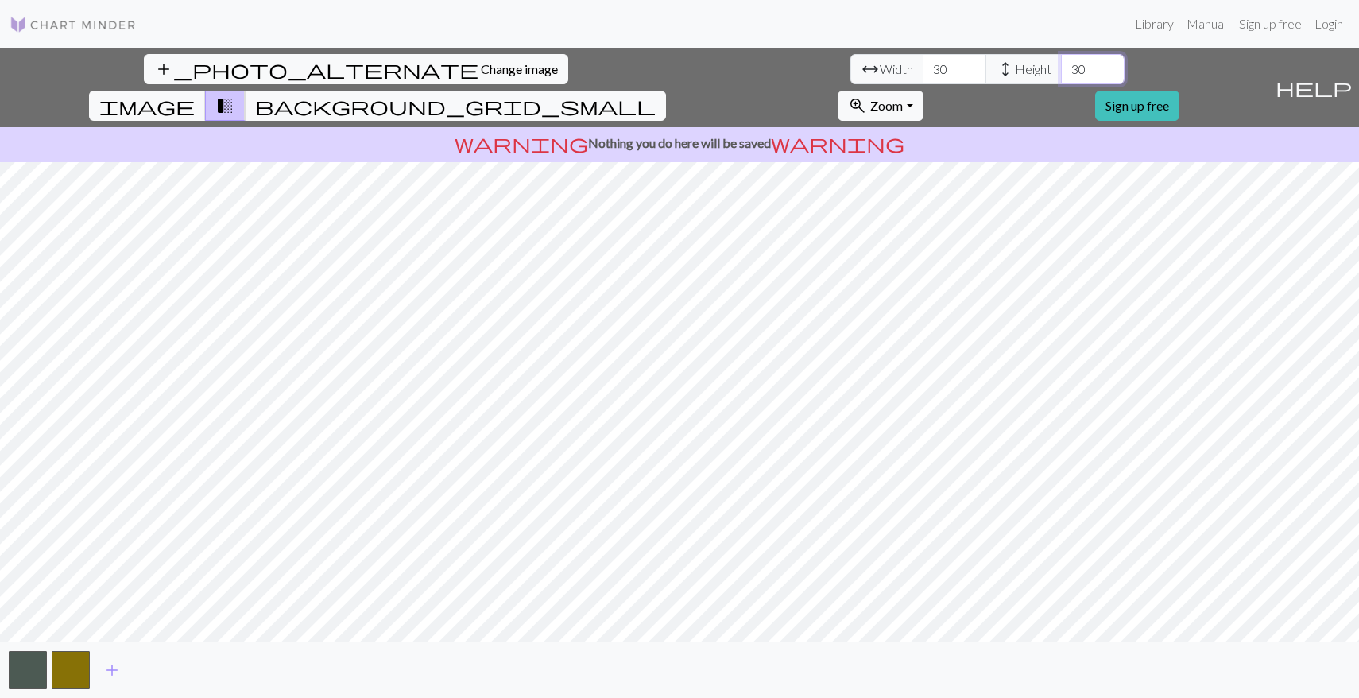
click at [1061, 65] on input "30" at bounding box center [1093, 69] width 64 height 30
type input "31"
click at [1061, 65] on input "31" at bounding box center [1093, 69] width 64 height 30
click at [923, 91] on button "zoom_in Zoom Zoom" at bounding box center [880, 106] width 85 height 30
click at [964, 243] on button "100%" at bounding box center [902, 255] width 126 height 25
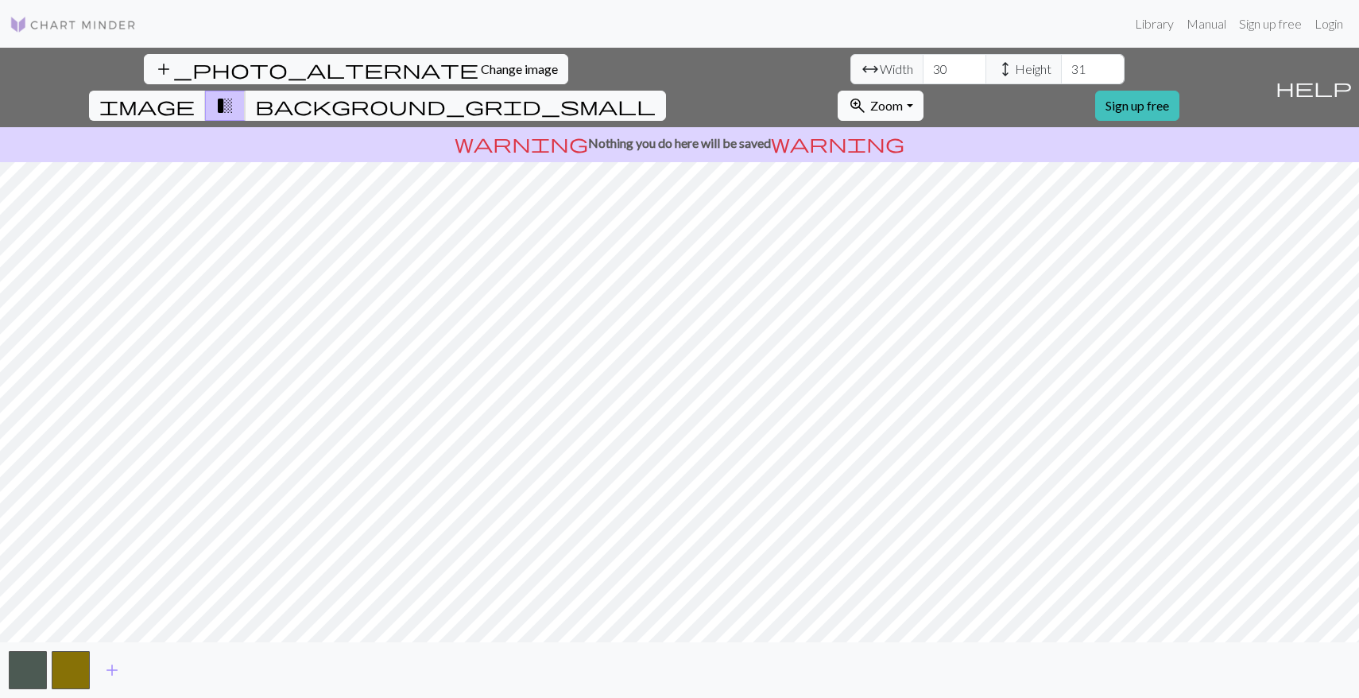
click at [923, 91] on button "zoom_in Zoom Zoom" at bounding box center [880, 106] width 85 height 30
click at [964, 128] on button "Fit all" at bounding box center [902, 140] width 126 height 25
click at [923, 91] on button "zoom_in Zoom Zoom" at bounding box center [880, 106] width 85 height 30
click at [964, 243] on button "100%" at bounding box center [902, 255] width 126 height 25
click at [903, 98] on span "Zoom" at bounding box center [887, 105] width 33 height 15
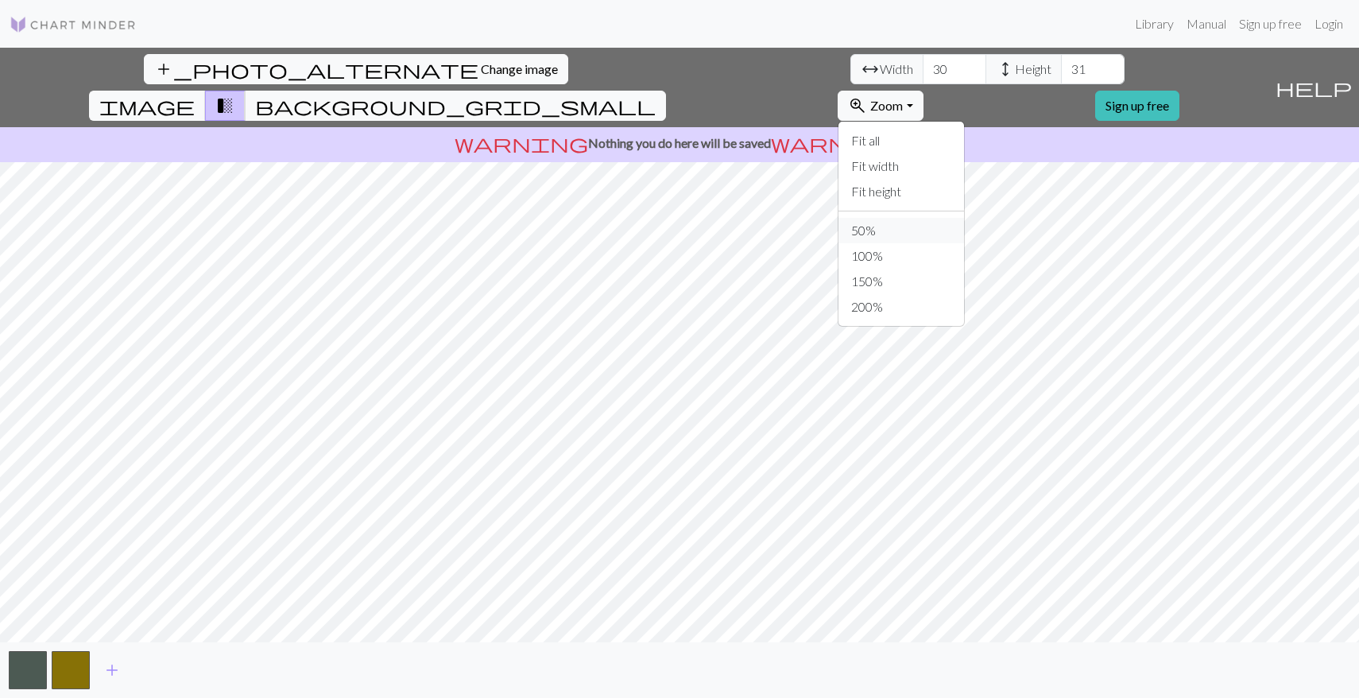
click at [964, 218] on button "50%" at bounding box center [902, 230] width 126 height 25
click at [923, 74] on input "29" at bounding box center [955, 69] width 64 height 30
click at [923, 74] on input "28" at bounding box center [955, 69] width 64 height 30
click at [923, 74] on input "27" at bounding box center [955, 69] width 64 height 30
click at [923, 74] on input "26" at bounding box center [955, 69] width 64 height 30
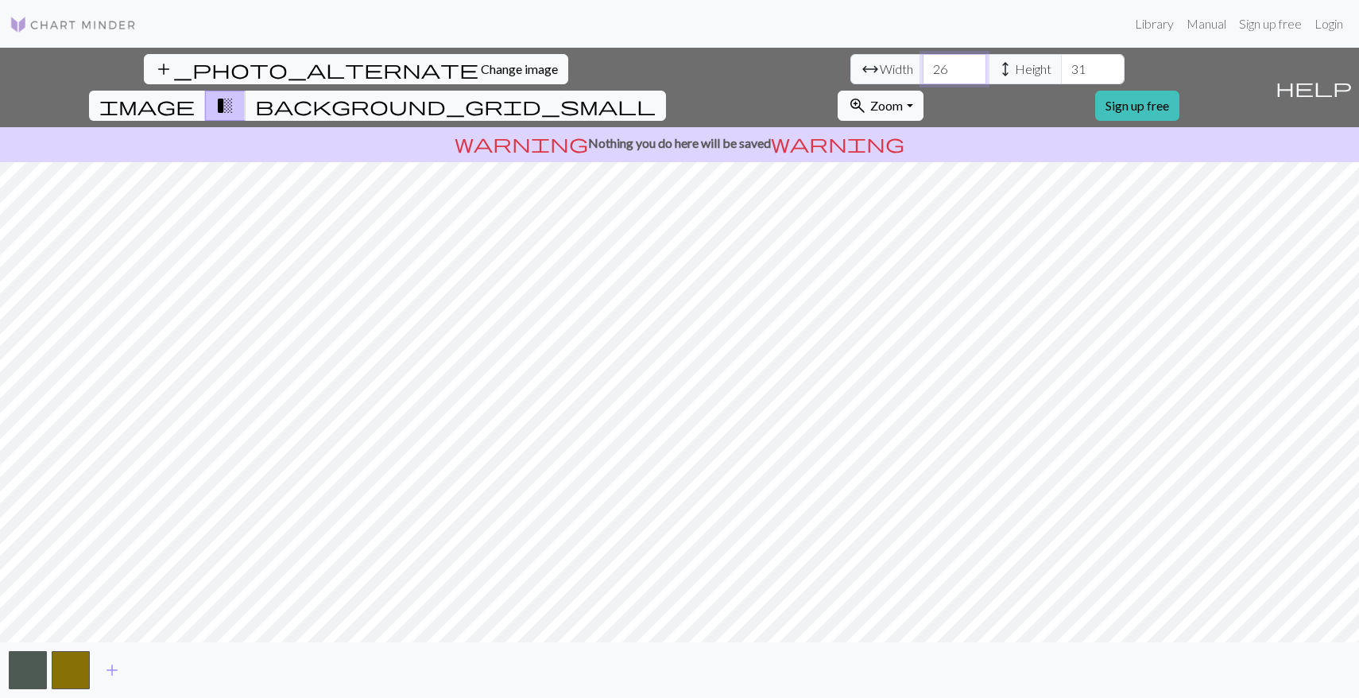
type input "25"
click at [923, 74] on input "25" at bounding box center [955, 69] width 64 height 30
click at [1061, 74] on input "30" at bounding box center [1093, 69] width 64 height 30
click at [1061, 74] on input "29" at bounding box center [1093, 69] width 64 height 30
click at [1061, 74] on input "28" at bounding box center [1093, 69] width 64 height 30
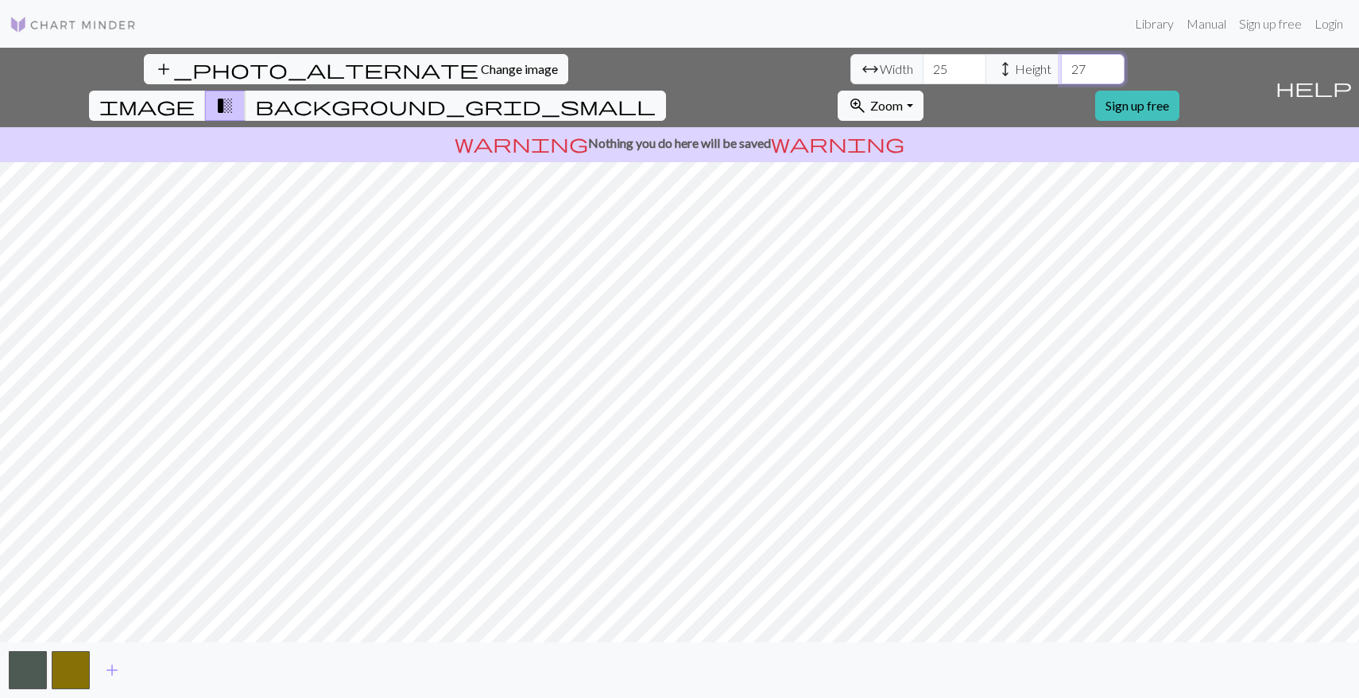
click at [1061, 74] on input "27" at bounding box center [1093, 69] width 64 height 30
type input "26"
click at [1061, 74] on input "26" at bounding box center [1093, 69] width 64 height 30
click at [725, 134] on p "warning Nothing you do here will be saved warning" at bounding box center [679, 143] width 1347 height 19
